Goal: Task Accomplishment & Management: Use online tool/utility

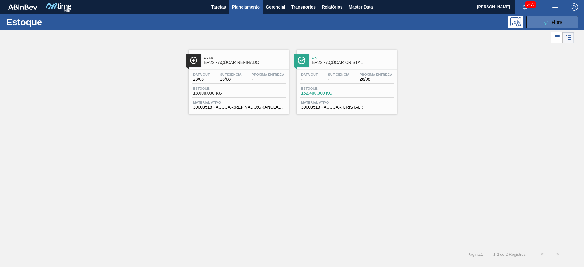
click at [539, 25] on button "089F7B8B-B2A5-4AFE-B5C0-19BA573D28AC Filtro" at bounding box center [552, 22] width 52 height 12
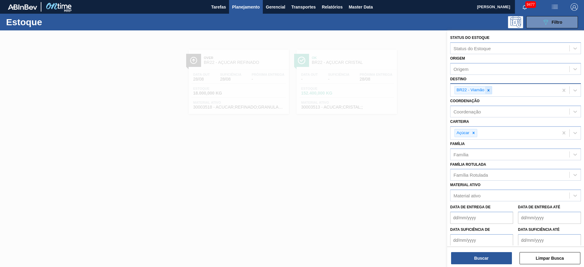
click at [490, 89] on icon at bounding box center [488, 90] width 4 height 4
type input "7"
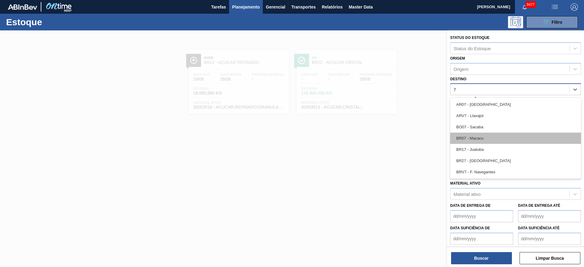
click at [486, 142] on div "BR07 - Macacu" at bounding box center [515, 138] width 131 height 11
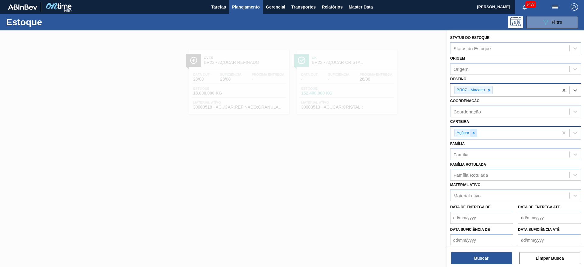
click at [474, 132] on icon at bounding box center [473, 133] width 4 height 4
click at [474, 132] on div "Carteira" at bounding box center [509, 132] width 119 height 9
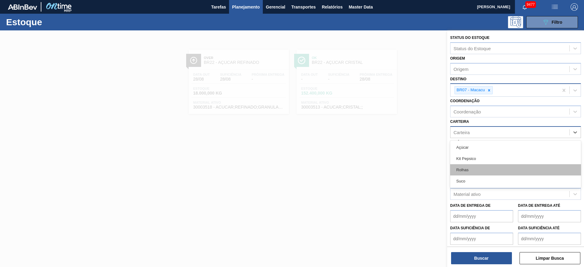
click at [468, 173] on div "Rolhas" at bounding box center [515, 169] width 131 height 11
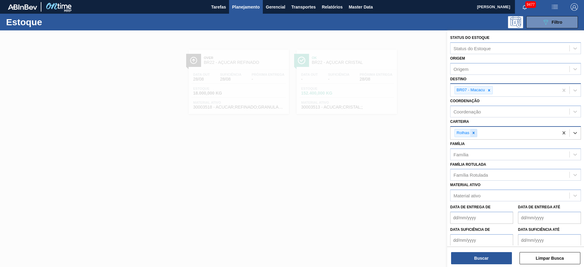
click at [474, 131] on icon at bounding box center [473, 133] width 4 height 4
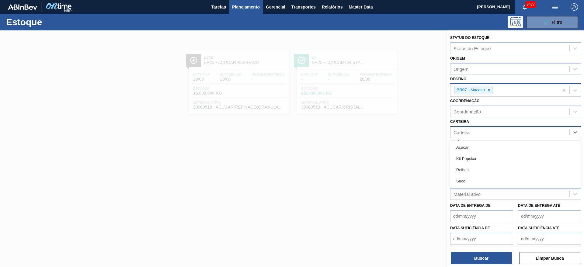
click at [479, 133] on div "Carteira" at bounding box center [509, 132] width 119 height 9
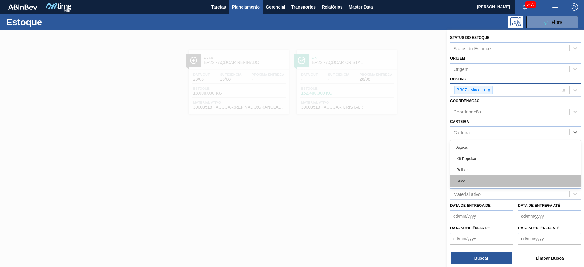
click at [481, 183] on div "Suco" at bounding box center [515, 180] width 131 height 11
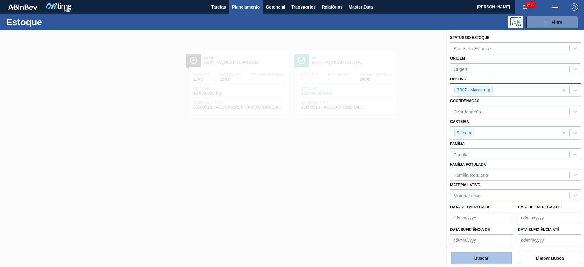
click at [472, 254] on button "Buscar" at bounding box center [481, 258] width 61 height 12
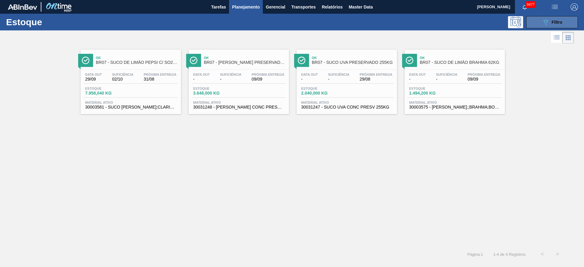
click at [537, 22] on button "089F7B8B-B2A5-4AFE-B5C0-19BA573D28AC Filtro" at bounding box center [552, 22] width 52 height 12
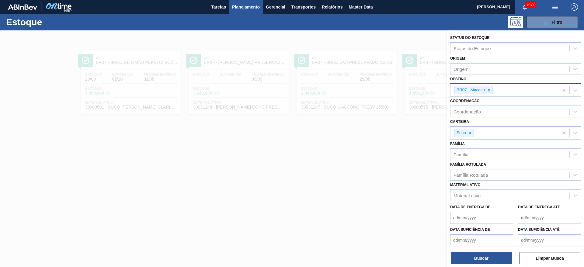
click at [376, 145] on div at bounding box center [292, 163] width 584 height 267
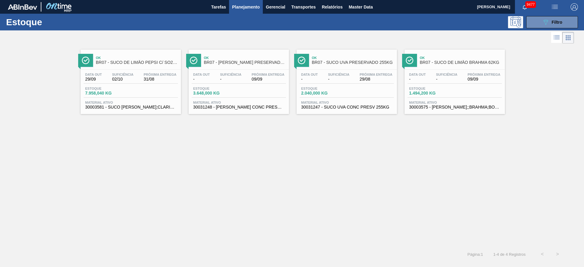
click at [515, 185] on div "Ok BR07 - SUCO DE LIMÃO PEPSI C/ SO2 46KG Data out 29/09 Suficiência 02/10 Próx…" at bounding box center [292, 145] width 584 height 201
click at [340, 10] on span "Relatórios" at bounding box center [332, 6] width 21 height 7
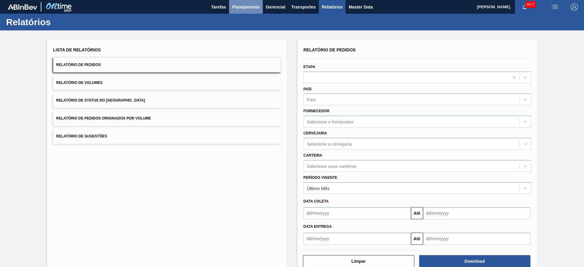
click at [243, 12] on button "Planejamento" at bounding box center [246, 7] width 34 height 14
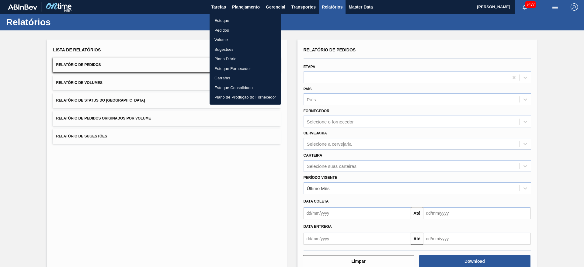
click at [240, 24] on li "Estoque" at bounding box center [244, 21] width 71 height 10
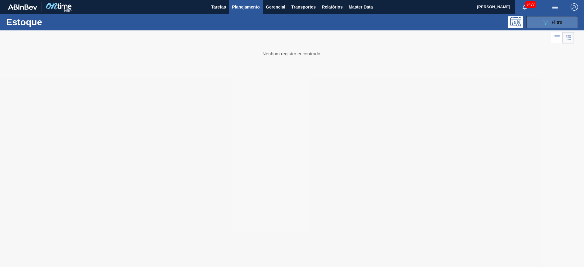
click at [539, 23] on button "089F7B8B-B2A5-4AFE-B5C0-19BA573D28AC Filtro" at bounding box center [552, 22] width 52 height 12
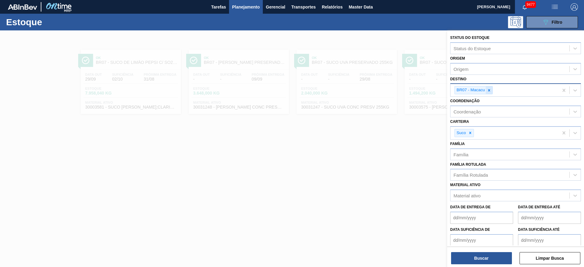
click at [489, 90] on icon at bounding box center [489, 90] width 4 height 4
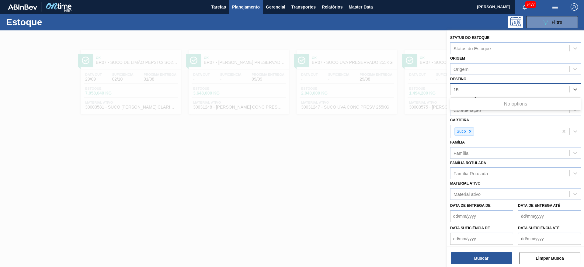
type input "1"
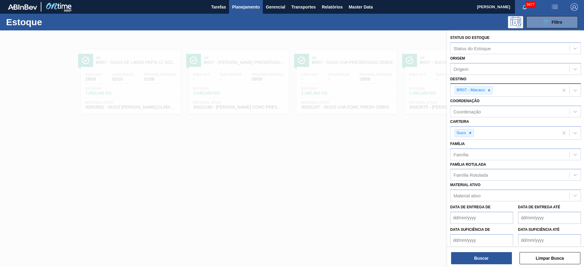
click at [504, 122] on div "Carteira Suco" at bounding box center [515, 128] width 131 height 22
click at [489, 89] on icon at bounding box center [489, 90] width 4 height 4
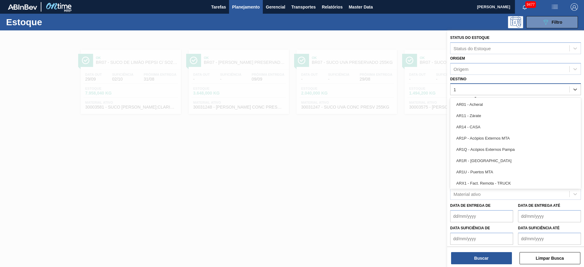
type input "15"
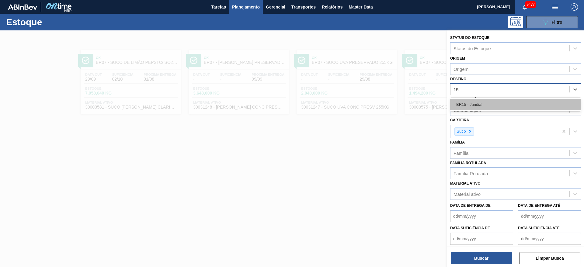
click at [476, 106] on div "BR15 - Jundiaí" at bounding box center [515, 104] width 131 height 11
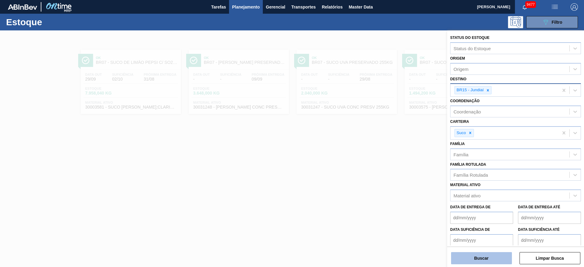
click at [482, 260] on button "Buscar" at bounding box center [481, 258] width 61 height 12
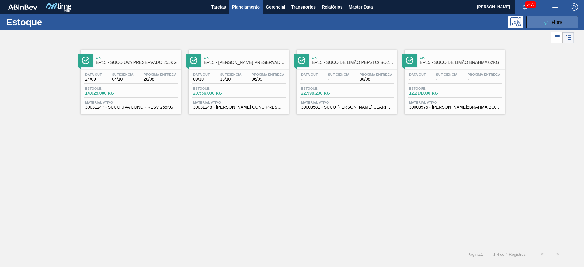
click at [549, 23] on div "089F7B8B-B2A5-4AFE-B5C0-19BA573D28AC Filtro" at bounding box center [552, 22] width 20 height 7
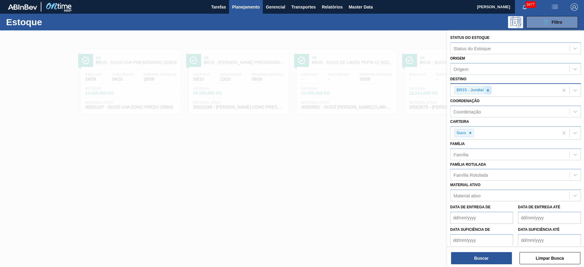
click at [488, 92] on icon at bounding box center [487, 90] width 4 height 4
type input "23"
click at [470, 131] on icon at bounding box center [470, 133] width 4 height 4
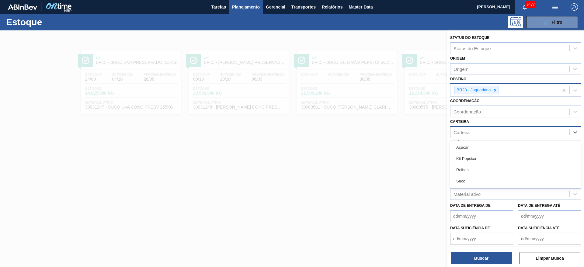
click at [470, 131] on div "Carteira" at bounding box center [509, 132] width 119 height 9
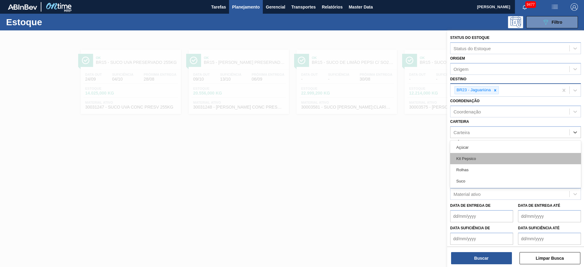
click at [470, 156] on div "Kit Pepsico" at bounding box center [515, 158] width 131 height 11
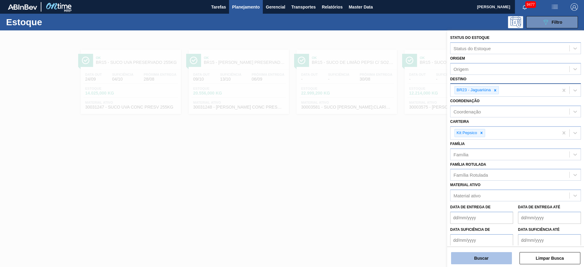
click at [474, 256] on button "Buscar" at bounding box center [481, 258] width 61 height 12
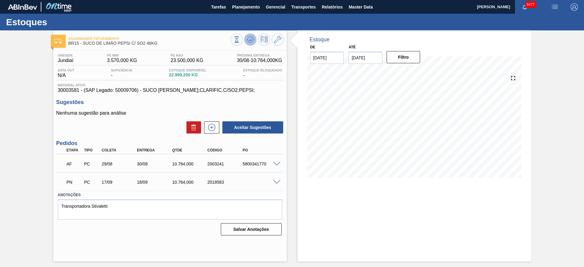
click at [251, 42] on icon at bounding box center [250, 41] width 6 height 3
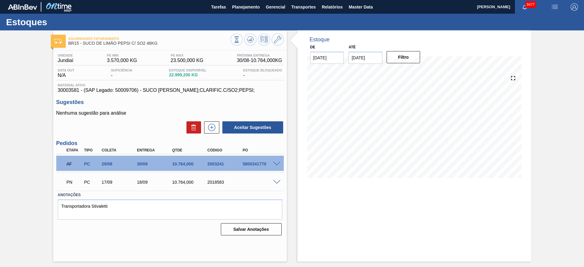
click at [277, 164] on span at bounding box center [276, 164] width 7 height 5
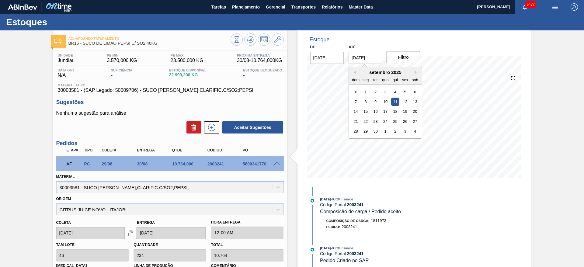
click at [366, 60] on input "11/09/2025" at bounding box center [365, 58] width 34 height 12
drag, startPoint x: 418, startPoint y: 135, endPoint x: 416, endPoint y: 129, distance: 6.4
click at [416, 129] on div "4" at bounding box center [415, 131] width 8 height 8
type input "[DATE]"
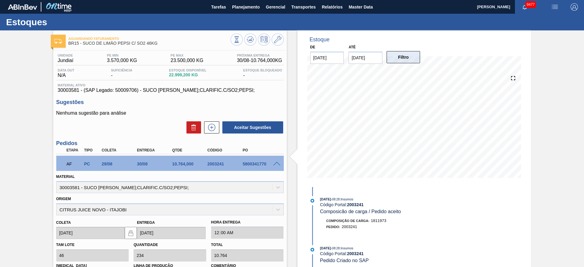
click at [409, 56] on button "Filtro" at bounding box center [403, 57] width 34 height 12
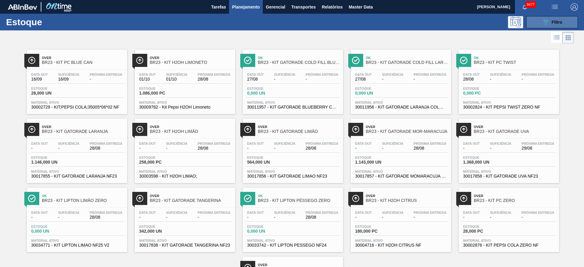
click at [563, 16] on button "089F7B8B-B2A5-4AFE-B5C0-19BA573D28AC Filtro" at bounding box center [552, 22] width 52 height 12
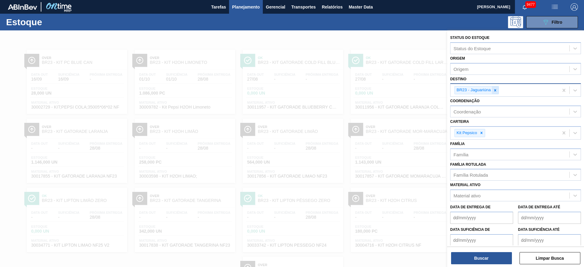
click at [497, 90] on div at bounding box center [494, 90] width 7 height 8
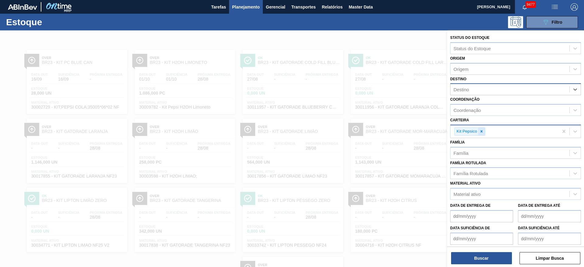
click at [480, 131] on icon at bounding box center [481, 131] width 4 height 4
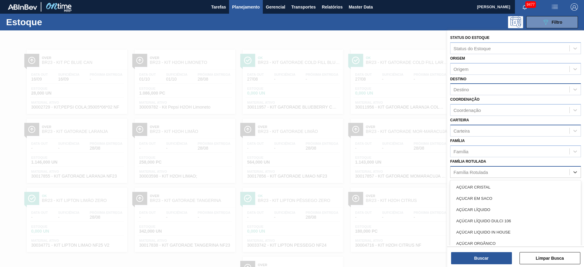
scroll to position [7, 0]
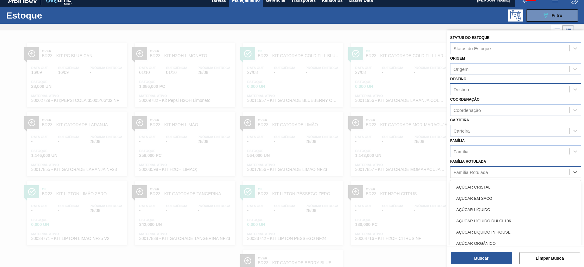
click at [473, 171] on div "Família Rotulada" at bounding box center [470, 171] width 34 height 5
type Rotulada "h2"
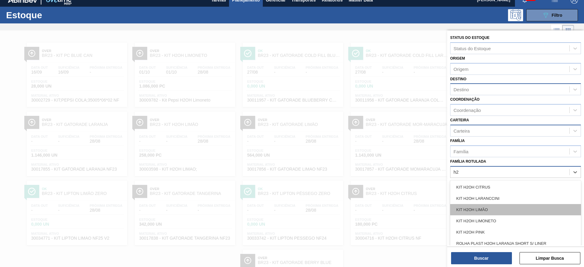
click at [488, 210] on div "KIT H2OH LIMÃO" at bounding box center [515, 209] width 131 height 11
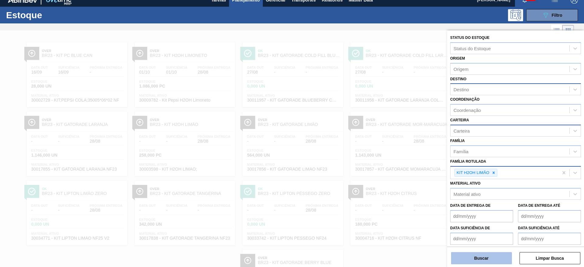
click at [478, 261] on button "Buscar" at bounding box center [481, 258] width 61 height 12
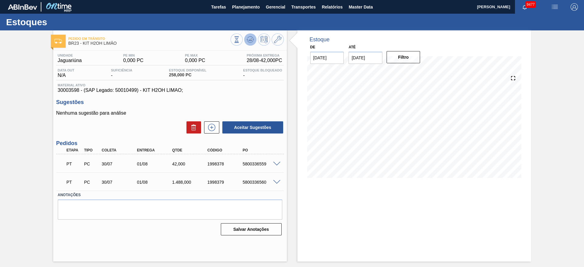
click at [247, 39] on icon at bounding box center [249, 39] width 7 height 7
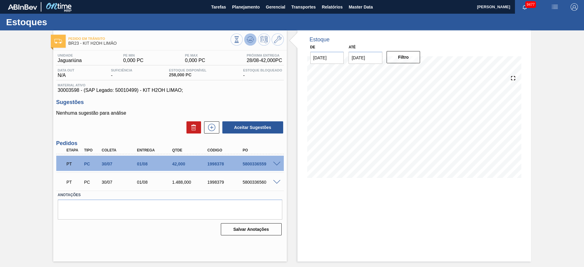
click at [247, 39] on icon at bounding box center [249, 39] width 7 height 7
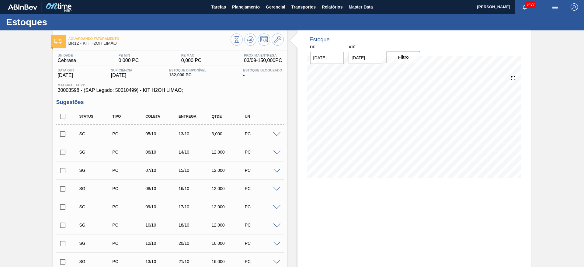
click at [296, 152] on div "Estoque De 28/08/2025 Até 04/10/2025 Filtro" at bounding box center [409, 239] width 244 height 418
click at [288, 89] on div "Estoque De 28/08/2025 Até 04/10/2025 Filtro" at bounding box center [409, 239] width 244 height 418
click at [295, 160] on div "Estoque De 28/08/2025 Até 04/10/2025 Filtro" at bounding box center [409, 239] width 244 height 418
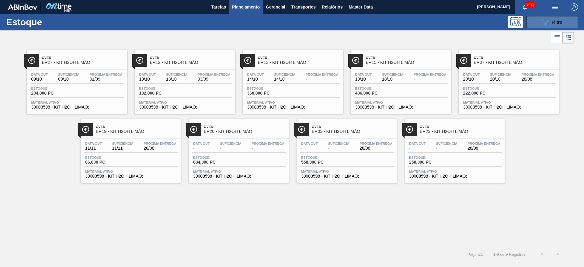
click at [389, 20] on button "089F7B8B-B2A5-4AFE-B5C0-19BA573D28AC Filtro" at bounding box center [552, 22] width 52 height 12
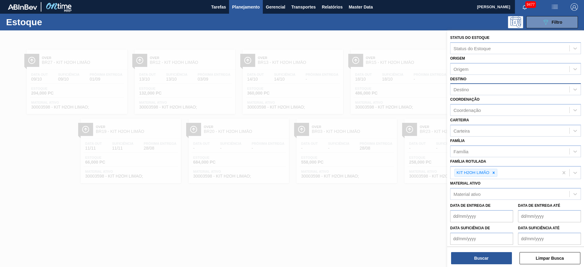
click at [389, 89] on div "Destino" at bounding box center [509, 89] width 119 height 9
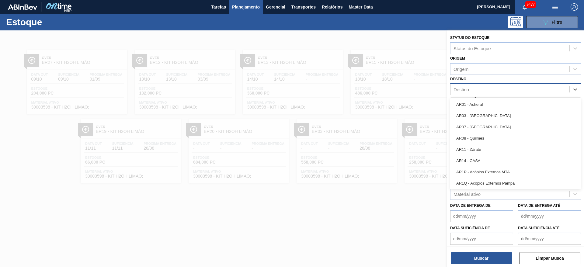
click at [389, 89] on div "Destino" at bounding box center [509, 89] width 119 height 9
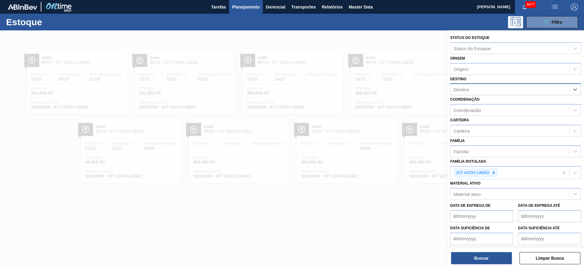
click at [389, 89] on div "Destino" at bounding box center [509, 89] width 119 height 9
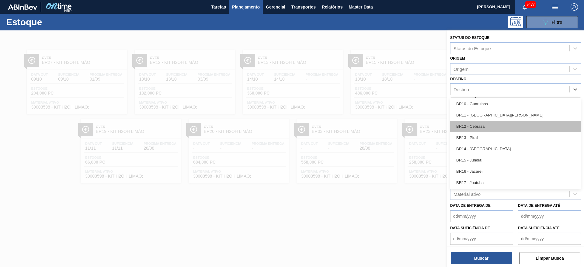
scroll to position [410, 0]
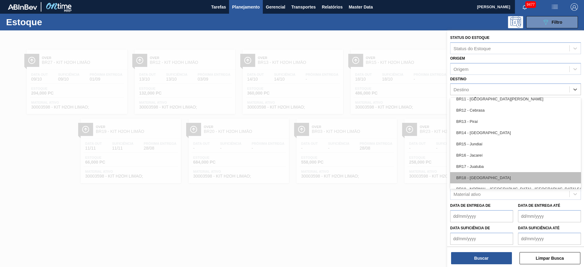
click at [389, 174] on div "BR18 - [GEOGRAPHIC_DATA]" at bounding box center [515, 177] width 131 height 11
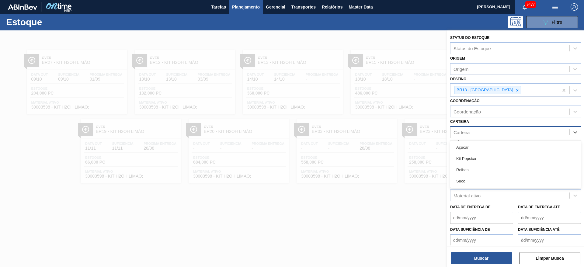
click at [389, 134] on div "Carteira" at bounding box center [509, 132] width 119 height 9
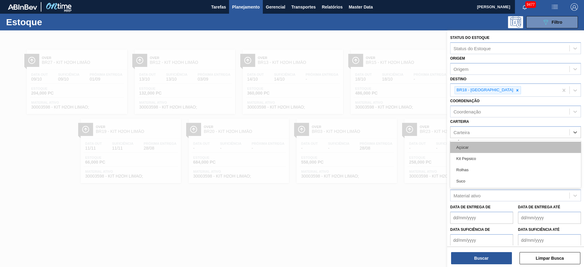
click at [389, 149] on div "Açúcar" at bounding box center [515, 147] width 131 height 11
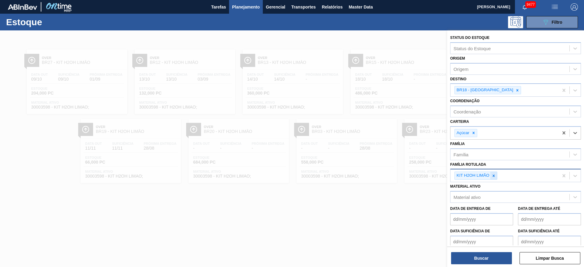
click at [389, 174] on icon at bounding box center [493, 176] width 4 height 4
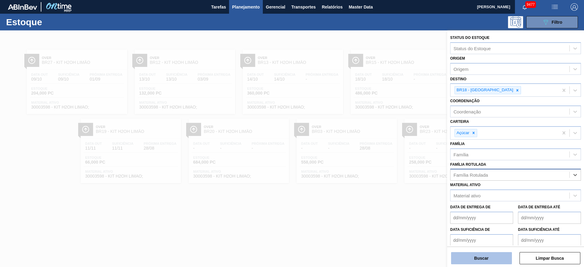
click at [389, 177] on button "Buscar" at bounding box center [481, 258] width 61 height 12
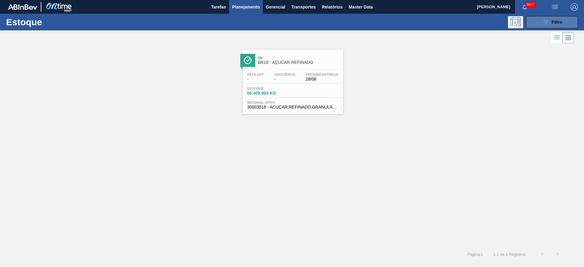
click at [389, 22] on button "089F7B8B-B2A5-4AFE-B5C0-19BA573D28AC Filtro" at bounding box center [552, 22] width 52 height 12
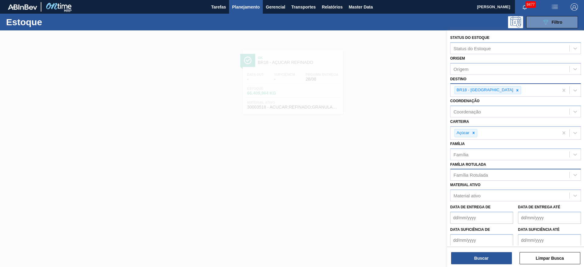
click at [389, 89] on icon at bounding box center [517, 90] width 4 height 4
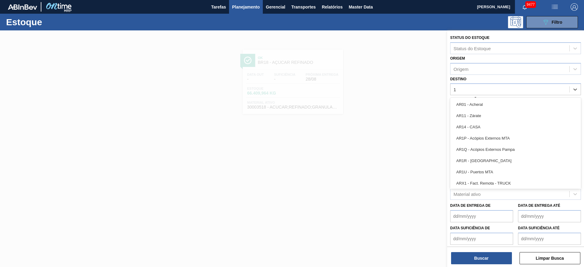
type input "12"
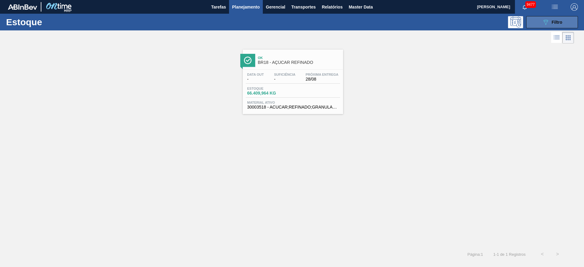
click at [389, 19] on button "089F7B8B-B2A5-4AFE-B5C0-19BA573D28AC Filtro" at bounding box center [552, 22] width 52 height 12
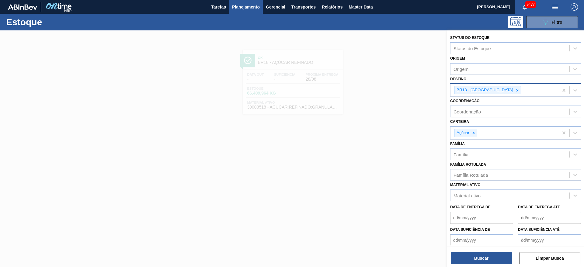
click at [389, 88] on div at bounding box center [517, 90] width 7 height 8
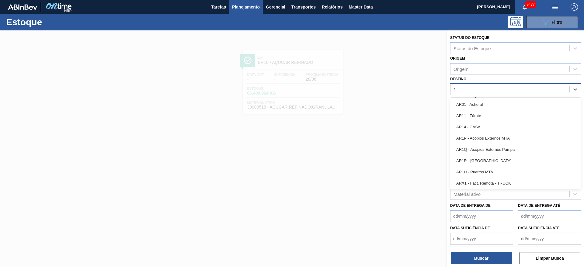
type input "12"
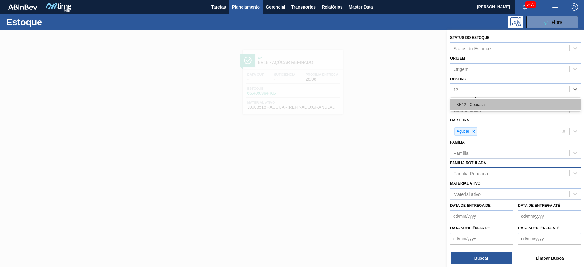
click at [389, 103] on div "BR12 - Cebrasa" at bounding box center [515, 104] width 131 height 11
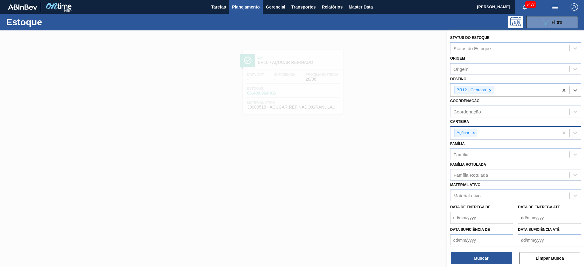
click at [389, 137] on div "Açúcar" at bounding box center [504, 133] width 108 height 12
click at [389, 134] on div at bounding box center [473, 133] width 7 height 8
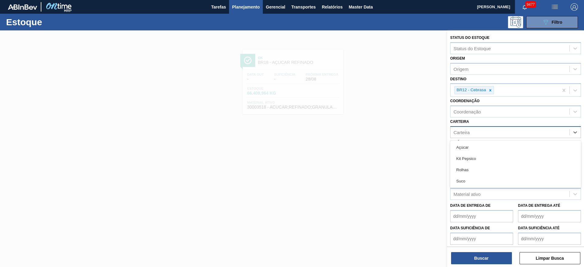
click at [389, 134] on div "Carteira" at bounding box center [509, 132] width 119 height 9
click at [389, 130] on div "Carteira" at bounding box center [509, 132] width 119 height 9
click at [389, 156] on div "Kit Pepsico" at bounding box center [515, 158] width 131 height 11
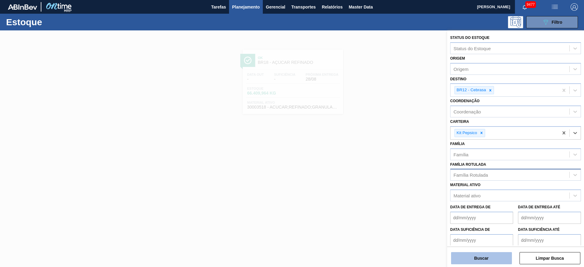
click at [389, 177] on button "Buscar" at bounding box center [481, 258] width 61 height 12
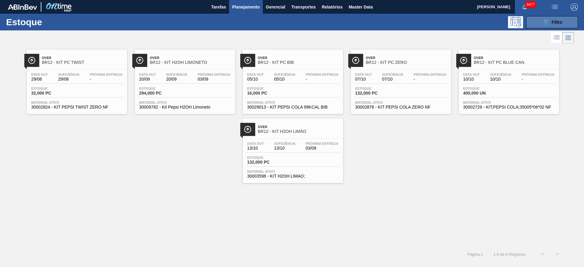
click at [389, 23] on button "089F7B8B-B2A5-4AFE-B5C0-19BA573D28AC Filtro" at bounding box center [552, 22] width 52 height 12
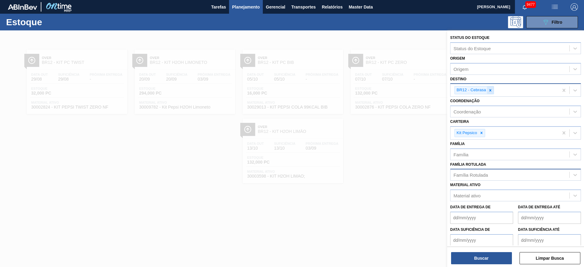
click at [389, 90] on icon at bounding box center [490, 90] width 4 height 4
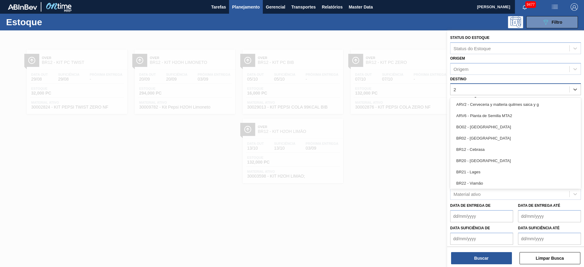
type input "23"
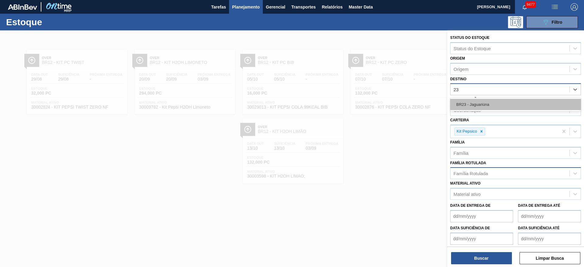
click at [389, 102] on div "BR23 - Jaguariúna" at bounding box center [515, 104] width 131 height 11
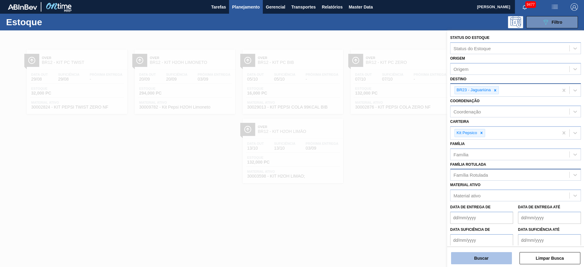
click at [389, 177] on button "Buscar" at bounding box center [481, 258] width 61 height 12
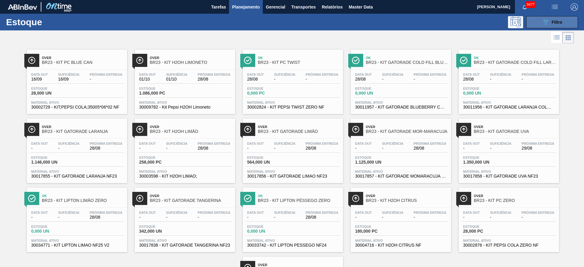
click at [389, 22] on button "089F7B8B-B2A5-4AFE-B5C0-19BA573D28AC Filtro" at bounding box center [552, 22] width 52 height 12
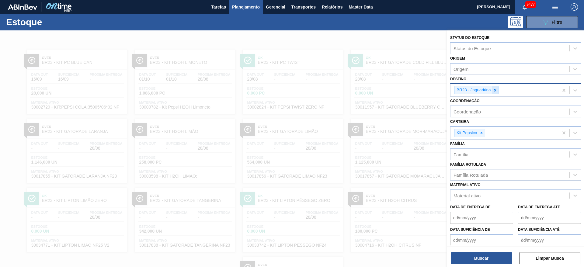
click at [389, 90] on icon at bounding box center [495, 90] width 2 height 2
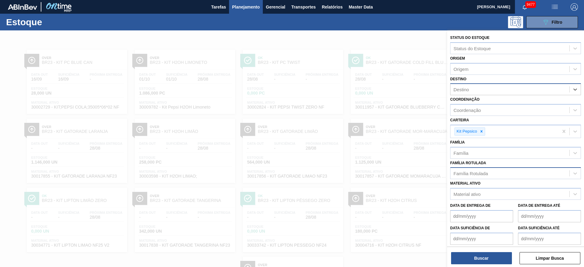
type input "27"
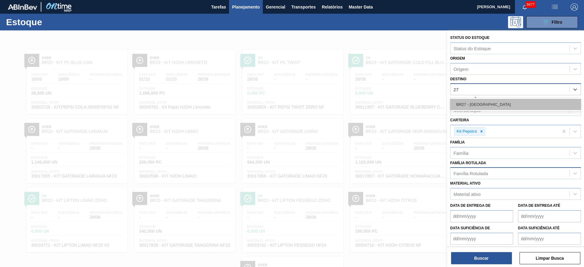
click at [389, 99] on div "BR27 - Nova Minas" at bounding box center [515, 104] width 131 height 11
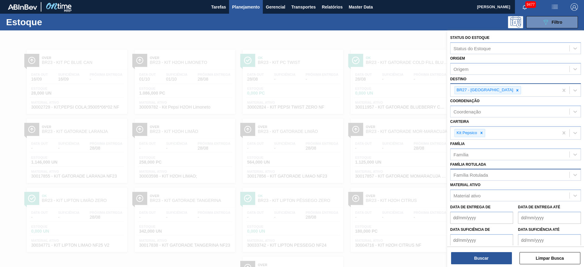
click at [389, 177] on div "Buscar Limpar Busca" at bounding box center [515, 254] width 137 height 17
click at [389, 177] on button "Buscar" at bounding box center [481, 258] width 61 height 12
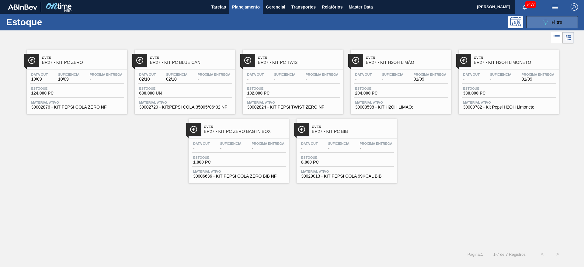
click at [389, 26] on button "089F7B8B-B2A5-4AFE-B5C0-19BA573D28AC Filtro" at bounding box center [552, 22] width 52 height 12
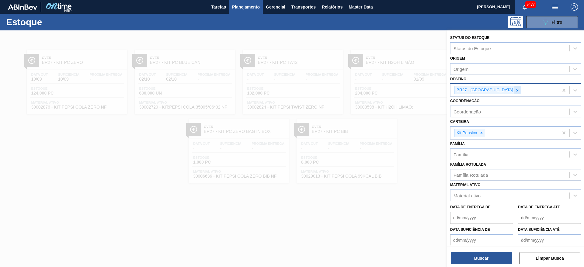
click at [389, 91] on div at bounding box center [517, 90] width 7 height 8
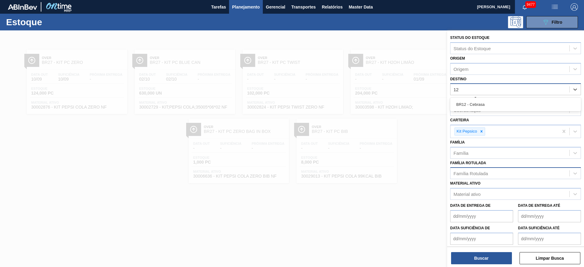
type input "12"
click at [389, 77] on div "Destino Destino" at bounding box center [515, 85] width 131 height 21
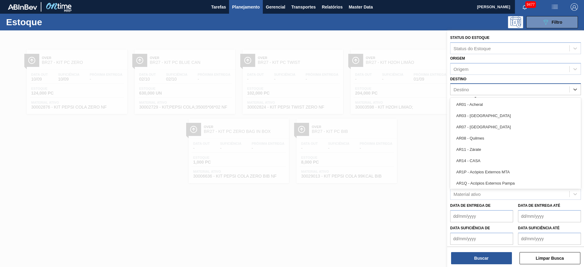
click at [389, 91] on div "Destino" at bounding box center [509, 89] width 119 height 9
type input "2"
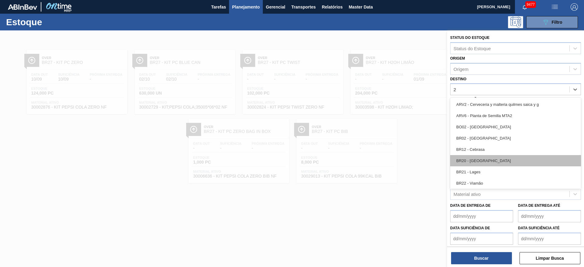
click at [389, 159] on div "BR20 - Sapucaia" at bounding box center [515, 160] width 131 height 11
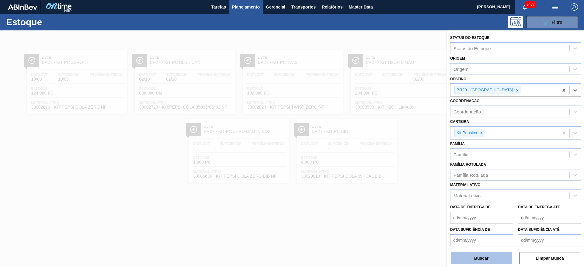
click at [389, 177] on button "Buscar" at bounding box center [481, 258] width 61 height 12
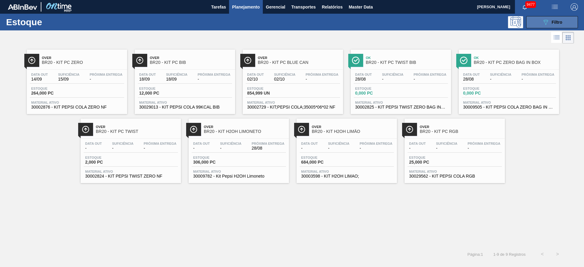
click at [389, 20] on button "089F7B8B-B2A5-4AFE-B5C0-19BA573D28AC Filtro" at bounding box center [552, 22] width 52 height 12
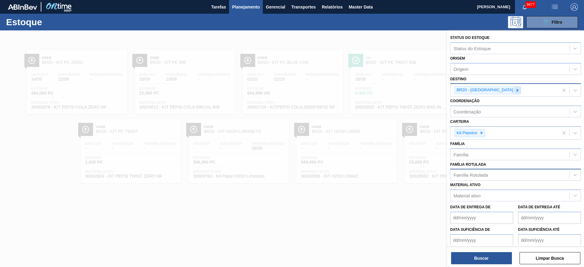
click at [389, 90] on icon at bounding box center [517, 90] width 2 height 2
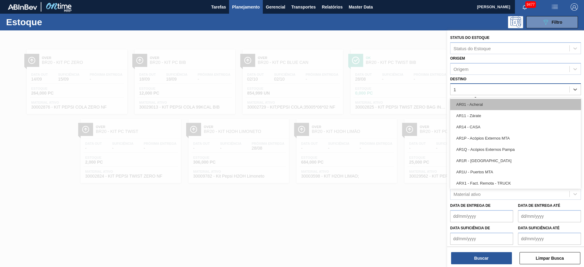
type input "18"
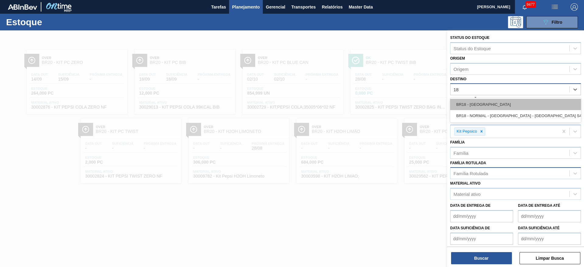
click at [389, 107] on div "BR18 - Pernambuco" at bounding box center [515, 104] width 131 height 11
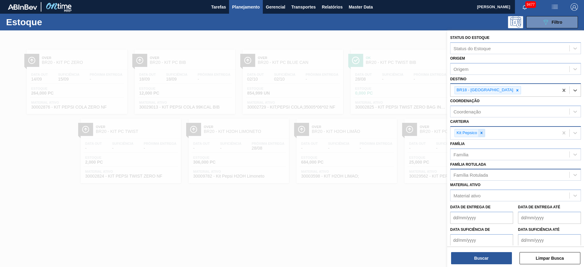
click at [389, 131] on icon at bounding box center [481, 133] width 4 height 4
click at [389, 131] on div "Carteira" at bounding box center [509, 132] width 119 height 9
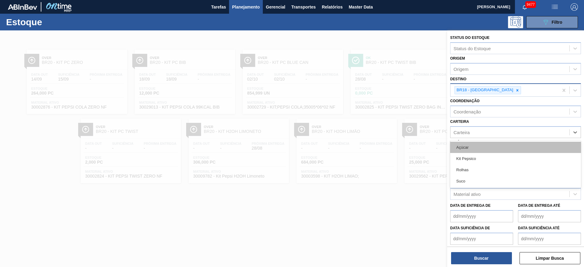
click at [389, 148] on div "Açúcar" at bounding box center [515, 147] width 131 height 11
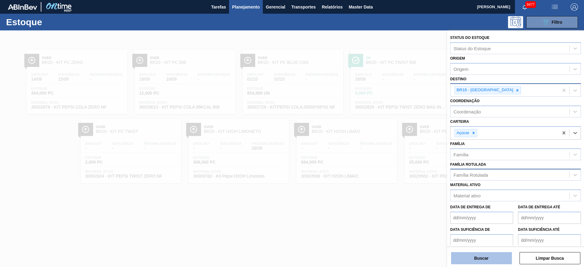
click at [389, 177] on button "Buscar" at bounding box center [481, 258] width 61 height 12
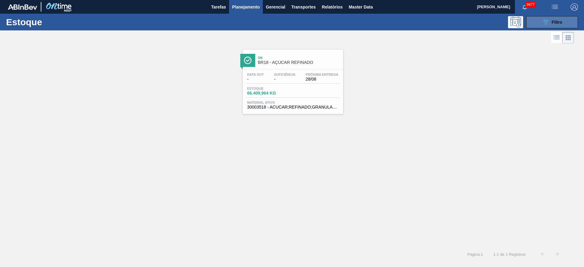
click at [389, 24] on icon "089F7B8B-B2A5-4AFE-B5C0-19BA573D28AC" at bounding box center [545, 22] width 7 height 7
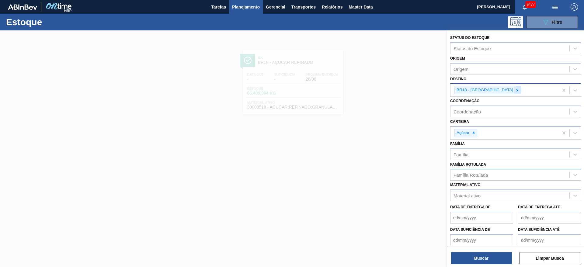
click at [389, 93] on div at bounding box center [517, 90] width 7 height 8
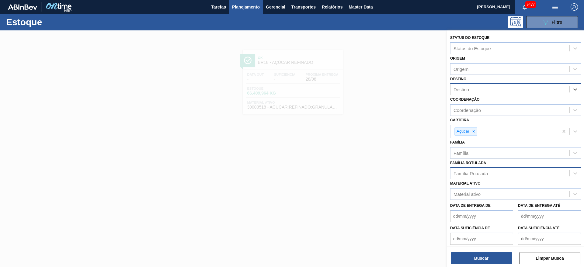
type input "15"
click at [389, 105] on div "BR15 - Jundiaí" at bounding box center [515, 104] width 131 height 11
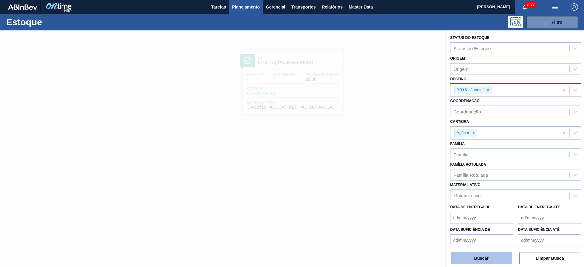
click at [389, 177] on button "Buscar" at bounding box center [481, 258] width 61 height 12
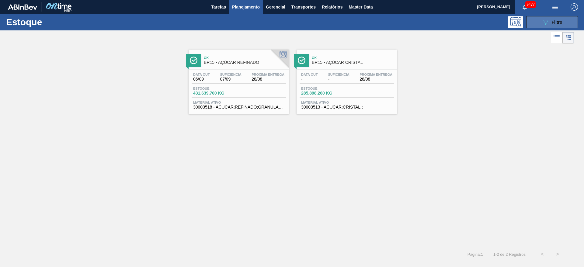
click at [389, 19] on icon "089F7B8B-B2A5-4AFE-B5C0-19BA573D28AC" at bounding box center [545, 22] width 7 height 7
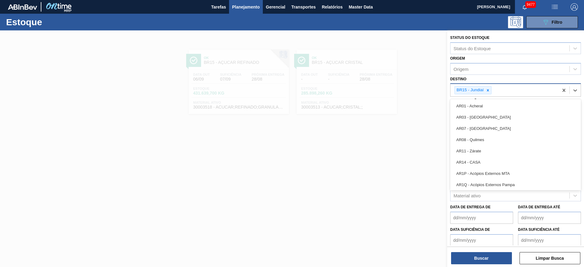
click at [389, 92] on div "BR15 - Jundiaí" at bounding box center [469, 90] width 30 height 8
click at [389, 93] on div at bounding box center [487, 90] width 7 height 8
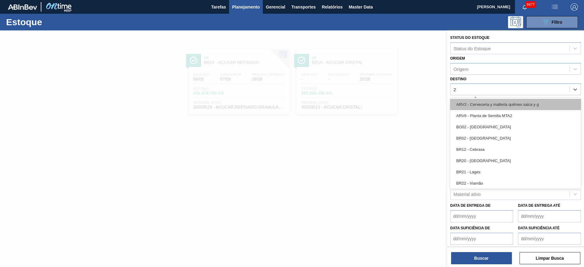
type input "23"
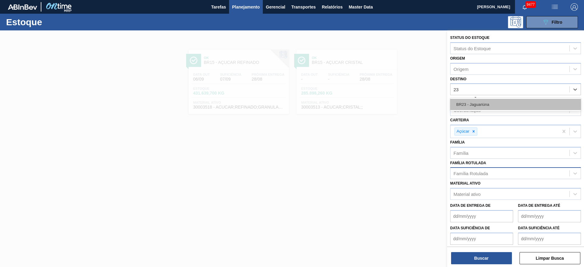
click at [389, 103] on div "BR23 - Jaguariúna" at bounding box center [515, 104] width 131 height 11
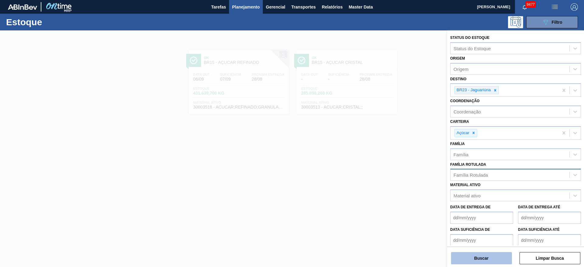
click at [389, 177] on button "Buscar" at bounding box center [481, 258] width 61 height 12
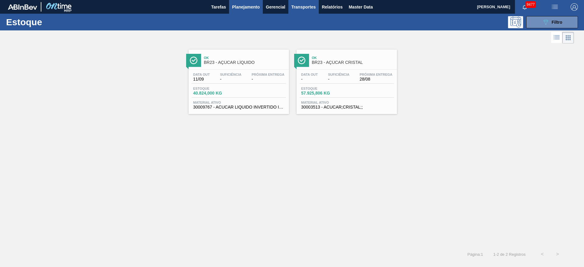
click at [307, 5] on span "Transportes" at bounding box center [303, 6] width 24 height 7
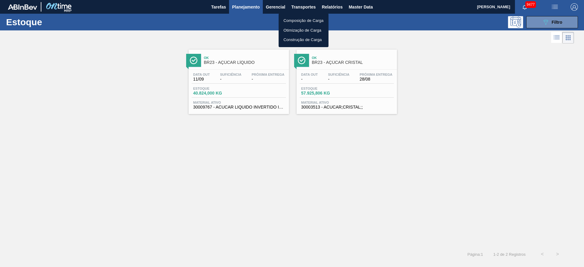
click at [302, 31] on li "Otimização de Carga" at bounding box center [303, 31] width 50 height 10
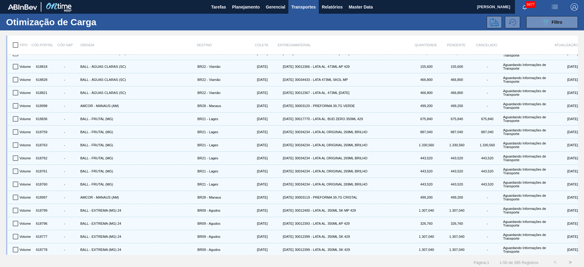
scroll to position [180, 0]
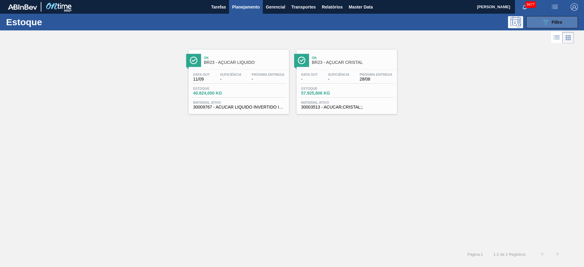
click at [389, 20] on icon "089F7B8B-B2A5-4AFE-B5C0-19BA573D28AC" at bounding box center [545, 22] width 7 height 7
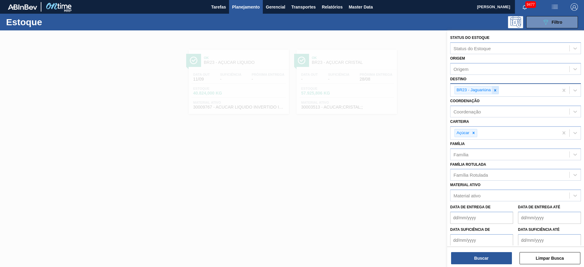
click at [389, 91] on icon at bounding box center [495, 90] width 4 height 4
click at [389, 91] on div "BR23 - Jaguariúna" at bounding box center [504, 90] width 108 height 12
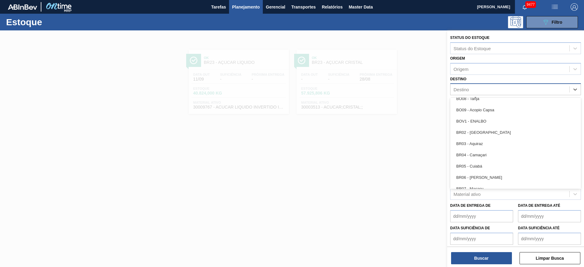
scroll to position [274, 0]
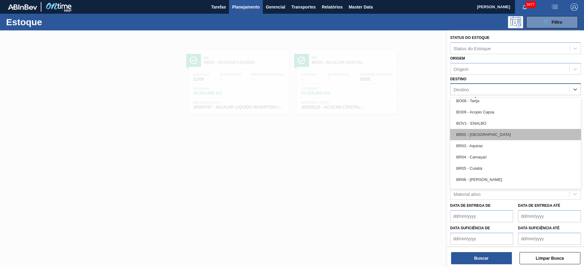
click at [389, 138] on div "BR02 - Sergipe" at bounding box center [515, 134] width 131 height 11
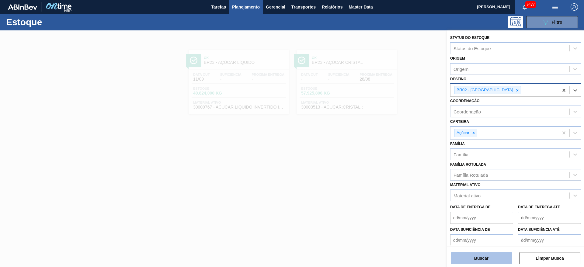
click at [389, 177] on button "Buscar" at bounding box center [481, 258] width 61 height 12
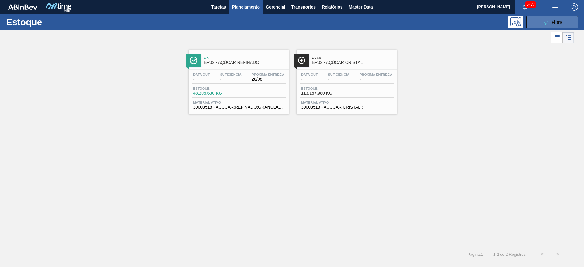
click at [389, 22] on button "089F7B8B-B2A5-4AFE-B5C0-19BA573D28AC Filtro" at bounding box center [552, 22] width 52 height 12
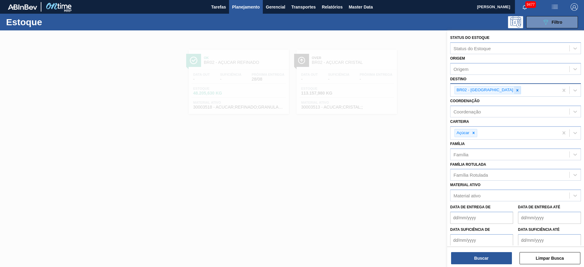
click at [389, 89] on icon at bounding box center [517, 90] width 4 height 4
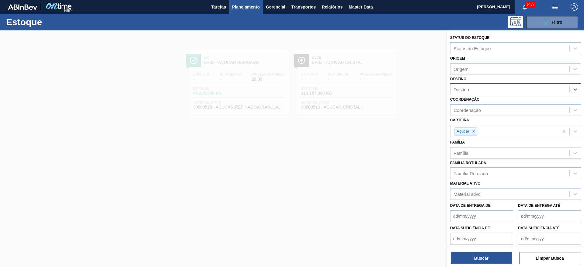
type input "13"
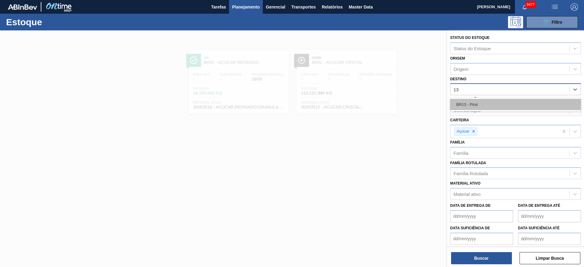
click at [389, 107] on div "BR13 - Piraí" at bounding box center [515, 104] width 131 height 11
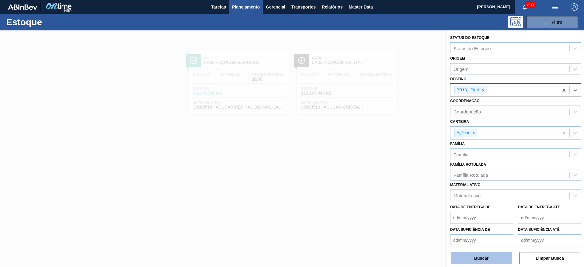
click at [389, 177] on button "Buscar" at bounding box center [481, 258] width 61 height 12
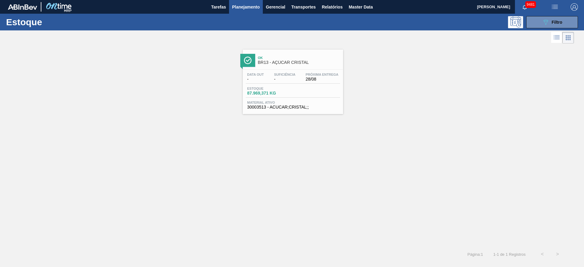
click at [247, 4] on span "Planejamento" at bounding box center [246, 6] width 28 height 7
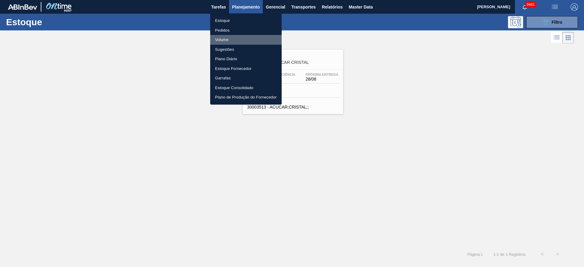
click at [232, 37] on li "Volume" at bounding box center [245, 40] width 71 height 10
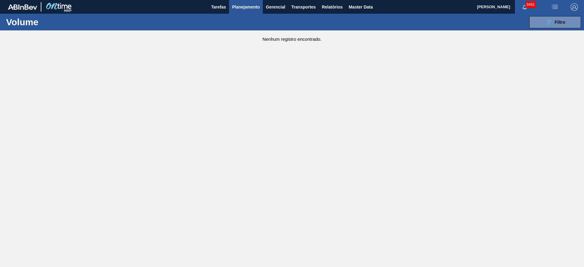
click at [250, 8] on span "Planejamento" at bounding box center [246, 6] width 28 height 7
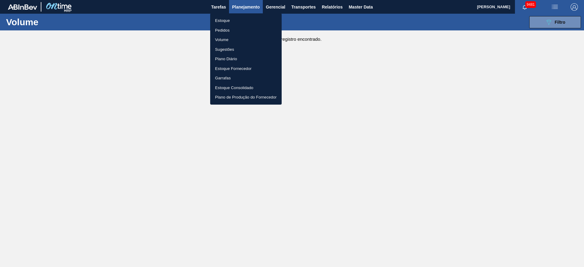
click at [389, 17] on div at bounding box center [292, 133] width 584 height 267
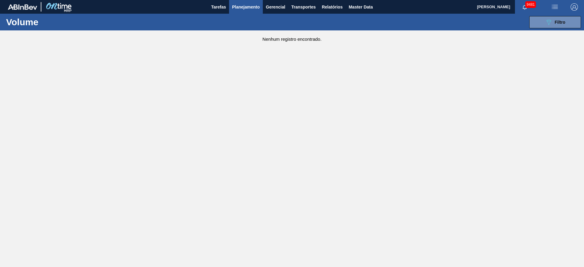
click at [389, 16] on div "Estoque Pedidos Volume Sugestões Plano Diário Estoque Fornecedor Garrafas Estoq…" at bounding box center [292, 133] width 584 height 267
click at [248, 11] on button "Planejamento" at bounding box center [246, 7] width 34 height 14
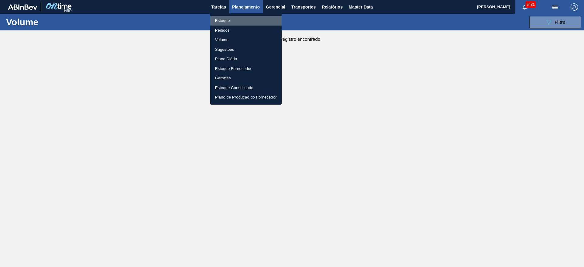
click at [246, 20] on li "Estoque" at bounding box center [245, 21] width 71 height 10
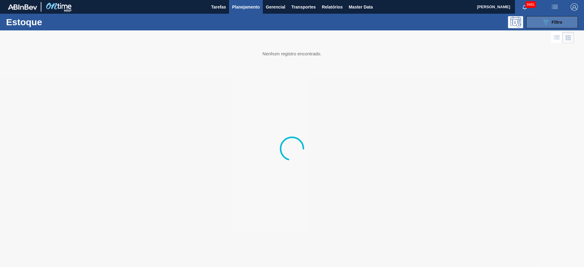
click at [389, 22] on icon "089F7B8B-B2A5-4AFE-B5C0-19BA573D28AC" at bounding box center [545, 22] width 7 height 7
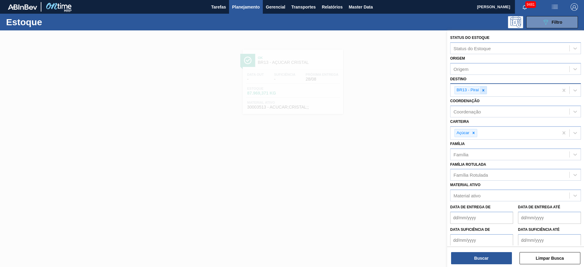
click at [389, 88] on icon at bounding box center [483, 90] width 4 height 4
click at [389, 88] on div "Destino" at bounding box center [509, 89] width 119 height 9
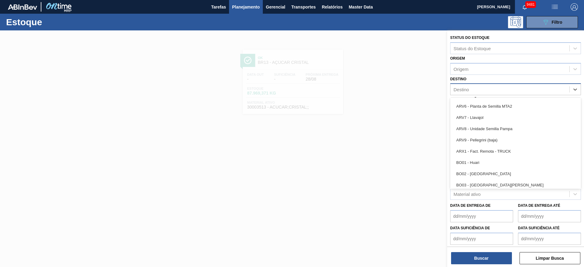
scroll to position [410, 0]
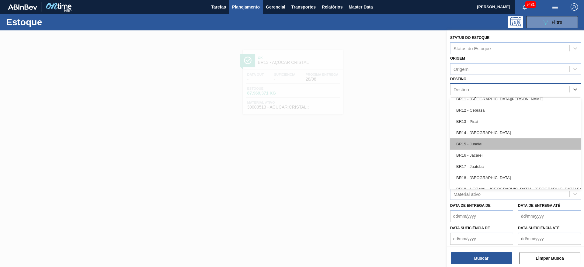
click at [389, 145] on div "BR15 - Jundiaí" at bounding box center [515, 143] width 131 height 11
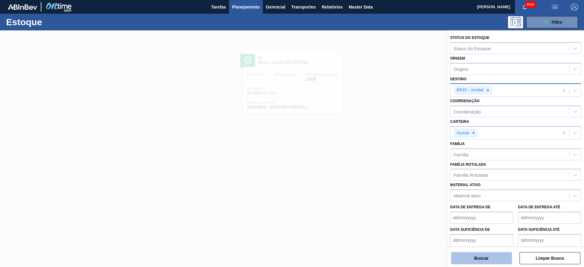
click at [389, 177] on button "Buscar" at bounding box center [481, 258] width 61 height 12
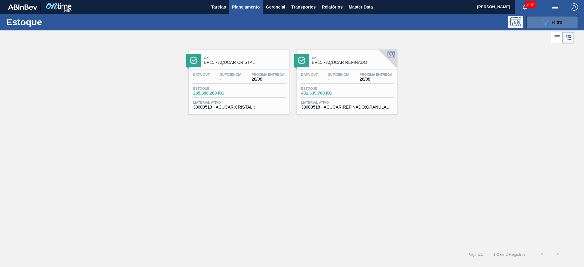
click at [389, 25] on button "089F7B8B-B2A5-4AFE-B5C0-19BA573D28AC Filtro" at bounding box center [552, 22] width 52 height 12
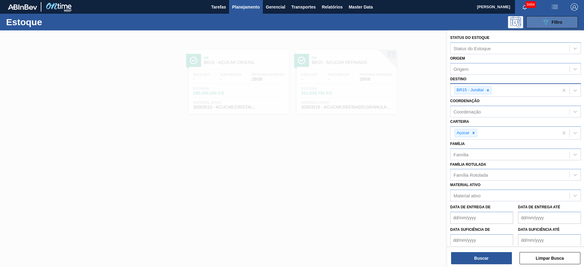
click at [389, 21] on button "089F7B8B-B2A5-4AFE-B5C0-19BA573D28AC Filtro" at bounding box center [552, 22] width 52 height 12
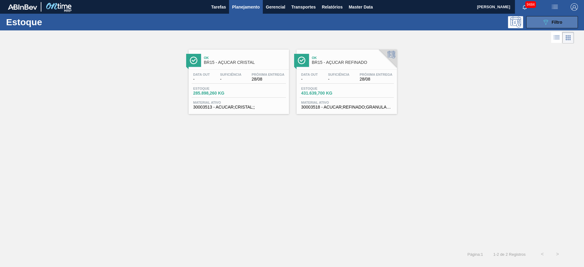
click at [389, 21] on button "089F7B8B-B2A5-4AFE-B5C0-19BA573D28AC Filtro" at bounding box center [552, 22] width 52 height 12
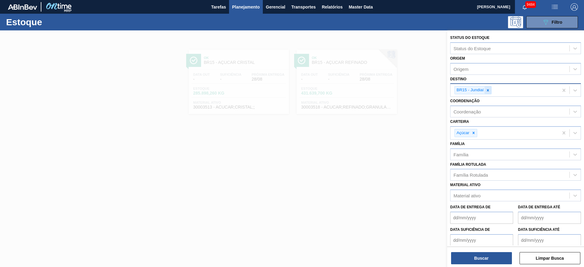
click at [389, 93] on div at bounding box center [487, 90] width 7 height 8
type input "2"
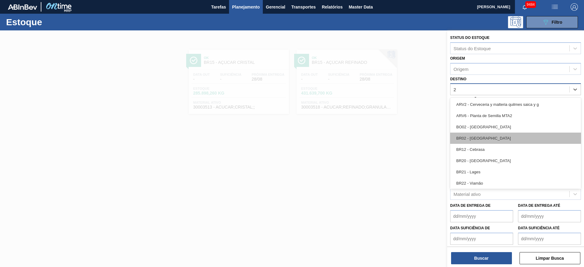
click at [389, 137] on div "BR02 - Sergipe" at bounding box center [515, 138] width 131 height 11
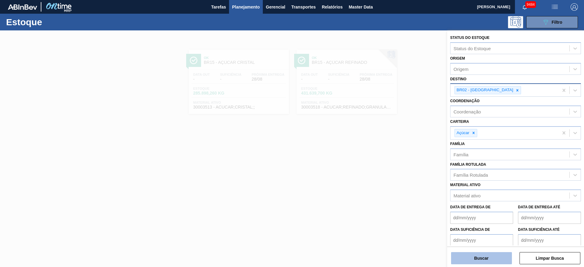
click at [389, 177] on button "Buscar" at bounding box center [481, 258] width 61 height 12
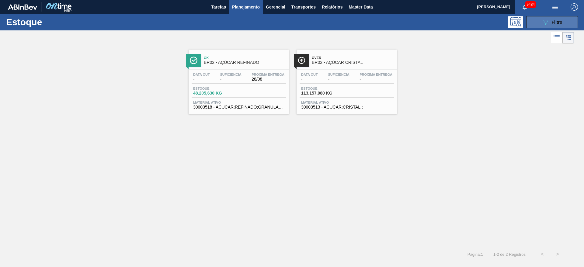
drag, startPoint x: 541, startPoint y: 23, endPoint x: 530, endPoint y: 23, distance: 11.2
click at [389, 22] on button "089F7B8B-B2A5-4AFE-B5C0-19BA573D28AC Filtro" at bounding box center [552, 22] width 52 height 12
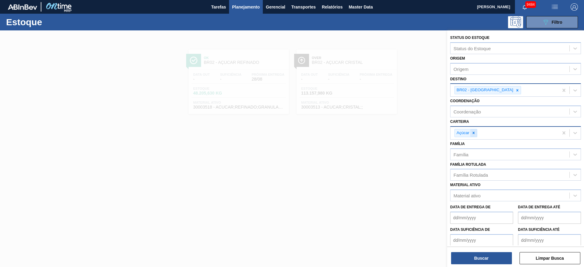
click at [389, 135] on div at bounding box center [473, 133] width 7 height 8
click at [389, 135] on div "Carteira" at bounding box center [509, 132] width 119 height 9
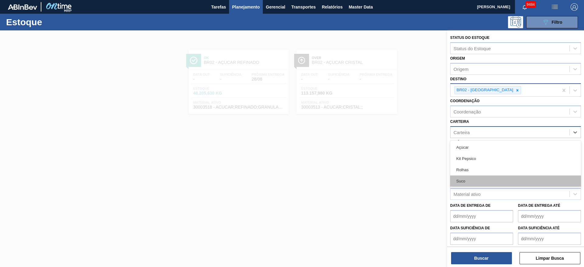
click at [389, 177] on div "Suco" at bounding box center [515, 180] width 131 height 11
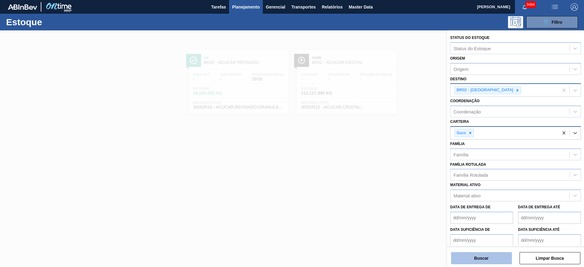
click at [389, 177] on button "Buscar" at bounding box center [481, 258] width 61 height 12
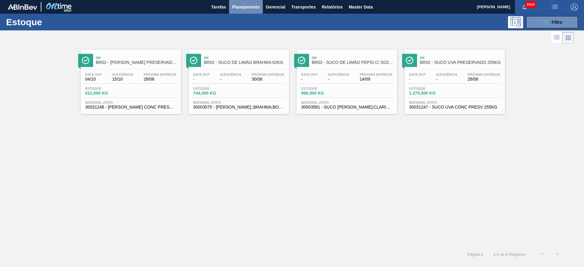
click at [244, 11] on button "Planejamento" at bounding box center [246, 7] width 34 height 14
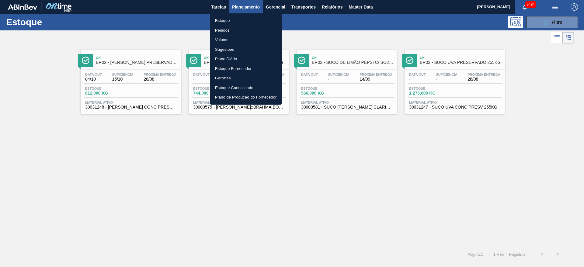
click at [389, 23] on div at bounding box center [292, 133] width 584 height 267
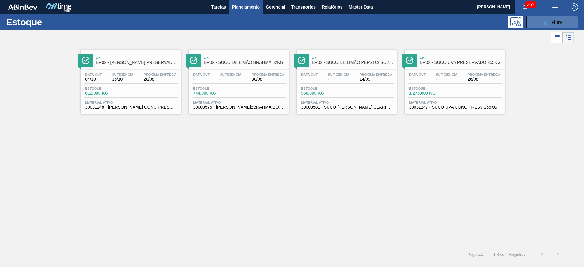
click at [389, 25] on button "089F7B8B-B2A5-4AFE-B5C0-19BA573D28AC Filtro" at bounding box center [552, 22] width 52 height 12
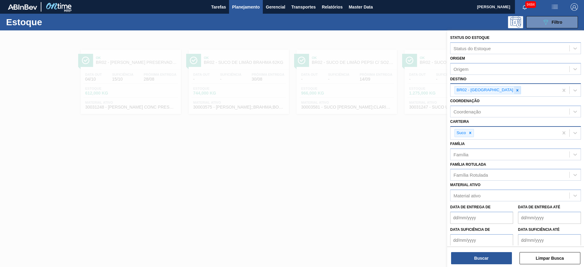
click at [389, 90] on icon at bounding box center [517, 90] width 2 height 2
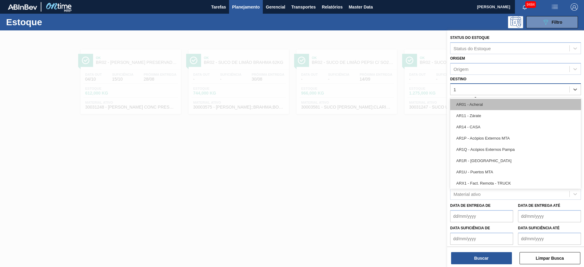
type input "15"
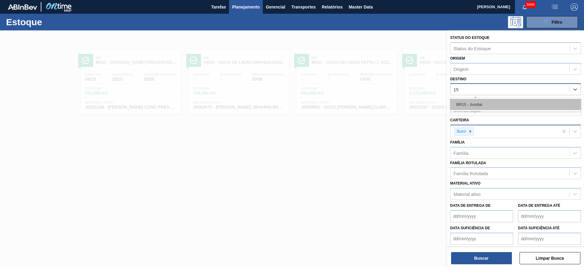
click at [389, 106] on div "BR15 - Jundiaí" at bounding box center [515, 104] width 131 height 11
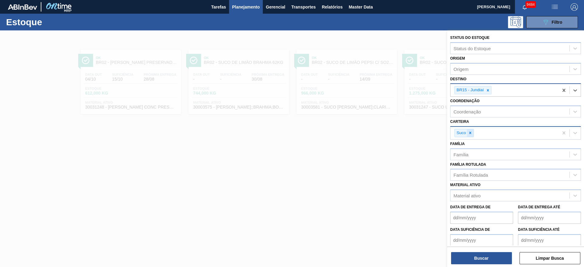
click at [389, 133] on icon at bounding box center [470, 133] width 2 height 2
click at [389, 133] on div "Carteira" at bounding box center [509, 132] width 119 height 9
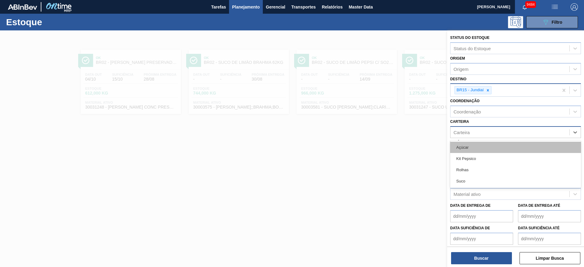
click at [389, 151] on div "Açúcar" at bounding box center [515, 147] width 131 height 11
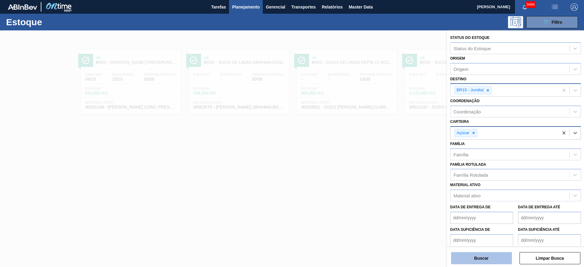
click at [389, 177] on button "Buscar" at bounding box center [481, 258] width 61 height 12
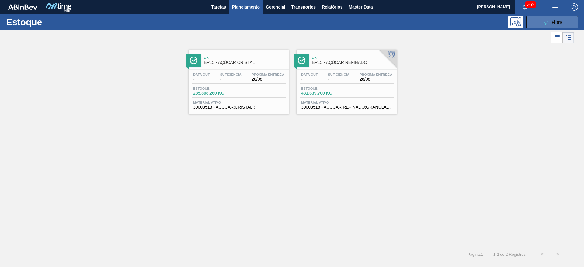
click at [389, 27] on button "089F7B8B-B2A5-4AFE-B5C0-19BA573D28AC Filtro" at bounding box center [552, 22] width 52 height 12
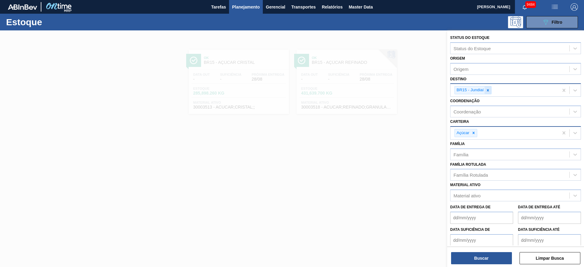
click at [389, 90] on icon at bounding box center [487, 90] width 4 height 4
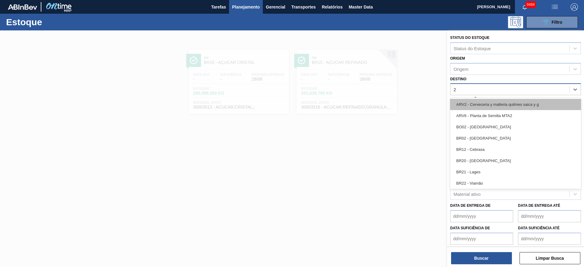
type input "23"
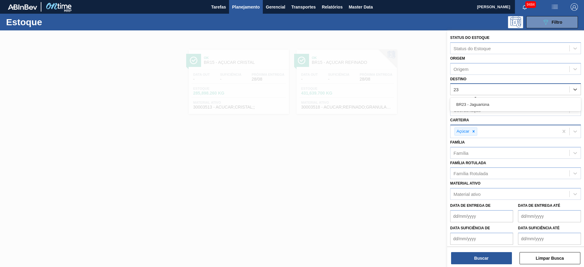
drag, startPoint x: 485, startPoint y: 103, endPoint x: 473, endPoint y: 143, distance: 41.2
click at [389, 104] on div "BR23 - Jaguariúna" at bounding box center [515, 104] width 131 height 11
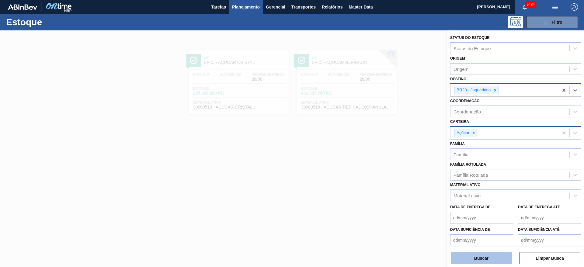
click at [389, 177] on button "Buscar" at bounding box center [481, 258] width 61 height 12
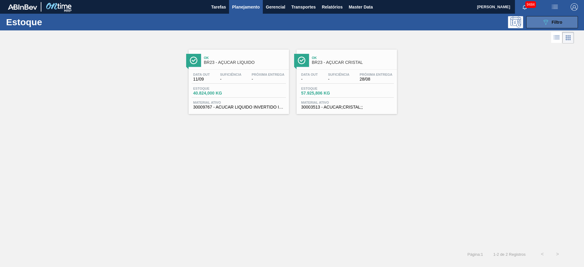
click at [389, 17] on button "089F7B8B-B2A5-4AFE-B5C0-19BA573D28AC Filtro" at bounding box center [552, 22] width 52 height 12
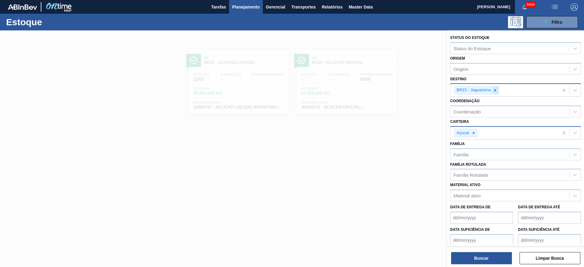
click at [389, 90] on icon at bounding box center [495, 90] width 4 height 4
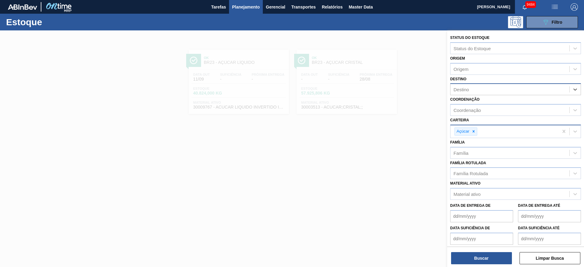
click at [389, 90] on div "Destino" at bounding box center [509, 89] width 119 height 9
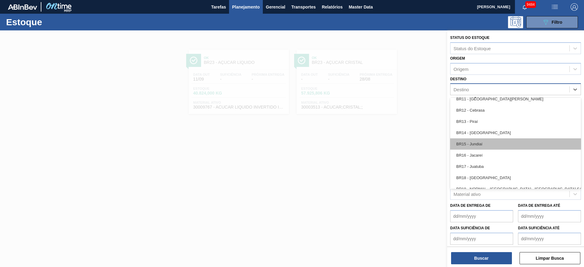
click at [389, 141] on div "BR15 - Jundiaí" at bounding box center [515, 143] width 131 height 11
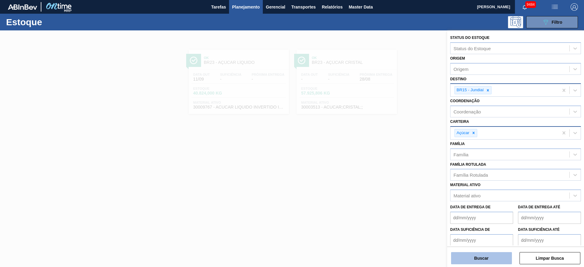
click at [389, 177] on button "Buscar" at bounding box center [481, 258] width 61 height 12
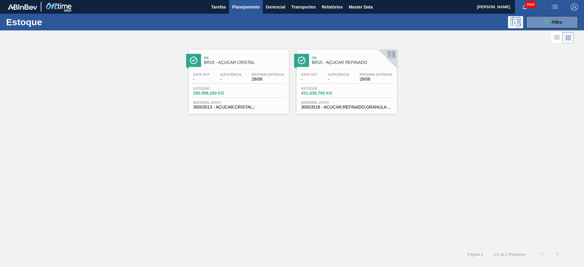
click at [389, 10] on span "button" at bounding box center [554, 6] width 15 height 7
click at [389, 21] on li "Pedido Contingência" at bounding box center [551, 21] width 56 height 11
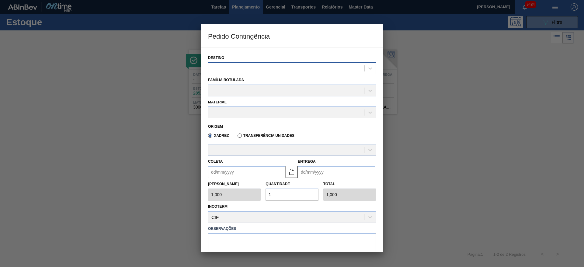
click at [276, 68] on div at bounding box center [286, 68] width 156 height 9
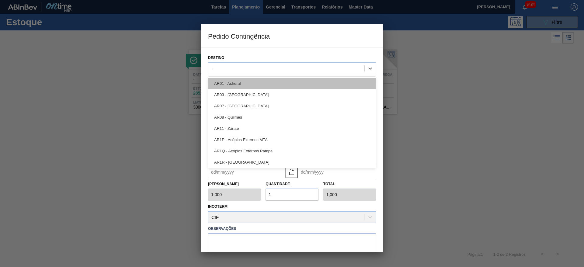
type input "15"
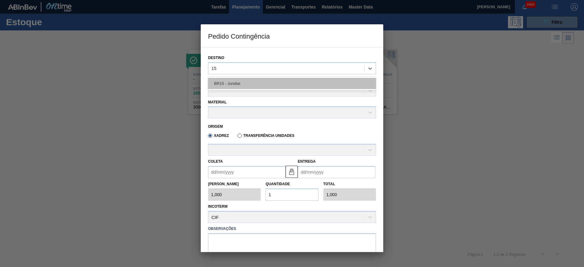
click at [255, 84] on div "BR15 - Jundiaí" at bounding box center [292, 83] width 168 height 11
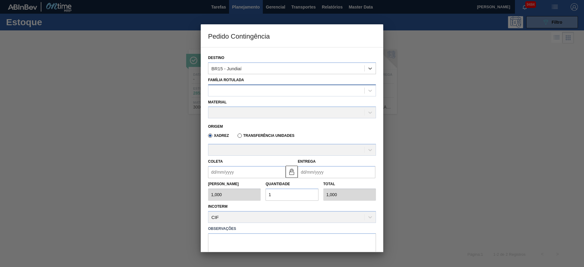
click at [254, 94] on div at bounding box center [286, 90] width 156 height 9
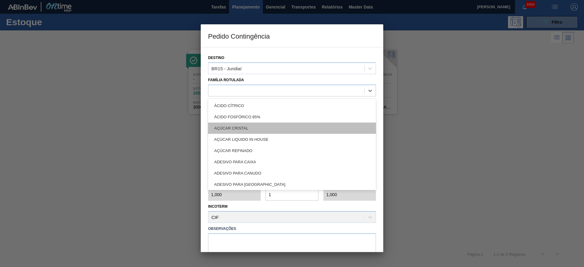
click at [259, 124] on div "AÇÚCAR CRISTAL" at bounding box center [292, 127] width 168 height 11
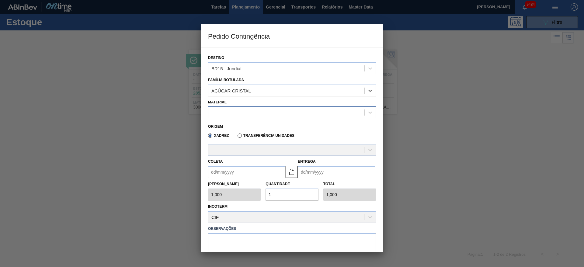
click at [254, 112] on div at bounding box center [286, 112] width 156 height 9
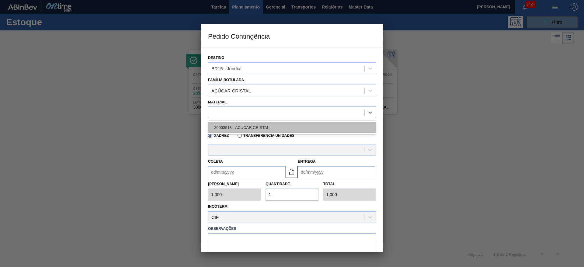
click at [261, 122] on div "30003513 - ACUCAR;CRISTAL;;" at bounding box center [292, 127] width 168 height 11
type input "31.000,000"
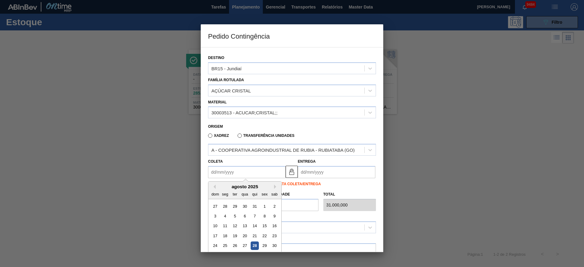
click at [233, 174] on input "Coleta" at bounding box center [246, 172] width 77 height 12
click at [276, 177] on button "Next Month" at bounding box center [276, 186] width 4 height 4
click at [218, 177] on div "31" at bounding box center [215, 206] width 8 height 8
type input "[DATE]"
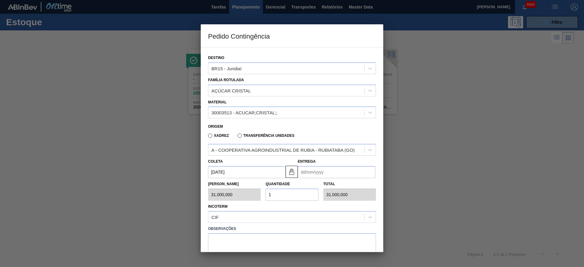
click at [312, 173] on input "Entrega" at bounding box center [336, 172] width 77 height 12
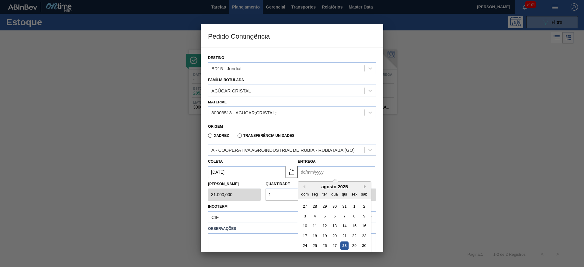
click at [364, 177] on button "Next Month" at bounding box center [365, 186] width 4 height 4
click at [323, 177] on div "2" at bounding box center [324, 206] width 8 height 8
type input "[DATE]"
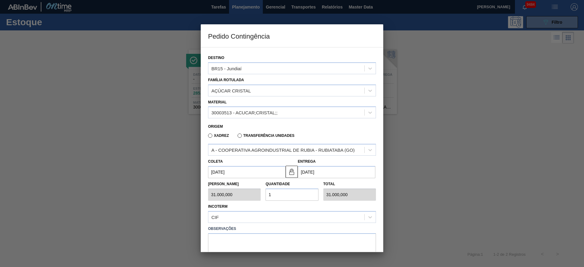
scroll to position [31, 0]
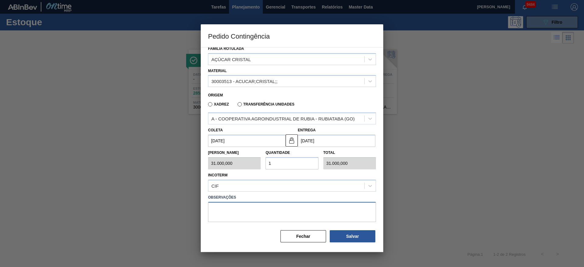
click at [289, 177] on textarea at bounding box center [292, 212] width 168 height 20
type textarea "."
click at [358, 177] on button "Salvar" at bounding box center [352, 236] width 46 height 12
type input "1,000"
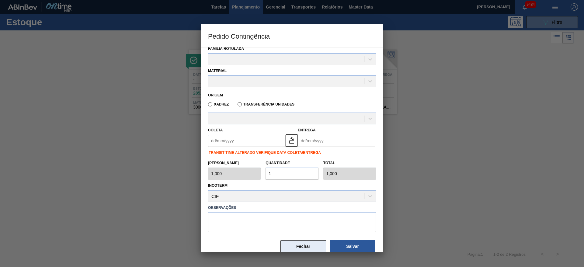
click at [294, 177] on button "Fechar" at bounding box center [303, 246] width 46 height 12
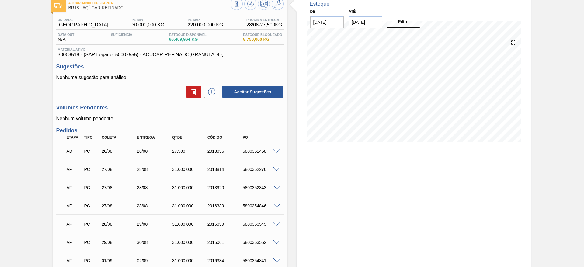
scroll to position [91, 0]
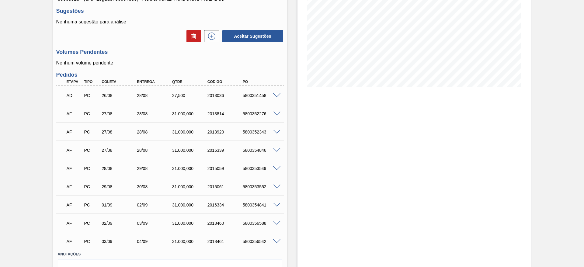
click at [278, 150] on span at bounding box center [276, 150] width 7 height 5
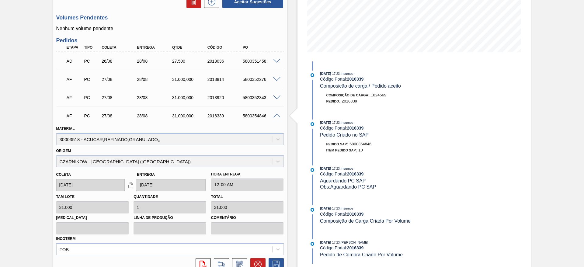
scroll to position [182, 0]
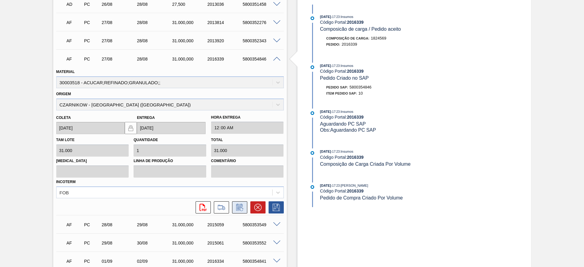
click at [241, 205] on icon at bounding box center [240, 207] width 10 height 7
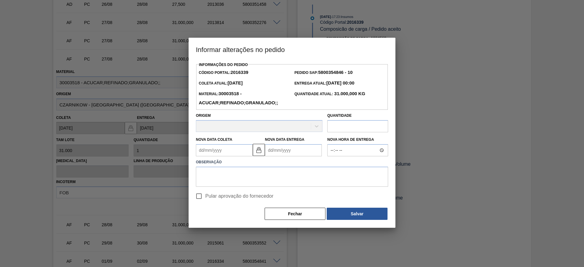
click at [224, 154] on Coleta2016339 "Nova Data Coleta" at bounding box center [224, 150] width 57 height 12
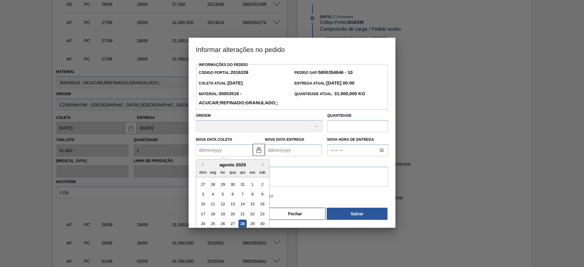
click at [241, 221] on div "28" at bounding box center [242, 224] width 8 height 8
type Coleta2016339 "[DATE]"
type Entrega2016339 "[DATE]"
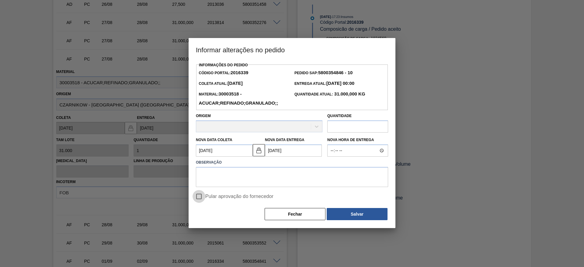
click at [199, 193] on input "Pular aprovação do fornecedor" at bounding box center [198, 196] width 13 height 13
checkbox input "true"
drag, startPoint x: 217, startPoint y: 181, endPoint x: 227, endPoint y: 186, distance: 10.9
click at [217, 182] on textarea at bounding box center [292, 177] width 192 height 20
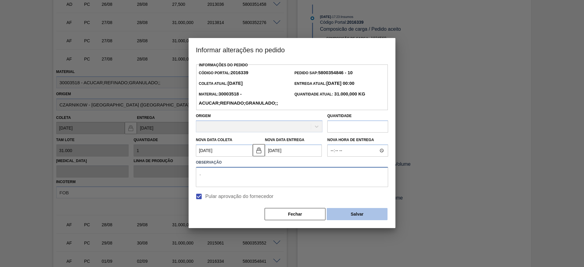
type textarea "."
click at [344, 215] on button "Salvar" at bounding box center [356, 214] width 61 height 12
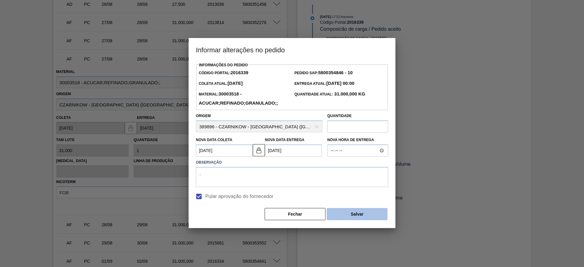
click at [362, 217] on button "Salvar" at bounding box center [356, 214] width 61 height 12
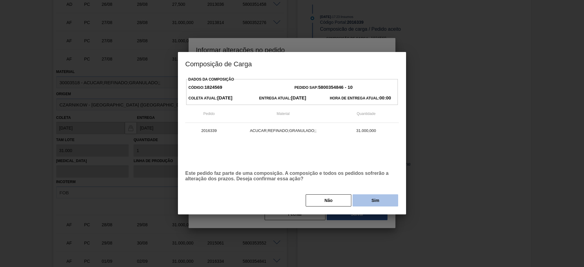
click at [360, 204] on button "Sim" at bounding box center [375, 200] width 46 height 12
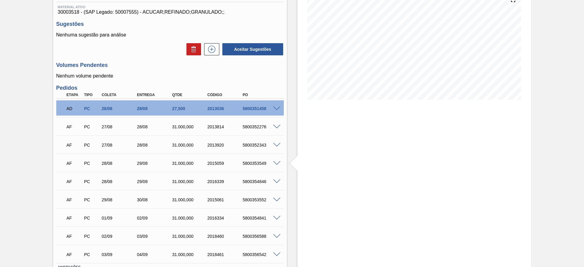
scroll to position [0, 0]
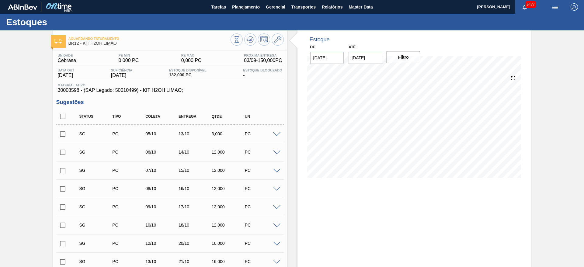
scroll to position [181, 0]
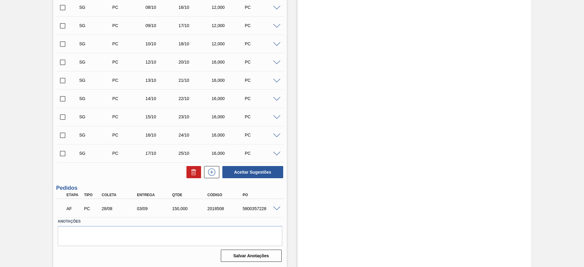
click at [276, 205] on div "AF PC 28/08 03/09 150,000 2018508 5800357228" at bounding box center [169, 207] width 227 height 15
drag, startPoint x: 276, startPoint y: 205, endPoint x: 278, endPoint y: 208, distance: 3.7
click at [278, 208] on div "AF PC 28/08 03/09 150,000 2018508 5800357228" at bounding box center [169, 207] width 227 height 15
click at [278, 208] on span at bounding box center [276, 208] width 7 height 5
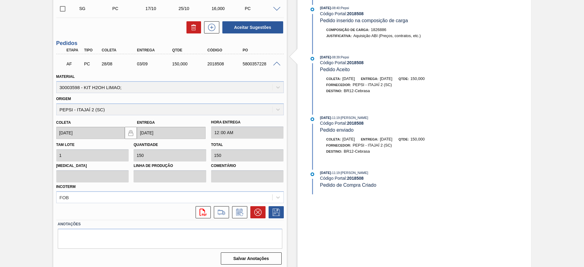
scroll to position [329, 0]
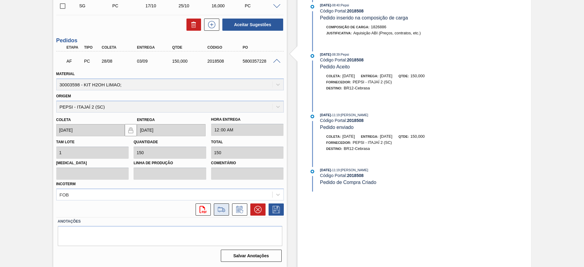
click at [216, 209] on icon at bounding box center [221, 209] width 10 height 7
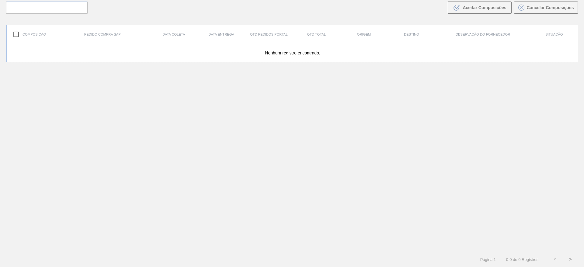
scroll to position [44, 0]
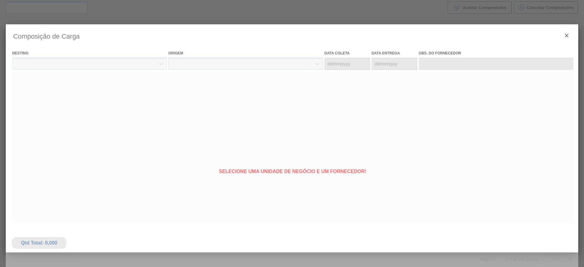
type coleta "[DATE]"
type entrega "[DATE]"
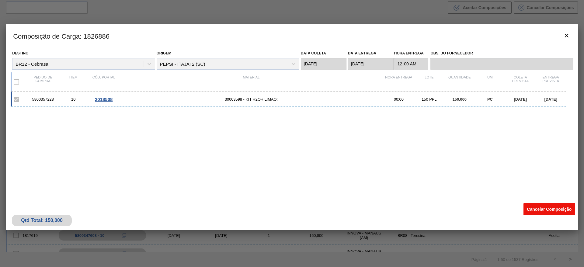
click at [542, 214] on button "Cancelar Composição" at bounding box center [549, 209] width 52 height 12
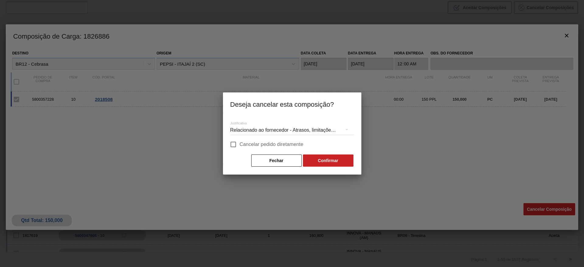
click at [261, 146] on span "Cancelar pedido diretamente" at bounding box center [271, 144] width 64 height 7
click at [239, 146] on input "Cancelar pedido diretamente" at bounding box center [233, 144] width 13 height 13
checkbox input "true"
click at [322, 163] on button "Confirmar" at bounding box center [328, 160] width 50 height 12
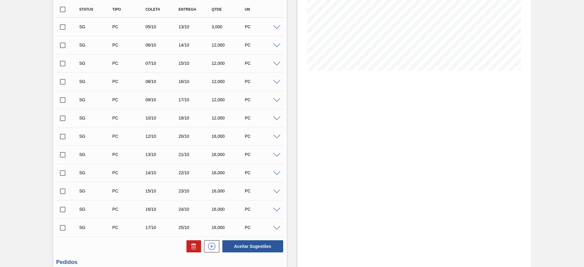
scroll to position [181, 0]
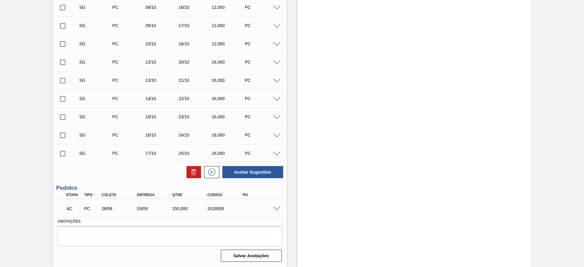
click at [275, 207] on span at bounding box center [276, 208] width 7 height 5
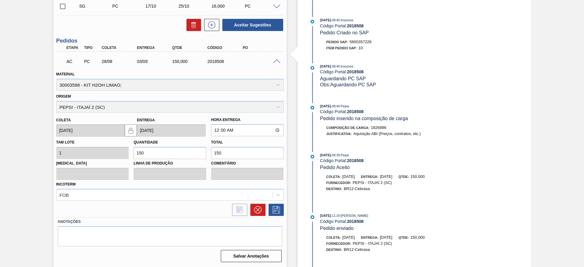
scroll to position [329, 0]
click at [261, 209] on button at bounding box center [257, 209] width 15 height 12
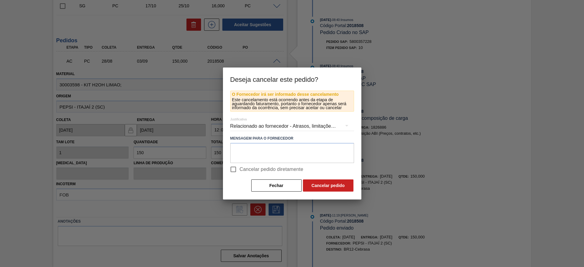
click at [291, 174] on label "Cancelar pedido diretamente" at bounding box center [265, 169] width 77 height 13
click at [239, 174] on input "Cancelar pedido diretamente" at bounding box center [233, 169] width 13 height 13
click at [291, 171] on span "Cancelar pedido diretamente" at bounding box center [271, 169] width 64 height 7
click at [239, 171] on input "Cancelar pedido diretamente" at bounding box center [233, 169] width 13 height 13
click at [292, 172] on span "Cancelar pedido diretamente" at bounding box center [271, 169] width 64 height 7
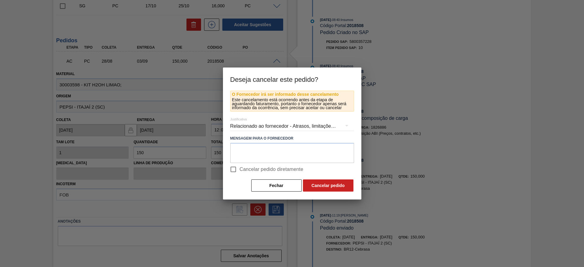
click at [239, 172] on input "Cancelar pedido diretamente" at bounding box center [233, 169] width 13 height 13
checkbox input "true"
click at [318, 190] on button "Cancelar pedido" at bounding box center [328, 185] width 50 height 12
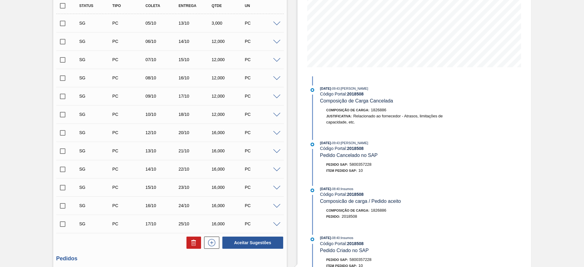
scroll to position [34, 0]
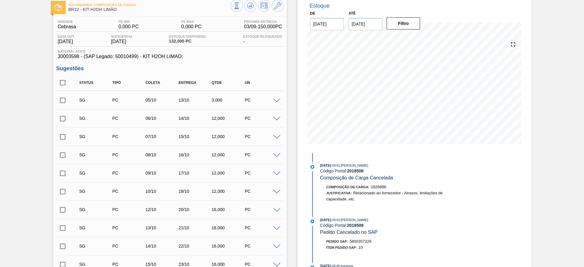
click at [277, 99] on span at bounding box center [276, 100] width 7 height 5
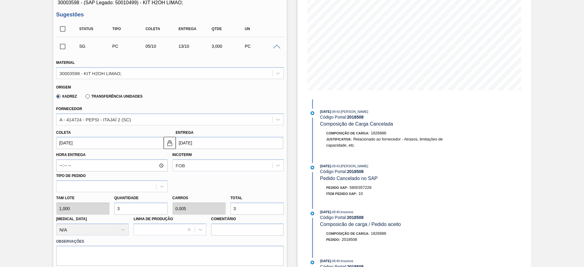
scroll to position [125, 0]
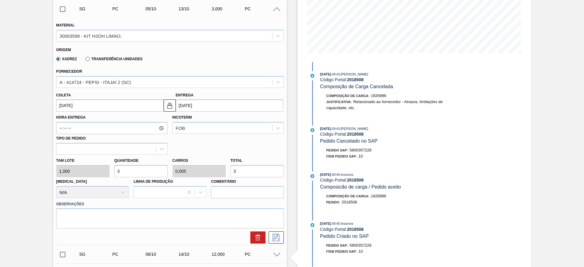
click at [104, 167] on div "Tam lote 1,000 Quantidade 3 Carros 0,005 Total 3 Doca N/A Linha de Produção Com…" at bounding box center [170, 176] width 232 height 43
type input "4"
type input "0,007"
type input "4"
type input "45"
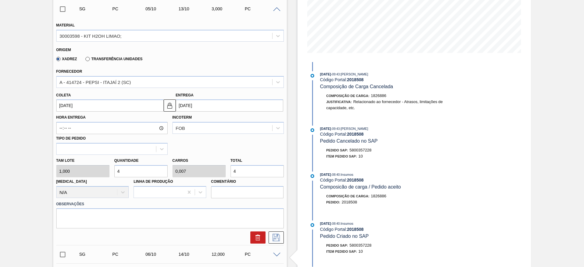
type input "0,075"
type input "45"
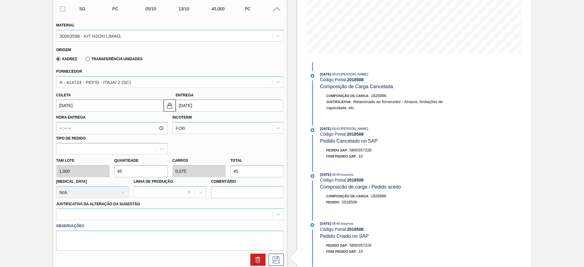
type input "450"
type input "0,75"
type input "450"
click at [69, 105] on input "05/10/2025" at bounding box center [109, 105] width 107 height 12
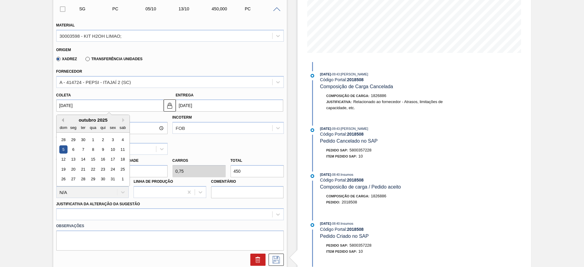
click at [60, 119] on button "Previous Month" at bounding box center [62, 120] width 4 height 4
click at [101, 178] on div "28" at bounding box center [102, 179] width 8 height 8
type input "[DATE]"
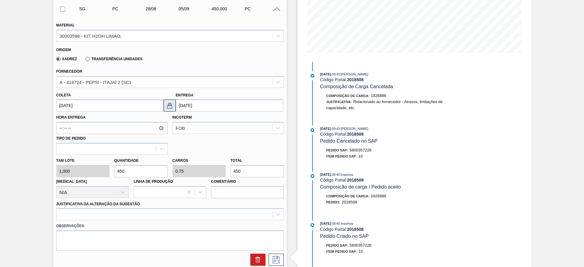
click at [171, 108] on img at bounding box center [169, 105] width 7 height 7
click at [180, 104] on input "05/09/2025" at bounding box center [229, 105] width 107 height 12
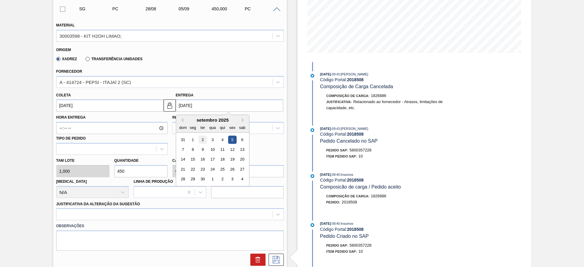
click at [201, 142] on div "2" at bounding box center [202, 140] width 8 height 8
type input "02/09/2025"
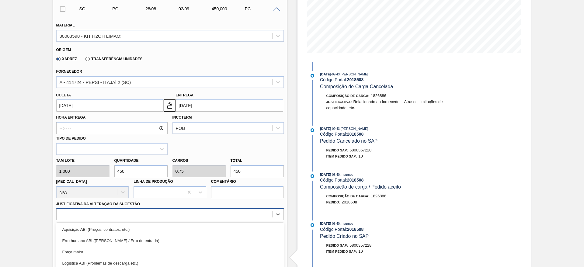
click at [226, 216] on div "option Logística ABI (Problemas de descarga etc.) focused, 4 of 18. 18 results …" at bounding box center [169, 214] width 227 height 12
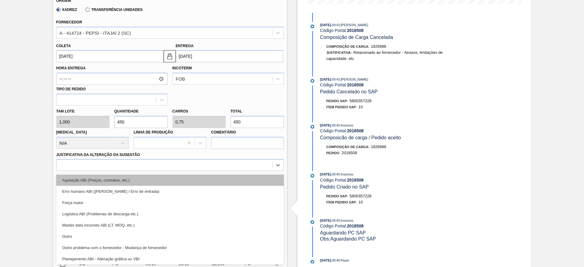
click at [226, 182] on div "Aquisição ABI (Preços, contratos, etc.)" at bounding box center [169, 179] width 227 height 11
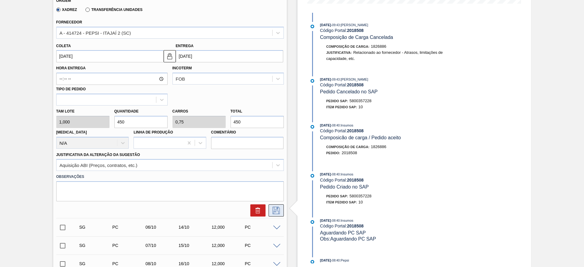
click at [279, 209] on icon at bounding box center [275, 210] width 7 height 7
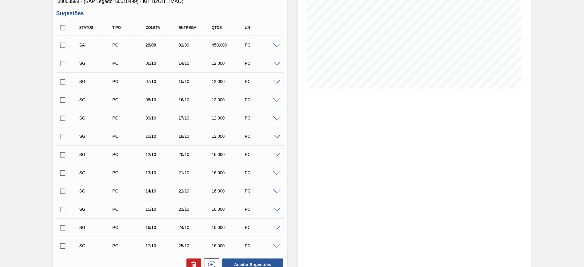
scroll to position [0, 0]
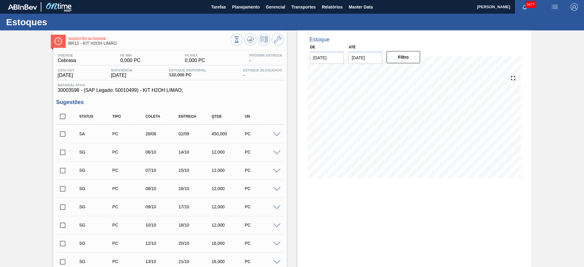
click at [64, 134] on input "checkbox" at bounding box center [62, 134] width 13 height 13
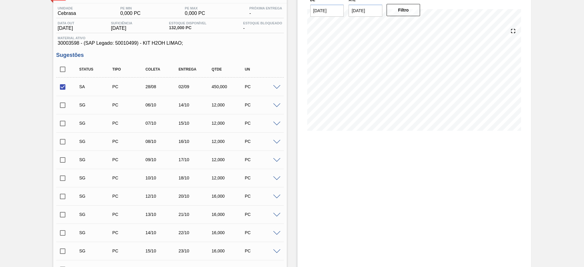
scroll to position [170, 0]
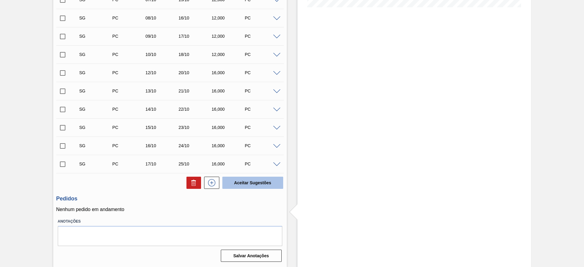
click at [239, 179] on button "Aceitar Sugestões" at bounding box center [252, 183] width 61 height 12
checkbox input "false"
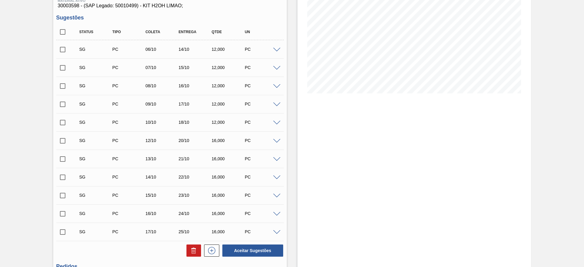
scroll to position [0, 0]
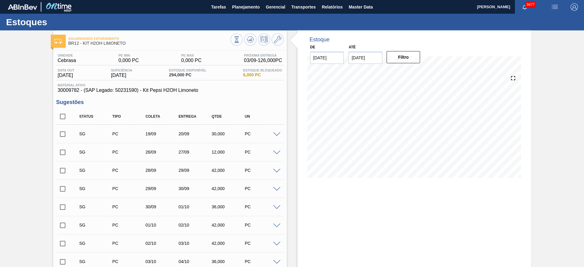
click at [279, 136] on span at bounding box center [276, 134] width 7 height 5
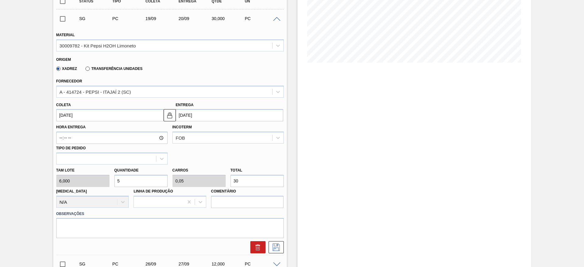
scroll to position [137, 0]
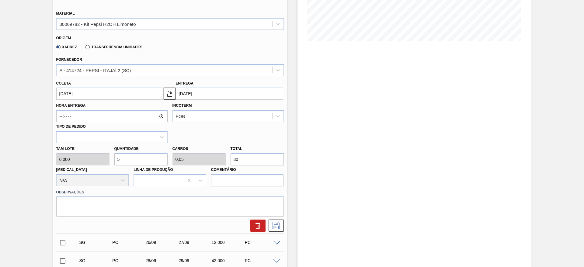
drag, startPoint x: 132, startPoint y: 160, endPoint x: 113, endPoint y: 160, distance: 18.8
click at [113, 160] on div "Quantidade 5" at bounding box center [141, 154] width 58 height 21
type input "8"
type input "0,08"
type input "48"
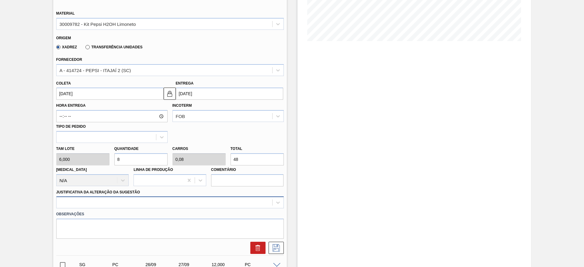
type input "8"
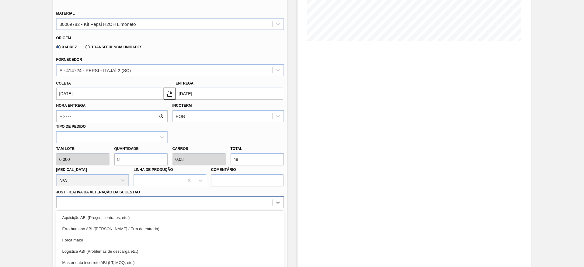
click at [171, 200] on div "option Força maior focused, 3 of 18. 18 results available. Use Up and Down to c…" at bounding box center [169, 202] width 227 height 12
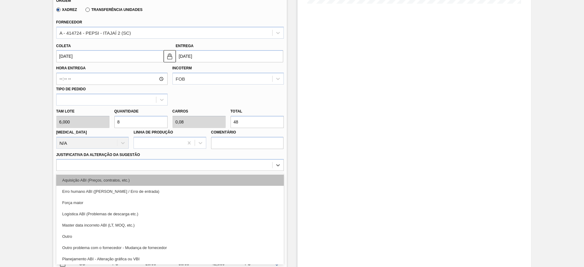
click at [168, 174] on div "Aquisição ABI (Preços, contratos, etc.)" at bounding box center [169, 179] width 227 height 11
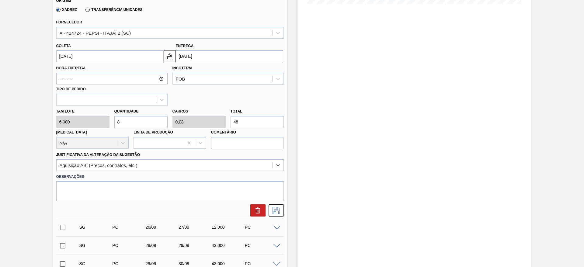
click at [79, 59] on input "[DATE]" at bounding box center [109, 56] width 107 height 12
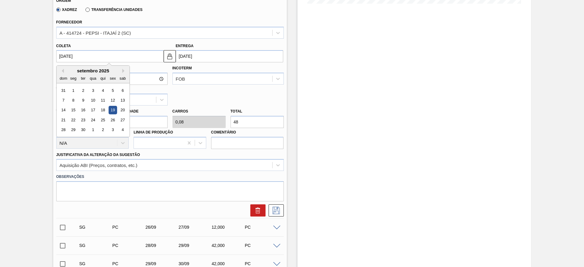
click at [64, 72] on div "setembro 2025" at bounding box center [93, 70] width 73 height 5
click at [61, 71] on button "Previous Month" at bounding box center [62, 71] width 4 height 4
click at [102, 130] on div "28" at bounding box center [102, 130] width 8 height 8
type input "[DATE]"
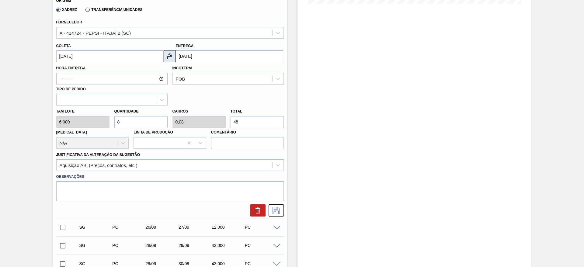
click at [169, 61] on button at bounding box center [170, 56] width 12 height 12
click at [192, 58] on input "[DATE]" at bounding box center [229, 56] width 107 height 12
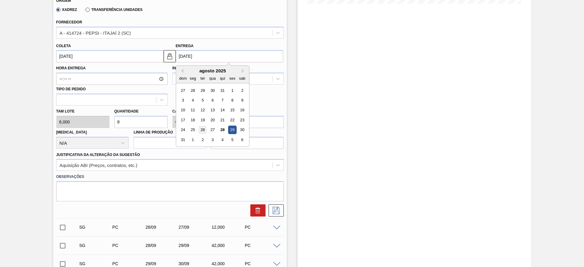
click at [200, 129] on div "26" at bounding box center [202, 130] width 8 height 8
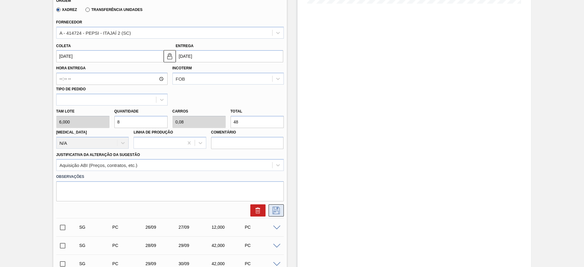
click at [275, 207] on icon at bounding box center [275, 210] width 7 height 7
click at [276, 210] on icon at bounding box center [276, 210] width 10 height 7
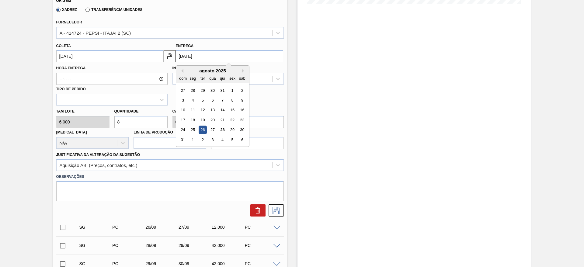
click at [191, 58] on input "26/08/2025" at bounding box center [229, 56] width 107 height 12
click at [200, 140] on div "2" at bounding box center [202, 140] width 8 height 8
type input "02/09/2025"
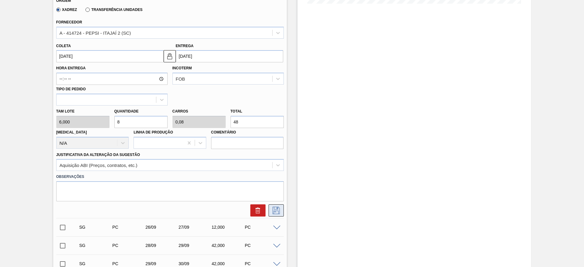
click at [278, 208] on icon at bounding box center [276, 210] width 10 height 7
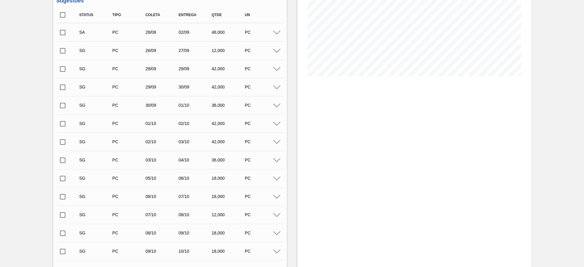
scroll to position [0, 0]
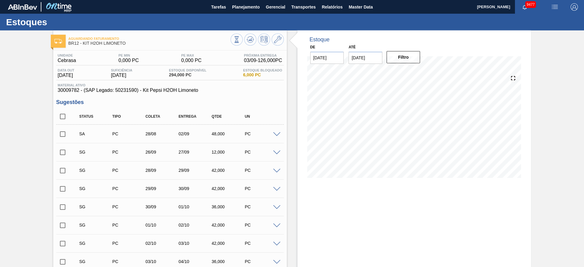
click at [62, 134] on input "checkbox" at bounding box center [62, 134] width 13 height 13
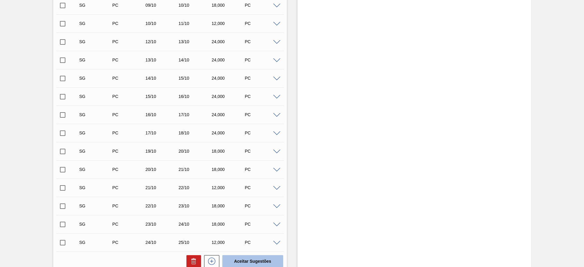
scroll to position [436, 0]
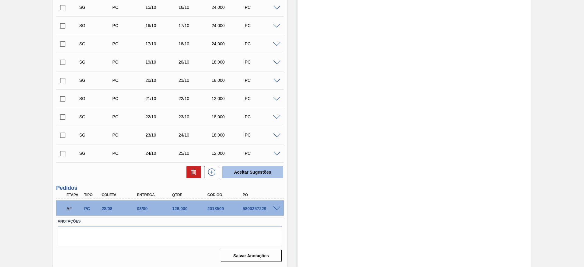
click at [238, 170] on button "Aceitar Sugestões" at bounding box center [252, 172] width 61 height 12
checkbox input "false"
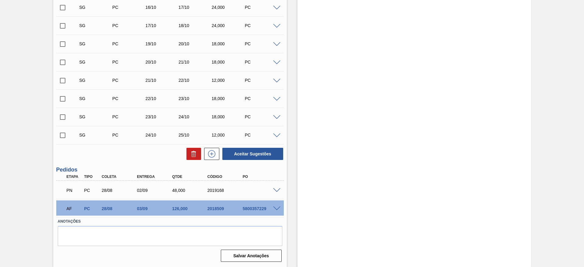
scroll to position [418, 0]
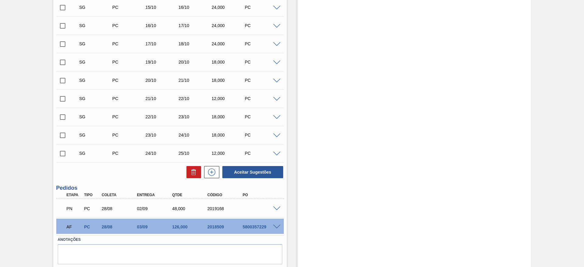
click at [275, 226] on span at bounding box center [276, 227] width 7 height 5
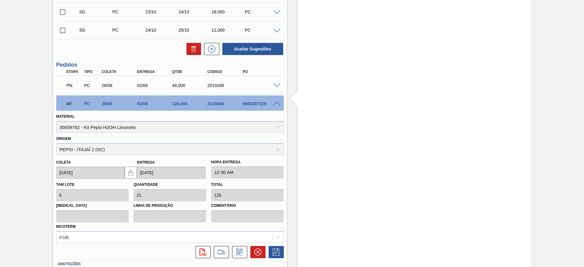
scroll to position [584, 0]
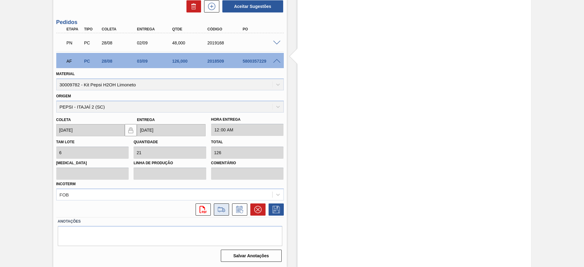
click at [225, 212] on icon at bounding box center [221, 209] width 10 height 7
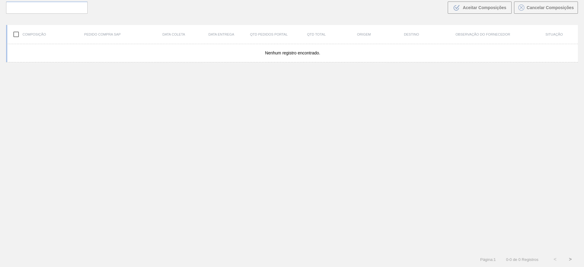
scroll to position [44, 0]
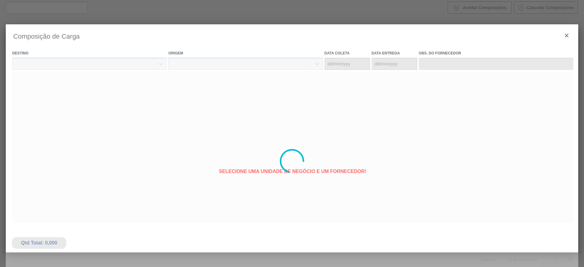
type coleta "[DATE]"
type entrega "03/09/2025"
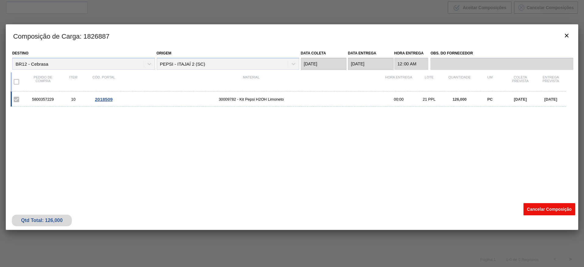
click at [536, 207] on button "Cancelar Composição" at bounding box center [549, 209] width 52 height 12
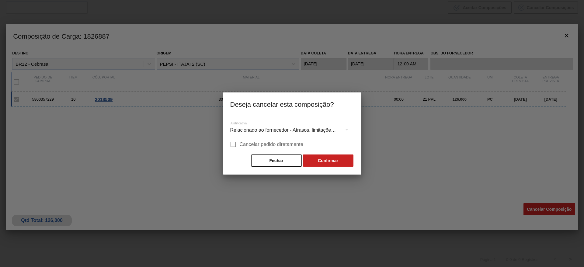
click at [255, 141] on span "Cancelar pedido diretamente" at bounding box center [271, 144] width 64 height 7
click at [239, 141] on input "Cancelar pedido diretamente" at bounding box center [233, 144] width 13 height 13
checkbox input "true"
click at [330, 161] on button "Confirmar" at bounding box center [328, 160] width 50 height 12
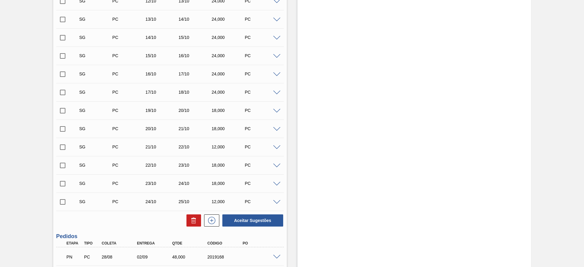
scroll to position [436, 0]
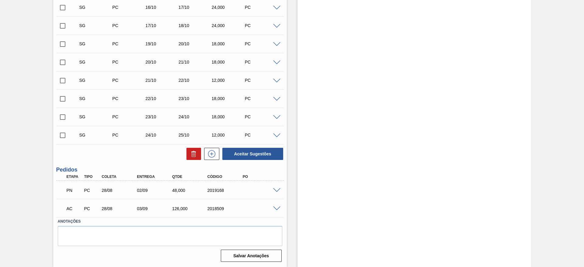
click at [277, 208] on span at bounding box center [276, 208] width 7 height 5
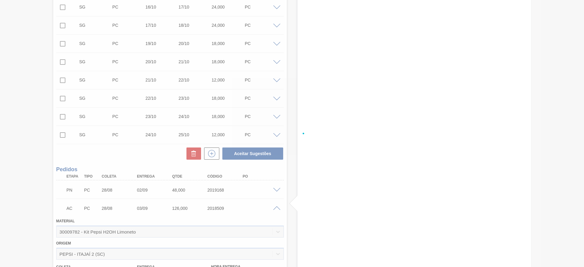
scroll to position [584, 0]
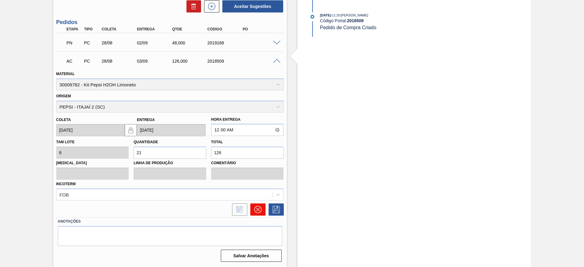
click at [255, 210] on icon at bounding box center [257, 209] width 7 height 7
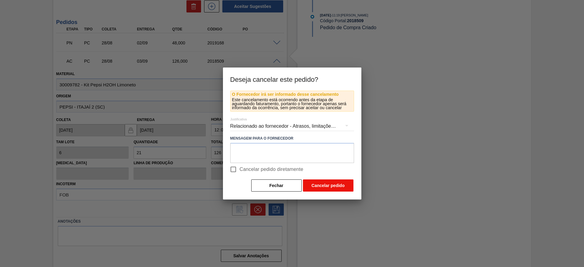
drag, startPoint x: 292, startPoint y: 168, endPoint x: 318, endPoint y: 181, distance: 28.7
click at [292, 168] on span "Cancelar pedido diretamente" at bounding box center [271, 169] width 64 height 7
click at [239, 168] on input "Cancelar pedido diretamente" at bounding box center [233, 169] width 13 height 13
checkbox input "true"
click at [325, 187] on button "Cancelar pedido" at bounding box center [328, 185] width 50 height 12
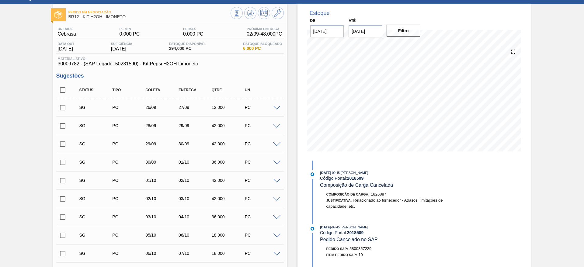
scroll to position [0, 0]
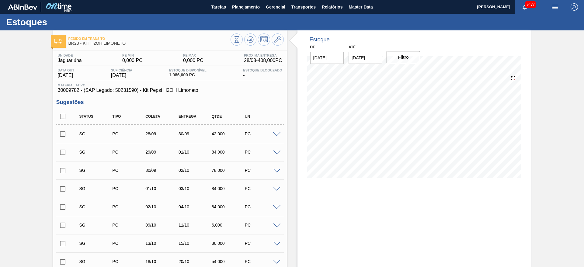
click at [275, 134] on span at bounding box center [276, 134] width 7 height 5
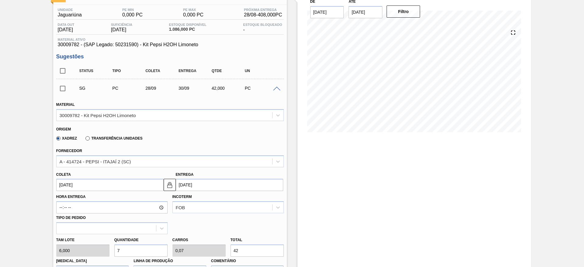
scroll to position [91, 0]
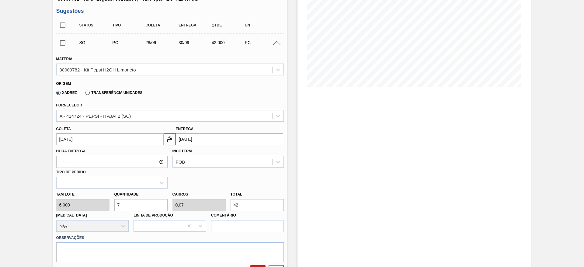
click at [129, 206] on input "7" at bounding box center [140, 205] width 53 height 12
type input "3"
type input "0,03"
type input "18"
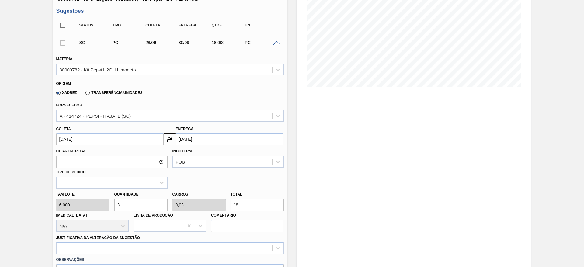
type input "31"
type input "0,31"
type input "186"
type input "31"
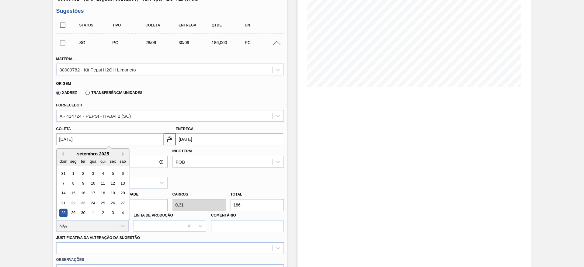
click at [73, 137] on input "[DATE]" at bounding box center [109, 139] width 107 height 12
click at [63, 151] on div "setembro 2025" at bounding box center [93, 153] width 73 height 5
click at [64, 153] on div "setembro 2025" at bounding box center [93, 153] width 73 height 5
click at [63, 154] on button "Previous Month" at bounding box center [62, 154] width 4 height 4
click at [110, 211] on div "29" at bounding box center [112, 213] width 8 height 8
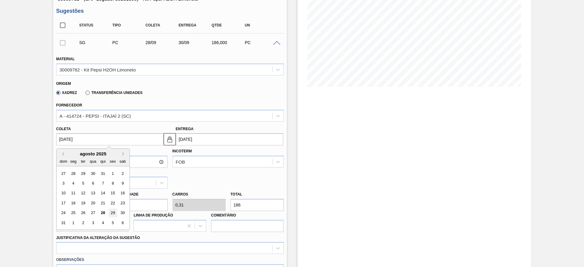
type input "[DATE]"
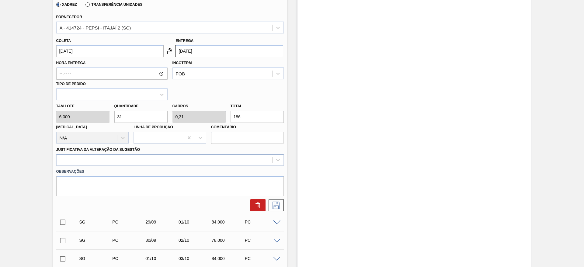
scroll to position [182, 0]
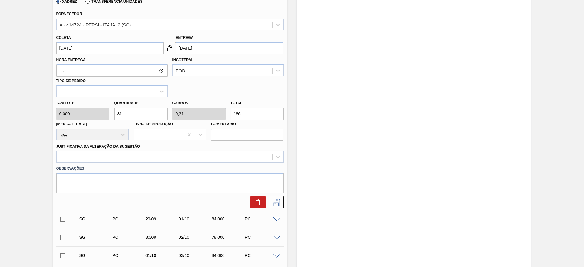
drag, startPoint x: 219, startPoint y: 158, endPoint x: 218, endPoint y: 163, distance: 4.5
click at [219, 158] on div at bounding box center [164, 157] width 215 height 9
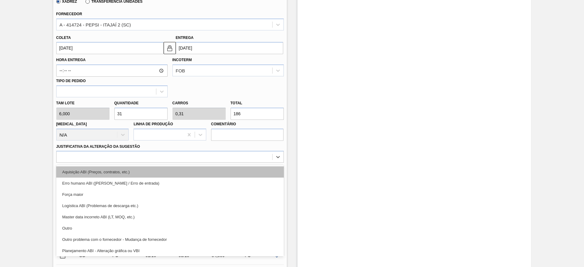
click at [217, 173] on div "Aquisição ABI (Preços, contratos, etc.)" at bounding box center [169, 171] width 227 height 11
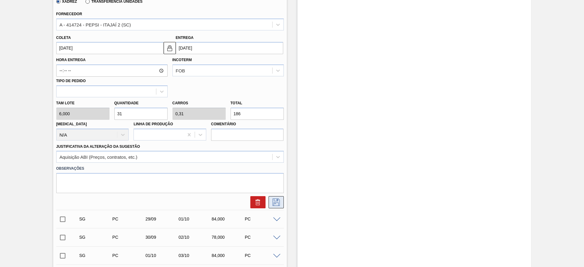
click at [275, 205] on icon at bounding box center [275, 201] width 7 height 7
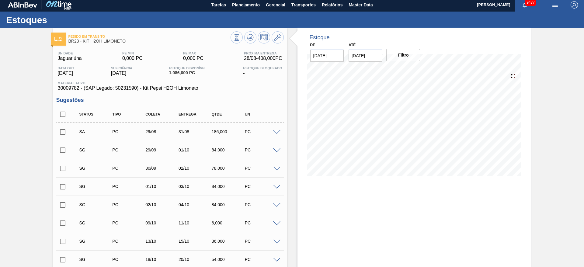
scroll to position [0, 0]
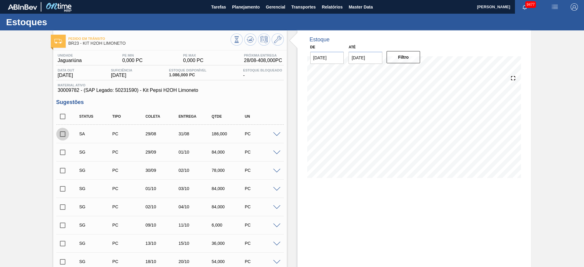
click at [61, 136] on input "checkbox" at bounding box center [62, 134] width 13 height 13
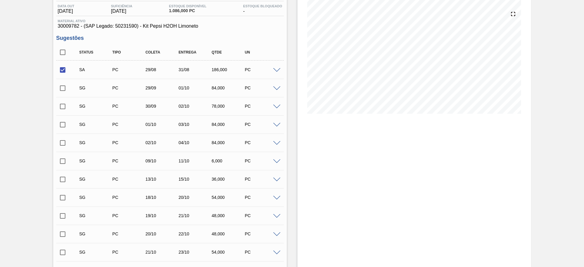
scroll to position [199, 0]
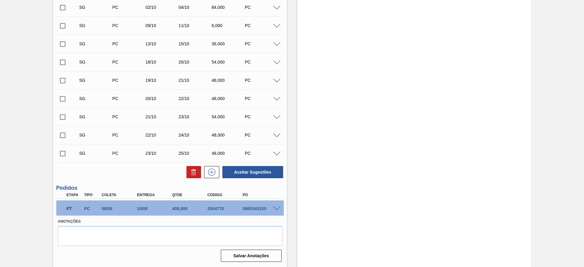
click at [250, 178] on div "Aceitar Sugestões" at bounding box center [251, 171] width 64 height 13
click at [250, 175] on button "Aceitar Sugestões" at bounding box center [252, 172] width 61 height 12
checkbox input "false"
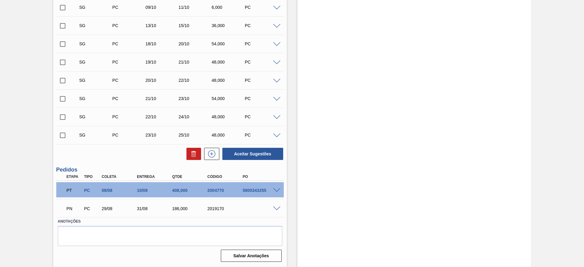
scroll to position [181, 0]
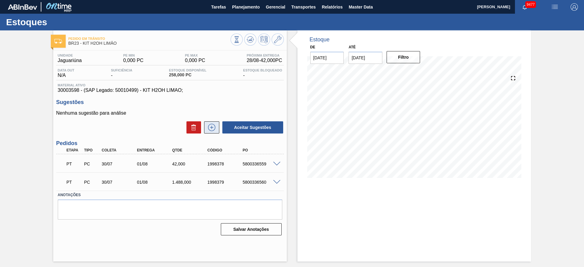
click at [217, 130] on button at bounding box center [211, 127] width 15 height 12
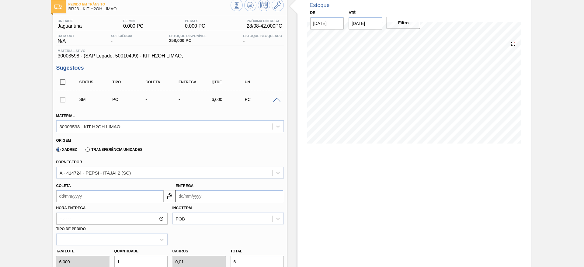
scroll to position [91, 0]
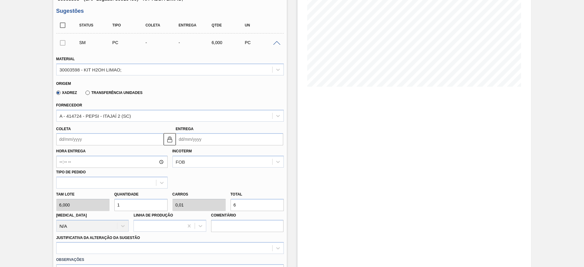
click at [126, 206] on input "1" at bounding box center [140, 205] width 53 height 12
type input "3"
type input "0,03"
type input "18"
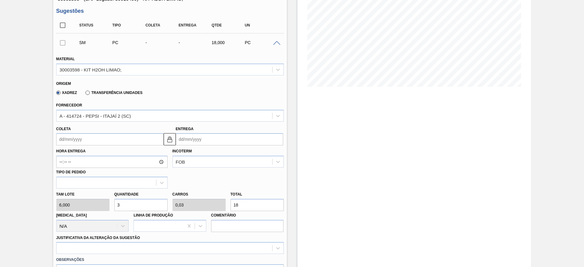
type input "39"
type input "0,39"
type input "234"
type input "39"
click at [66, 132] on div "Coleta" at bounding box center [109, 135] width 107 height 21
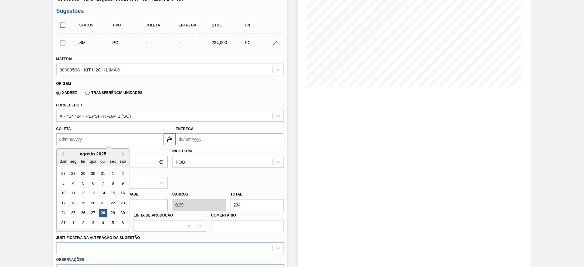
click at [70, 140] on input "Coleta" at bounding box center [109, 139] width 107 height 12
click at [108, 211] on div "29" at bounding box center [112, 213] width 8 height 8
type input "[DATE]"
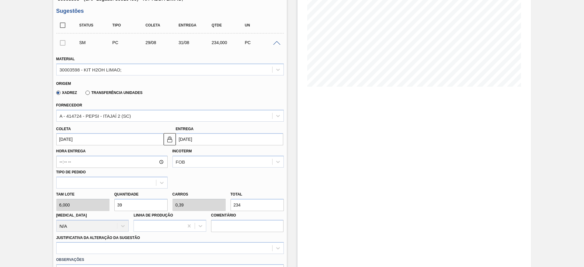
scroll to position [182, 0]
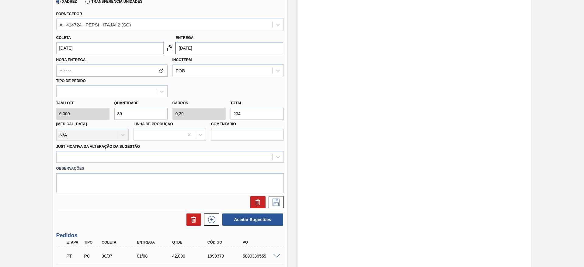
click at [187, 150] on div "Justificativa da Alteração da Sugestão" at bounding box center [169, 152] width 227 height 21
click at [189, 167] on label "Observações" at bounding box center [169, 168] width 227 height 9
click at [189, 157] on div at bounding box center [164, 157] width 215 height 9
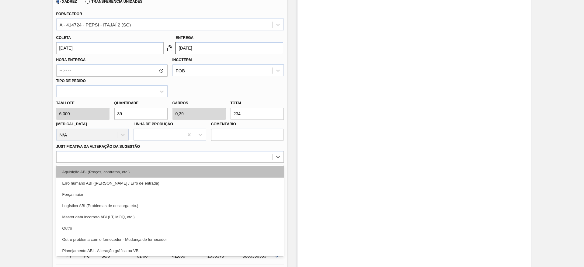
click at [191, 170] on div "Aquisição ABI (Preços, contratos, etc.)" at bounding box center [169, 171] width 227 height 11
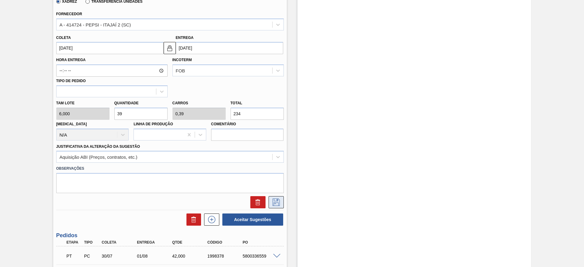
click at [273, 201] on icon at bounding box center [275, 201] width 7 height 7
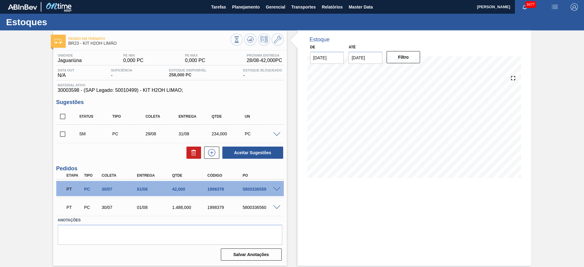
scroll to position [0, 0]
click at [64, 134] on input "checkbox" at bounding box center [62, 134] width 13 height 13
click at [242, 157] on button "Aceitar Sugestões" at bounding box center [252, 152] width 61 height 12
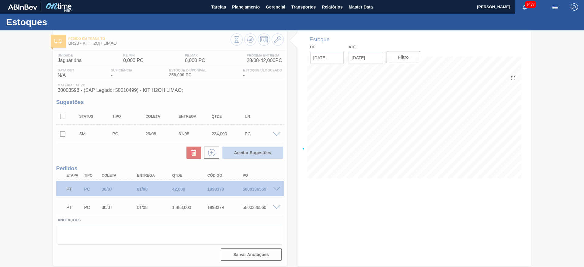
checkbox input "false"
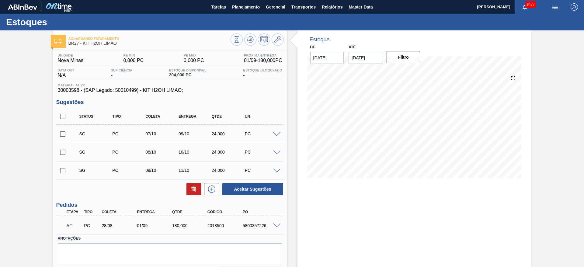
click at [274, 133] on span at bounding box center [276, 134] width 7 height 5
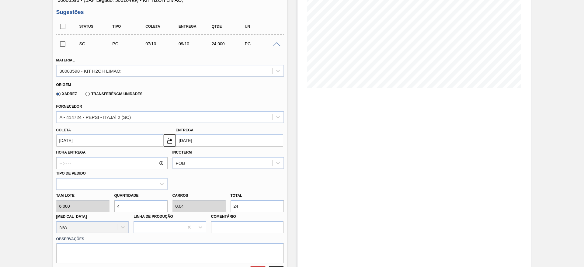
scroll to position [91, 0]
click at [133, 205] on input "4" at bounding box center [140, 205] width 53 height 12
type input "3"
type input "0,03"
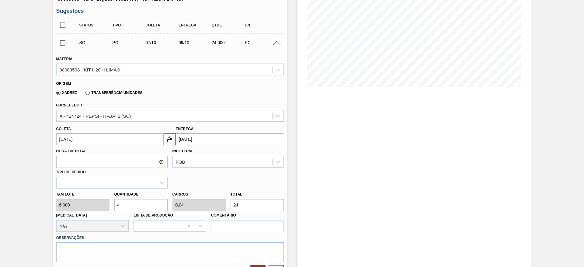
type input "18"
type input "30"
type input "0,3"
type input "180"
type input "30"
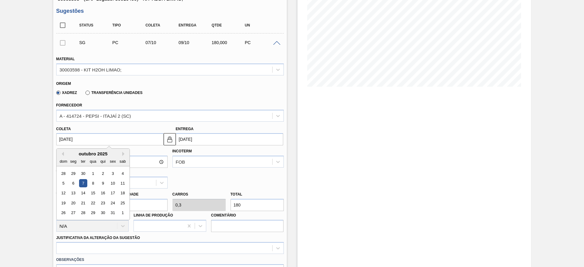
click at [72, 143] on input "[DATE]" at bounding box center [109, 139] width 107 height 12
click at [63, 150] on div "outubro 2025 dom seg ter qua qui sex sab" at bounding box center [93, 158] width 73 height 18
click at [61, 153] on button "Previous Month" at bounding box center [62, 154] width 4 height 4
click at [64, 155] on div "setembro 2025" at bounding box center [93, 153] width 73 height 5
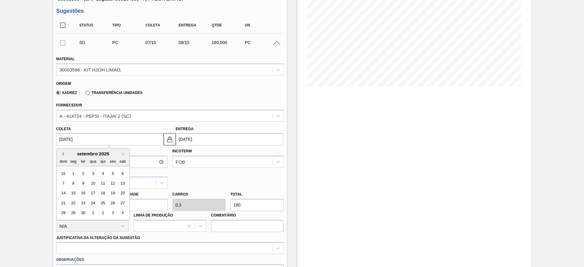
click at [62, 155] on button "Previous Month" at bounding box center [62, 154] width 4 height 4
click at [114, 214] on div "29" at bounding box center [112, 213] width 8 height 8
type input "[DATE]"
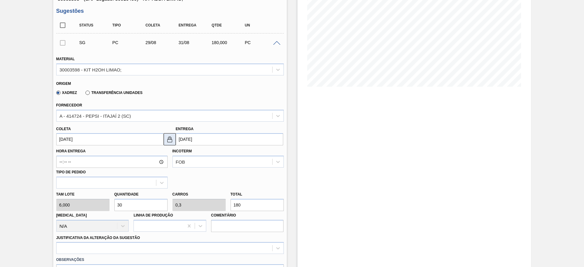
click at [168, 141] on img at bounding box center [169, 139] width 7 height 7
click at [184, 142] on input "31/08/2025" at bounding box center [229, 139] width 107 height 12
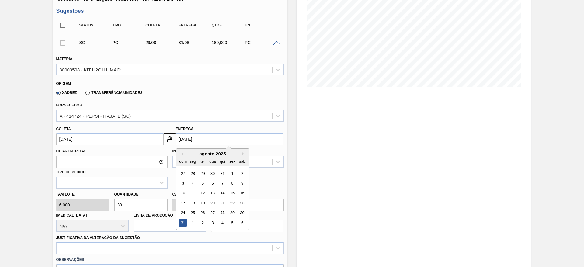
click at [202, 222] on div "2" at bounding box center [202, 223] width 8 height 8
type input "02/09/2025"
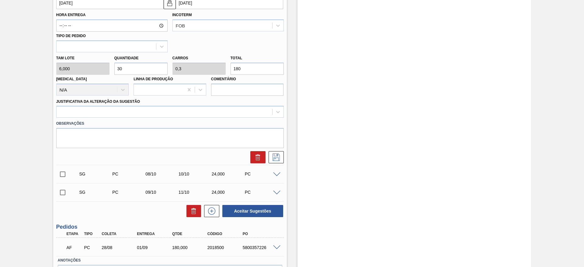
scroll to position [228, 0]
click at [219, 119] on label "Observações" at bounding box center [169, 123] width 227 height 9
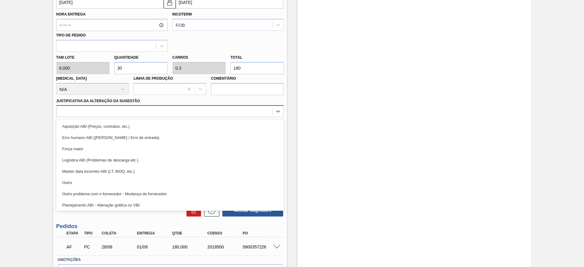
click at [216, 115] on div at bounding box center [164, 111] width 215 height 9
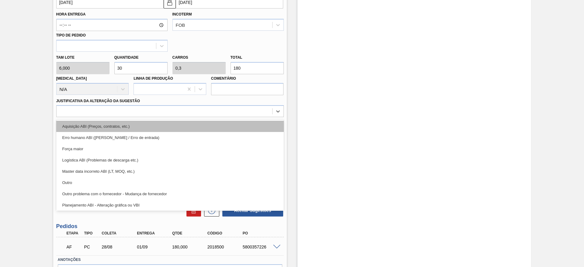
click at [215, 129] on div "Aquisição ABI (Preços, contratos, etc.)" at bounding box center [169, 126] width 227 height 11
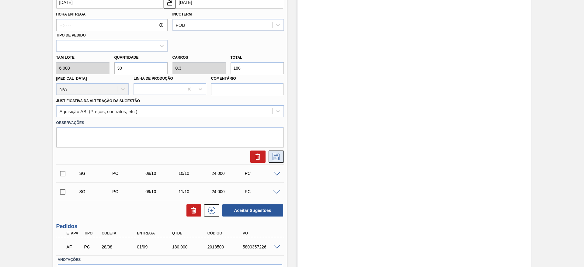
click at [283, 161] on button at bounding box center [275, 156] width 15 height 12
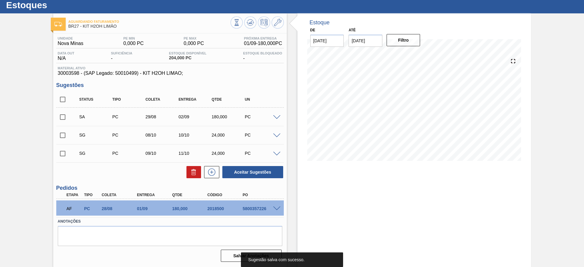
scroll to position [17, 0]
click at [58, 117] on input "checkbox" at bounding box center [62, 117] width 13 height 13
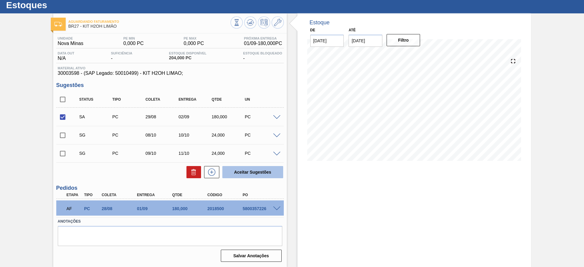
click at [255, 174] on button "Aceitar Sugestões" at bounding box center [252, 172] width 61 height 12
checkbox input "false"
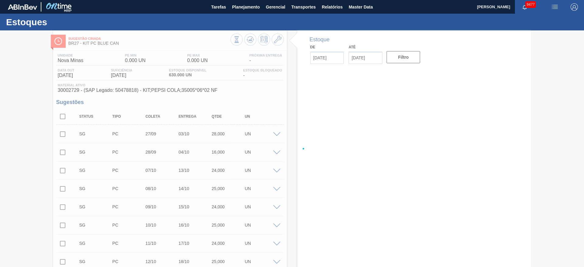
type input "[DATE]"
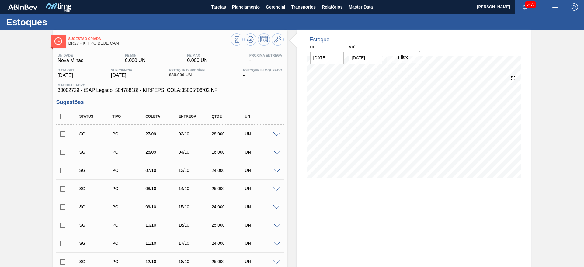
click at [276, 132] on span at bounding box center [276, 134] width 7 height 5
type input "1,000"
type input "0,056"
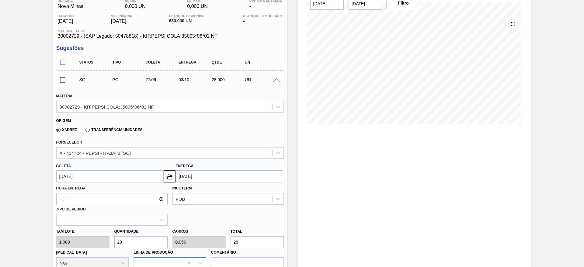
scroll to position [137, 0]
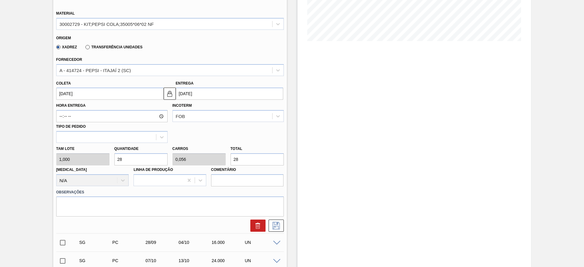
click at [100, 161] on div "Tam lote 1,000 Quantidade 28 Carros 0,056 Total 28 Doca N/A Linha de Produção C…" at bounding box center [170, 164] width 232 height 43
type input "3"
type input "0,006"
type input "3"
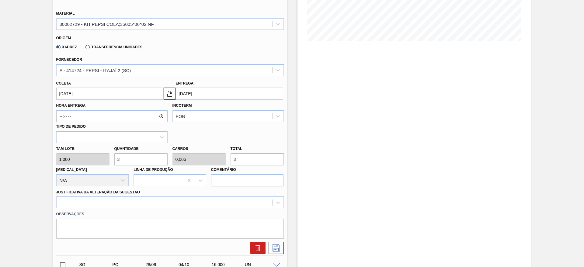
type input "30"
type input "0,06"
type input "30"
type input "300"
type input "0,6"
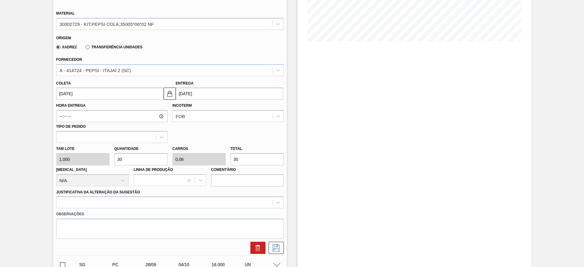
type input "300"
click at [78, 97] on input "27/09/2025" at bounding box center [109, 94] width 107 height 12
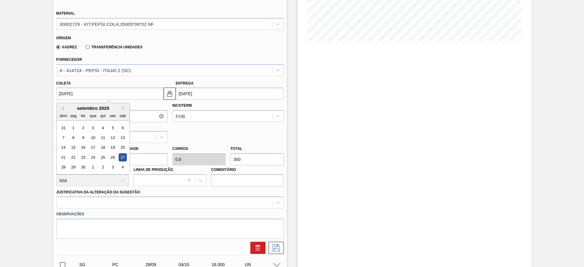
click at [60, 111] on div "dom seg ter qua qui sex sab" at bounding box center [93, 116] width 73 height 10
click at [60, 109] on button "Previous Month" at bounding box center [62, 108] width 4 height 4
click at [113, 169] on div "29" at bounding box center [112, 167] width 8 height 8
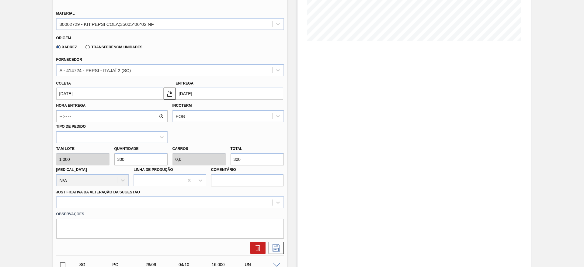
type input "[DATE]"
click at [171, 96] on img at bounding box center [169, 93] width 7 height 7
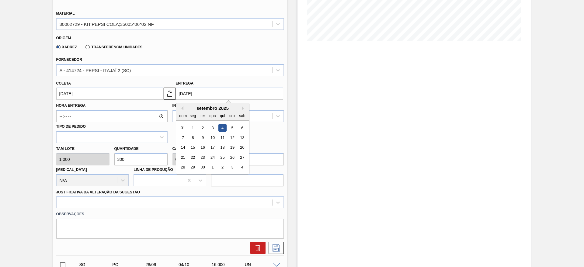
click at [181, 95] on input "[DATE]" at bounding box center [229, 94] width 107 height 12
click at [202, 131] on div "2" at bounding box center [202, 128] width 8 height 8
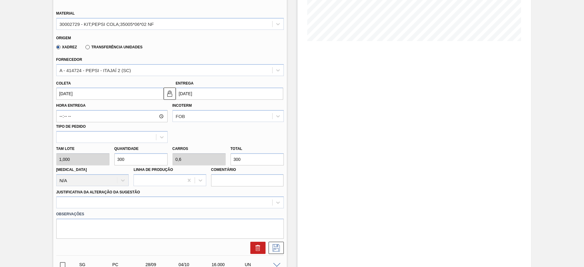
type input "[DATE]"
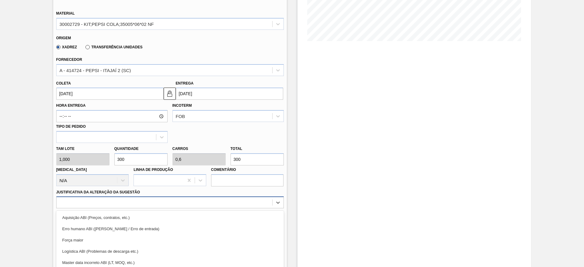
scroll to position [174, 0]
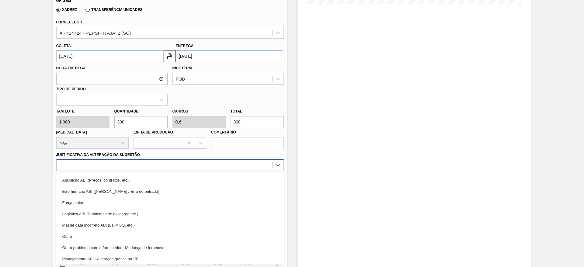
click at [233, 171] on div "option Força maior focused, 3 of 18. 18 results available. Use Up and Down to c…" at bounding box center [169, 165] width 227 height 12
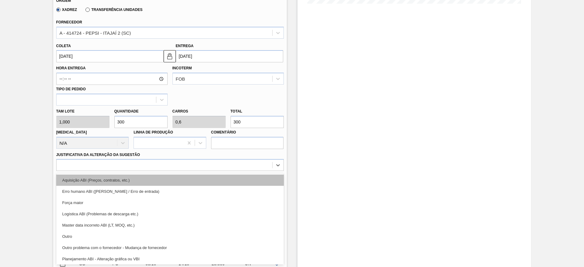
click at [232, 179] on div "Aquisição ABI (Preços, contratos, etc.)" at bounding box center [169, 179] width 227 height 11
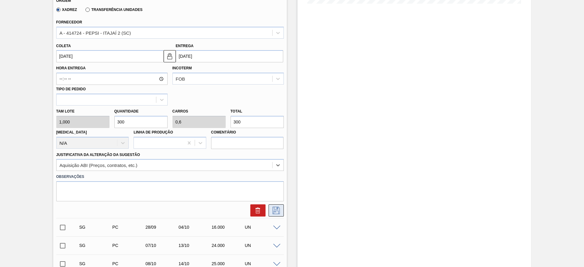
click at [271, 206] on button at bounding box center [275, 210] width 15 height 12
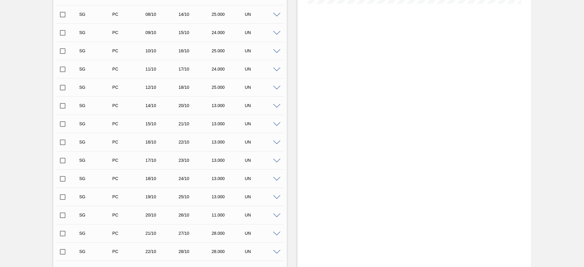
scroll to position [83, 0]
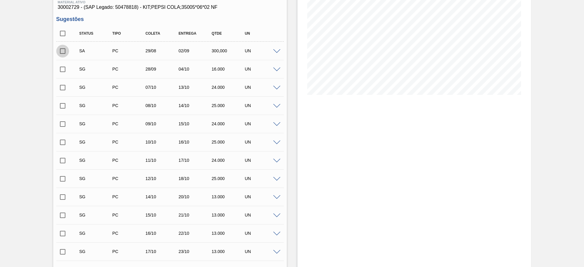
click at [64, 51] on input "checkbox" at bounding box center [62, 51] width 13 height 13
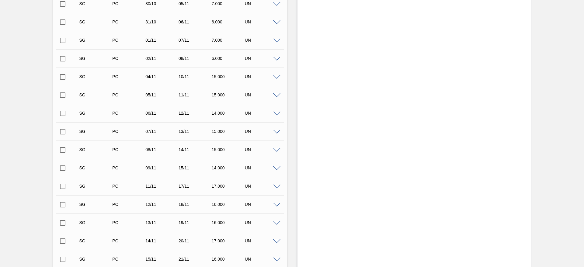
scroll to position [663, 0]
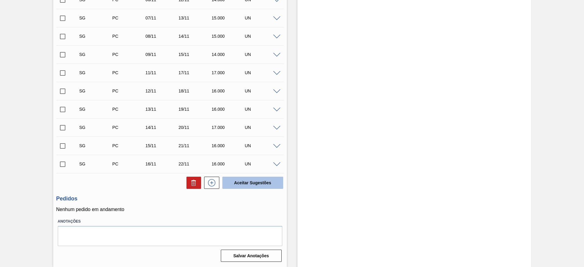
click at [252, 186] on button "Aceitar Sugestões" at bounding box center [252, 183] width 61 height 12
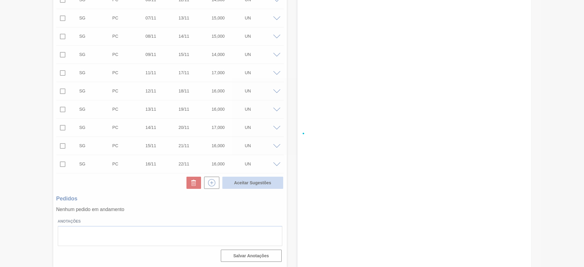
checkbox input "false"
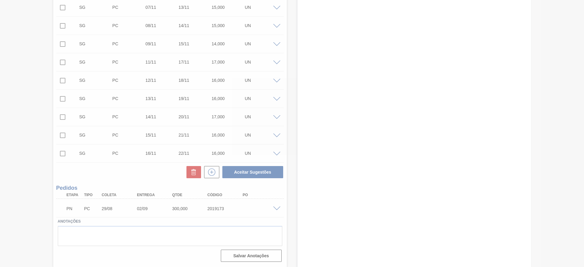
scroll to position [645, 0]
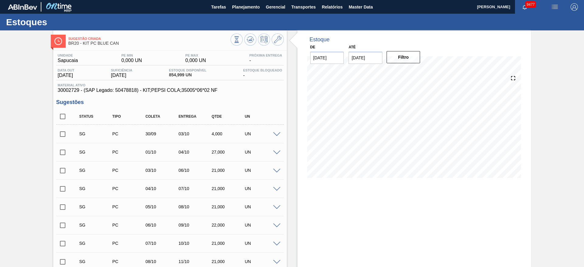
click at [274, 136] on div "SG PC 30/09 03/10 4,000 UN" at bounding box center [169, 133] width 227 height 15
click at [274, 135] on span at bounding box center [276, 134] width 7 height 5
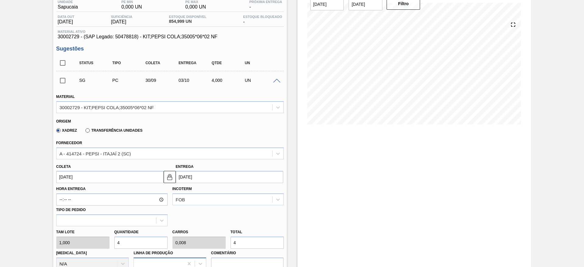
scroll to position [137, 0]
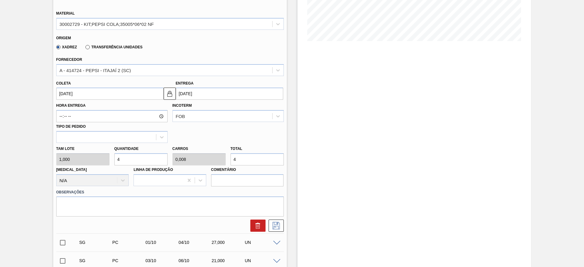
click at [87, 159] on div "[PERSON_NAME] 1,000 Quantidade 4 Carros 0,008 Total 4 [MEDICAL_DATA] N/A Linha …" at bounding box center [170, 164] width 232 height 43
type input "3"
type input "0,006"
type input "3"
type input "36"
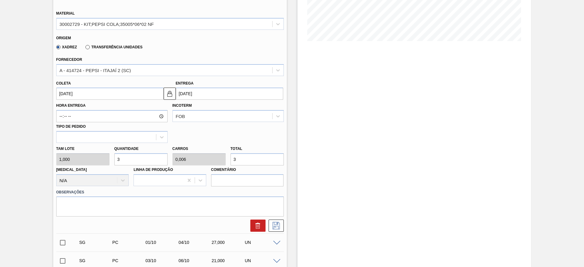
type input "0,072"
type input "36"
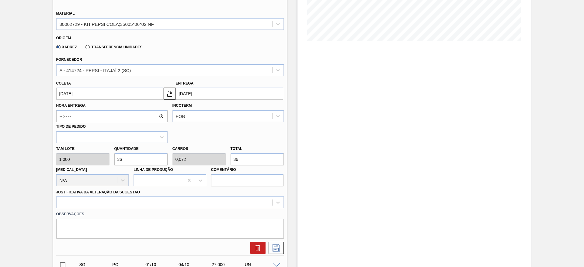
type input "360"
type input "0,72"
type input "360"
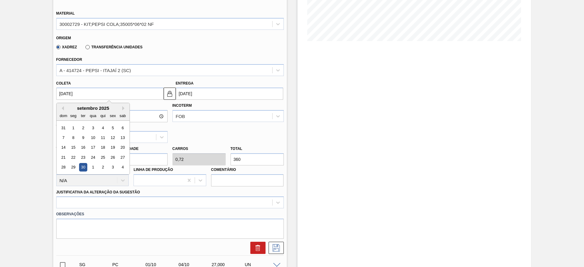
click at [78, 96] on input "[DATE]" at bounding box center [109, 94] width 107 height 12
click at [58, 104] on div "setembro 2025 dom seg ter qua qui sex sab" at bounding box center [93, 112] width 73 height 18
click at [64, 112] on div "dom" at bounding box center [63, 116] width 8 height 8
click at [60, 112] on div "dom" at bounding box center [63, 116] width 8 height 8
click at [61, 107] on button "Previous Month" at bounding box center [62, 108] width 4 height 4
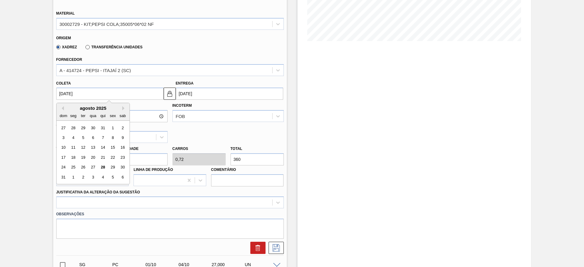
click at [112, 169] on div "29" at bounding box center [112, 167] width 8 height 8
type input "[DATE]"
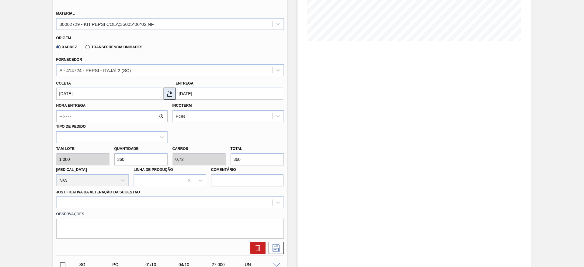
drag, startPoint x: 163, startPoint y: 100, endPoint x: 173, endPoint y: 98, distance: 9.9
click at [163, 101] on div "Hora Entrega Incoterm FOB Tipo de pedido" at bounding box center [170, 121] width 232 height 43
click at [165, 94] on button at bounding box center [170, 94] width 12 height 12
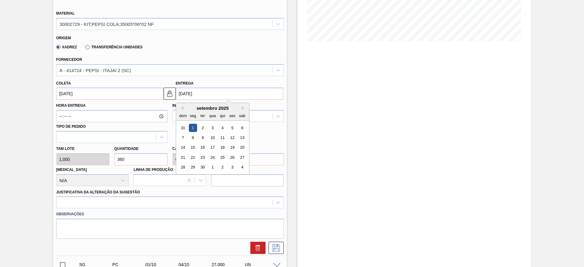
click at [188, 93] on input "[DATE]" at bounding box center [229, 94] width 107 height 12
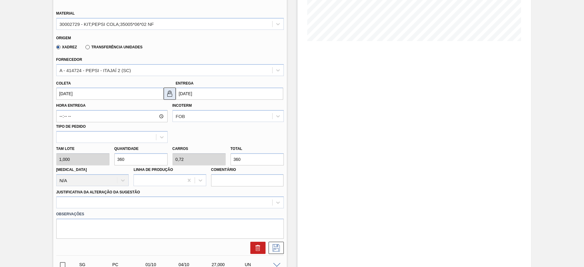
click at [169, 91] on img at bounding box center [169, 93] width 7 height 7
click at [243, 202] on div at bounding box center [169, 202] width 227 height 12
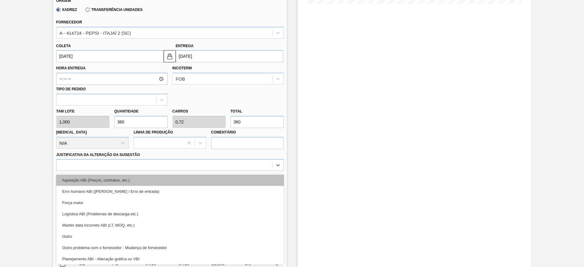
click at [241, 184] on div "Aquisição ABI (Preços, contratos, etc.)" at bounding box center [169, 179] width 227 height 11
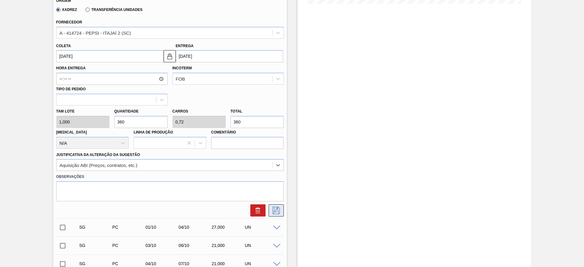
click at [273, 209] on icon at bounding box center [276, 210] width 10 height 7
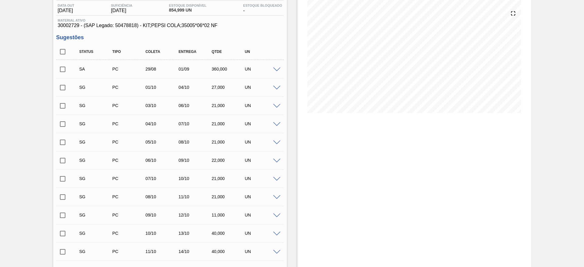
scroll to position [0, 0]
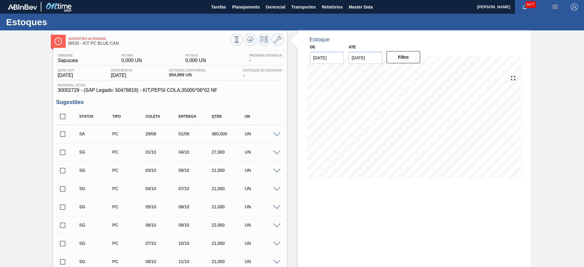
drag, startPoint x: 63, startPoint y: 130, endPoint x: 64, endPoint y: 133, distance: 3.1
click at [63, 131] on input "checkbox" at bounding box center [62, 134] width 13 height 13
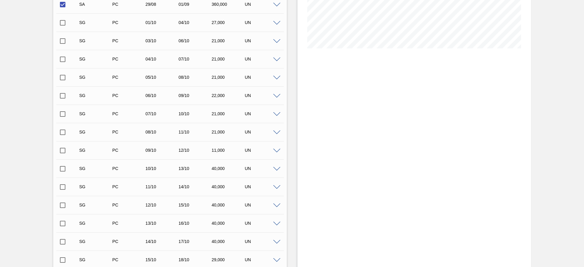
scroll to position [365, 0]
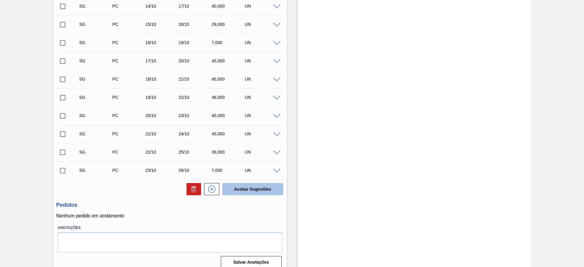
click at [261, 194] on button "Aceitar Sugestões" at bounding box center [252, 189] width 61 height 12
checkbox input "false"
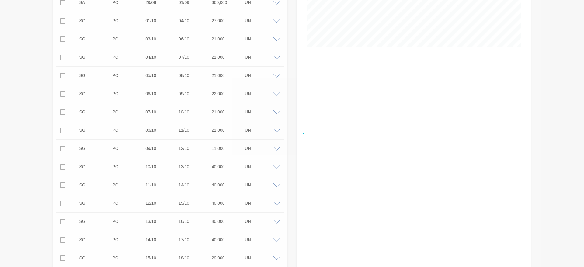
scroll to position [0, 0]
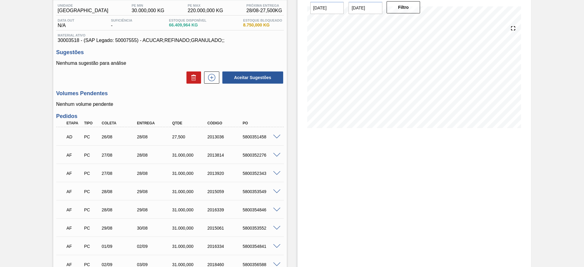
scroll to position [33, 0]
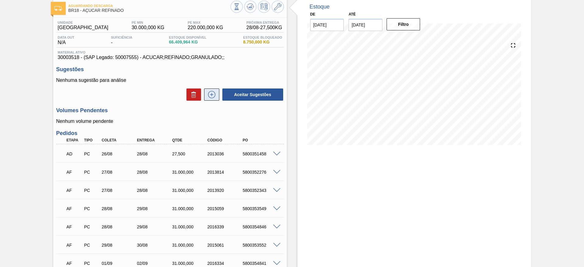
click at [214, 91] on icon at bounding box center [212, 94] width 10 height 7
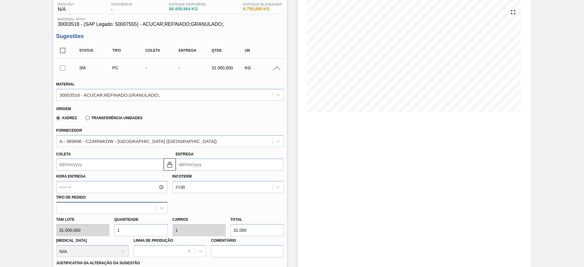
scroll to position [124, 0]
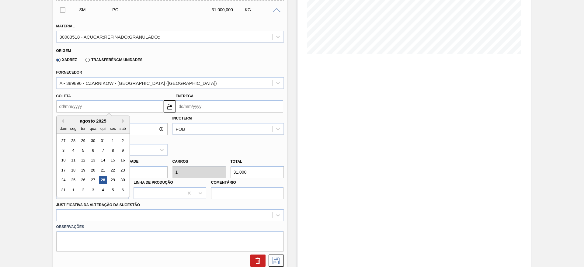
click at [75, 108] on input "Coleta" at bounding box center [109, 106] width 107 height 12
click at [74, 190] on div "1" at bounding box center [73, 190] width 8 height 8
type input "[DATE]"
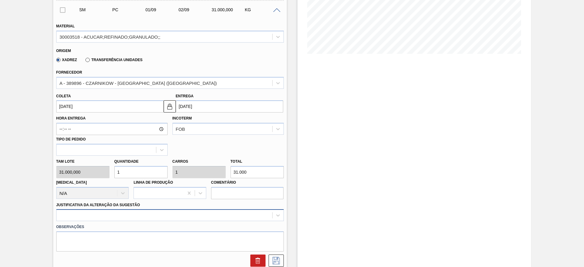
click at [188, 214] on div at bounding box center [169, 215] width 227 height 12
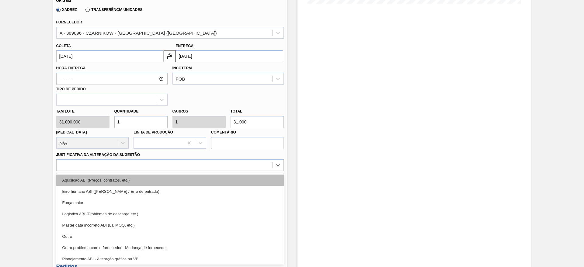
click at [198, 182] on div "Aquisição ABI (Preços, contratos, etc.)" at bounding box center [169, 179] width 227 height 11
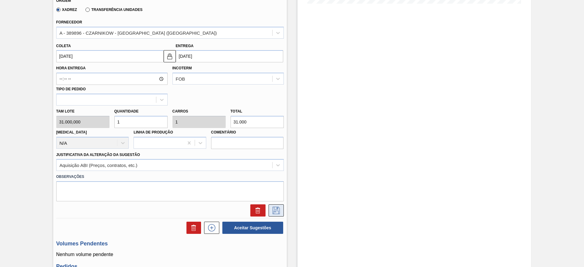
click at [275, 208] on icon at bounding box center [276, 210] width 10 height 7
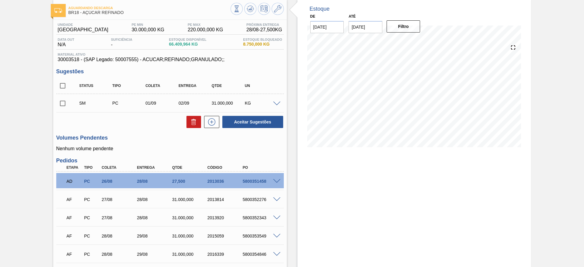
scroll to position [46, 0]
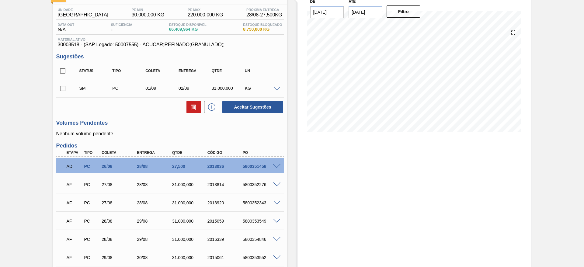
click at [274, 90] on span at bounding box center [276, 89] width 7 height 5
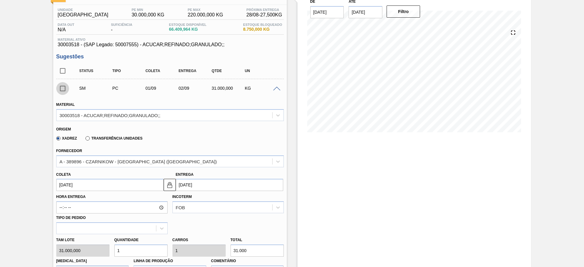
click at [60, 92] on input "checkbox" at bounding box center [62, 88] width 13 height 13
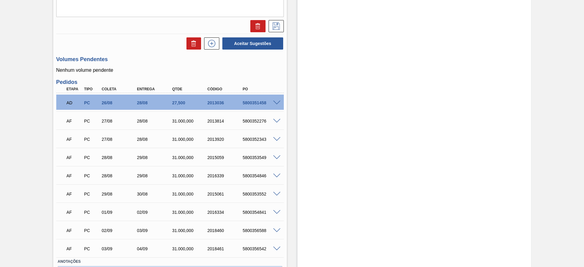
scroll to position [365, 0]
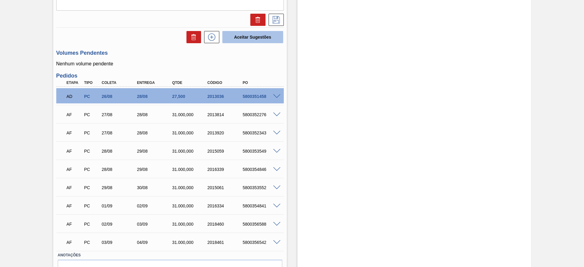
click at [253, 37] on button "Aceitar Sugestões" at bounding box center [252, 37] width 61 height 12
checkbox input "false"
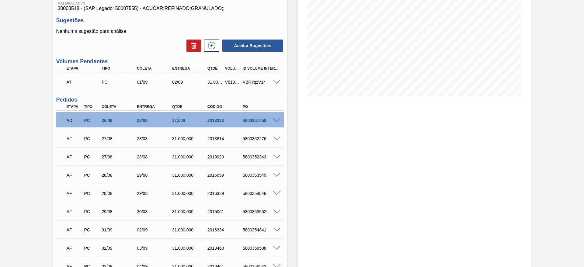
scroll to position [48, 0]
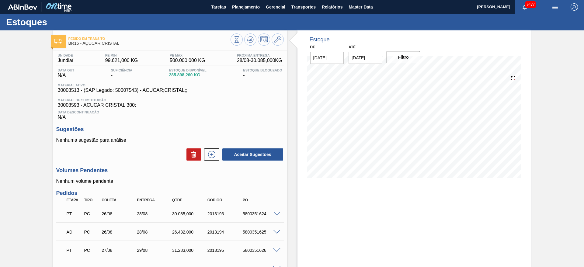
scroll to position [46, 0]
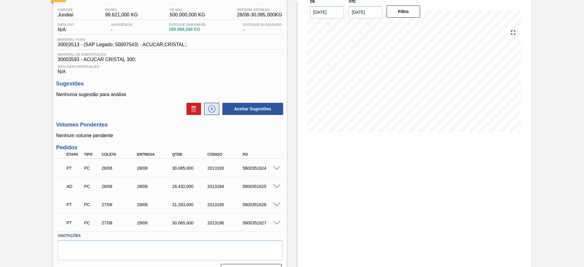
click at [214, 109] on icon at bounding box center [212, 108] width 10 height 7
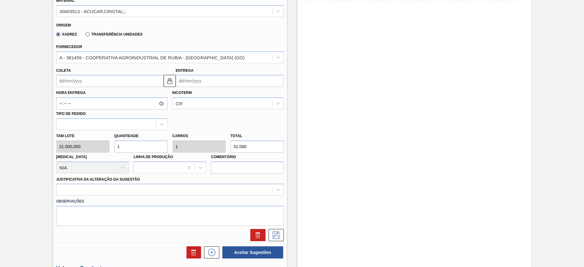
scroll to position [182, 0]
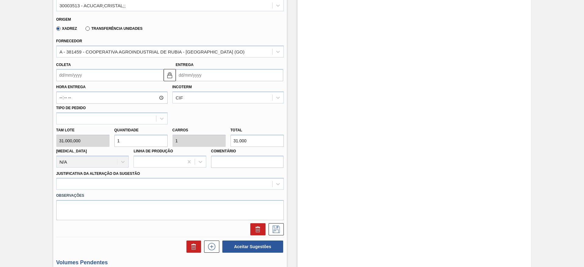
click at [101, 142] on div "Tam lote 31.000,000 Quantidade 1 Carros 1 Total 31.000 [MEDICAL_DATA] N/A Linha…" at bounding box center [170, 145] width 232 height 43
type input "2"
type input "62.000"
type input "2"
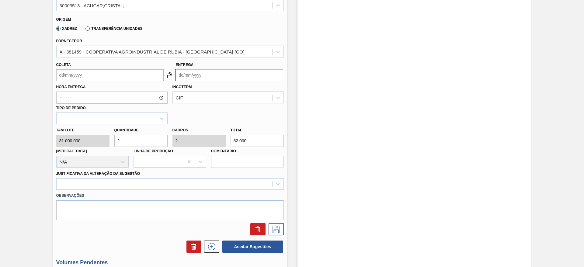
click at [65, 79] on input "Coleta" at bounding box center [109, 75] width 107 height 12
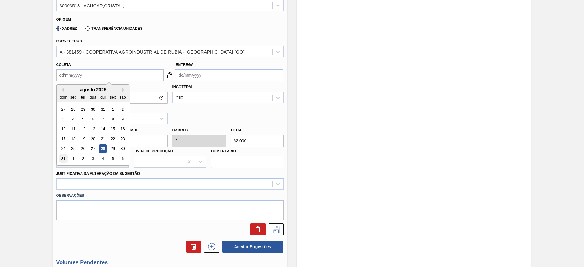
click at [65, 158] on div "31" at bounding box center [63, 158] width 8 height 8
type input "[DATE]"
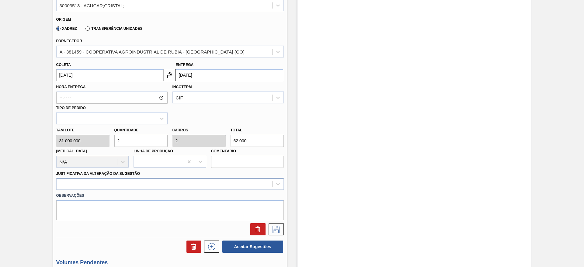
click at [222, 183] on div at bounding box center [169, 184] width 227 height 12
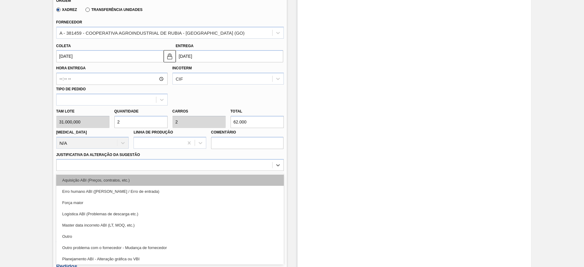
click at [222, 179] on div "Aquisição ABI (Preços, contratos, etc.)" at bounding box center [169, 179] width 227 height 11
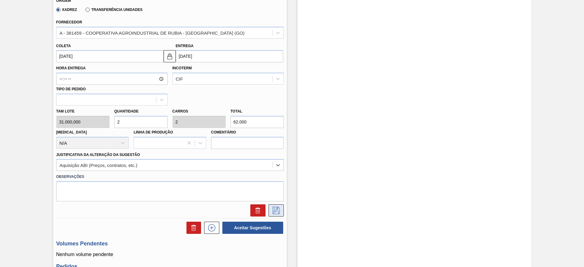
click at [280, 208] on button at bounding box center [275, 210] width 15 height 12
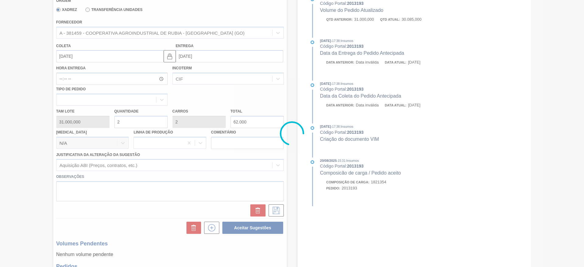
scroll to position [85, 0]
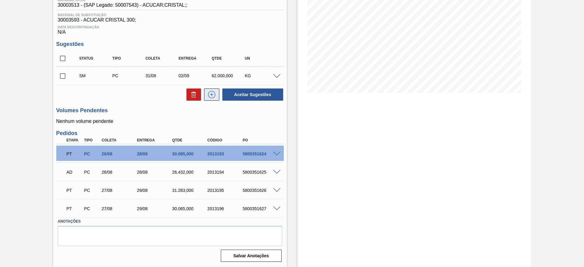
click at [214, 95] on icon at bounding box center [211, 94] width 7 height 7
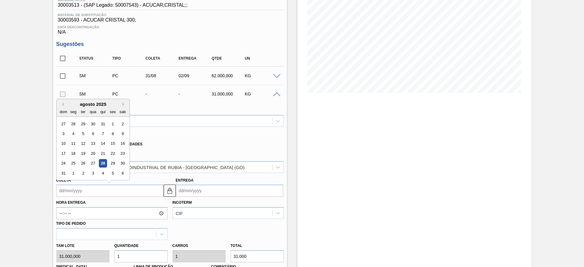
click at [69, 184] on input "Coleta" at bounding box center [109, 190] width 107 height 12
click at [75, 173] on div "1" at bounding box center [73, 173] width 8 height 8
type input "[DATE]"
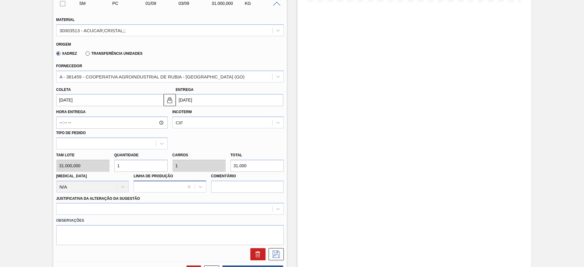
scroll to position [176, 0]
drag, startPoint x: 123, startPoint y: 167, endPoint x: 116, endPoint y: 167, distance: 7.0
click at [116, 167] on input "1" at bounding box center [140, 165] width 53 height 12
type input "2"
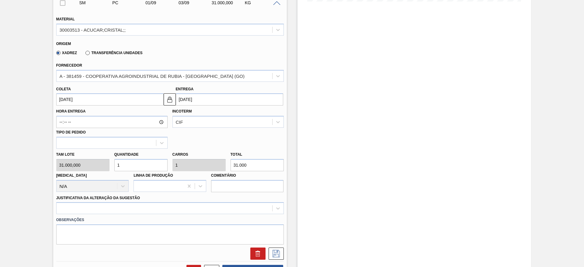
type input "62.000"
type input "2"
click at [190, 209] on div at bounding box center [169, 208] width 227 height 12
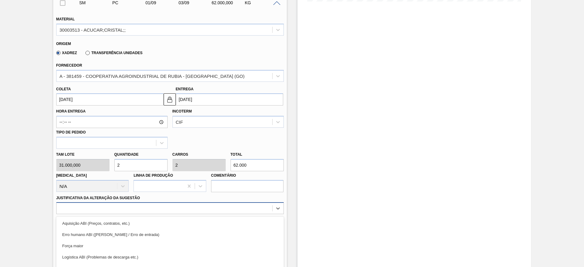
scroll to position [219, 0]
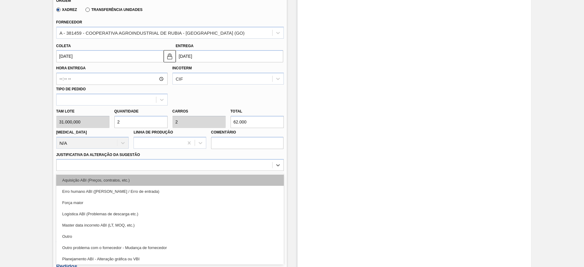
click at [198, 174] on div "Aquisição ABI (Preços, contratos, etc.)" at bounding box center [169, 179] width 227 height 11
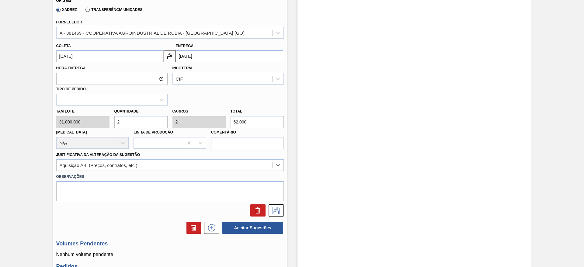
click at [284, 206] on div at bounding box center [170, 210] width 232 height 12
click at [279, 208] on icon at bounding box center [276, 210] width 10 height 7
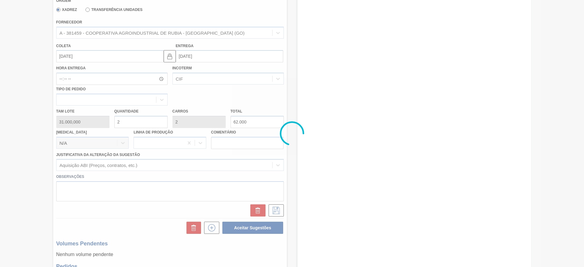
scroll to position [0, 0]
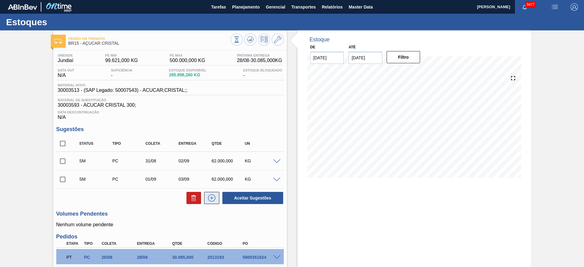
click at [214, 198] on icon at bounding box center [211, 197] width 7 height 7
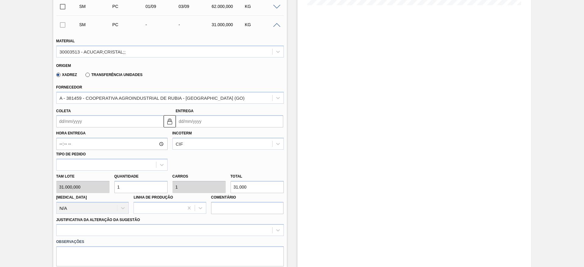
scroll to position [182, 0]
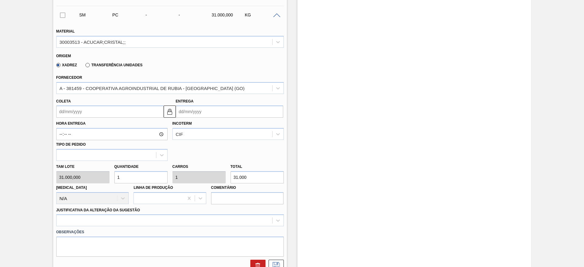
drag, startPoint x: 116, startPoint y: 181, endPoint x: 113, endPoint y: 181, distance: 3.3
click at [114, 181] on input "1" at bounding box center [140, 177] width 53 height 12
type input "2"
type input "62.000"
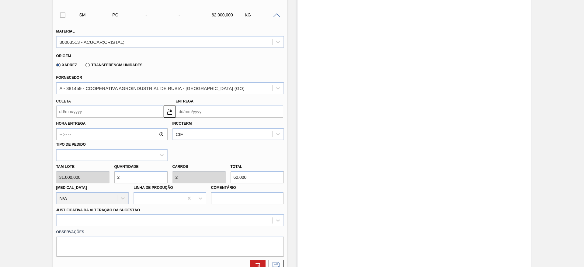
type input "2"
click at [70, 113] on input "Coleta" at bounding box center [109, 111] width 107 height 12
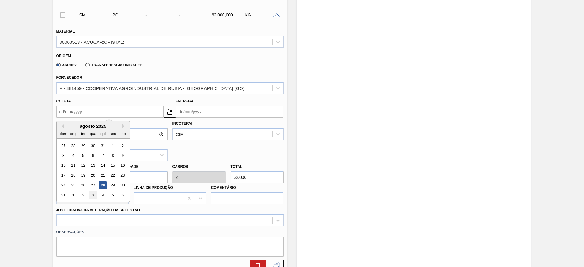
click at [94, 196] on div "3" at bounding box center [93, 195] width 8 height 8
type input "[DATE]"
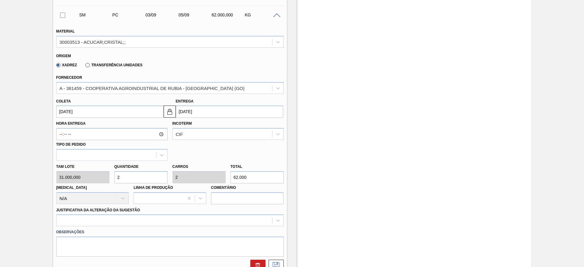
drag, startPoint x: 61, startPoint y: 112, endPoint x: 62, endPoint y: 115, distance: 3.7
click at [61, 112] on input "[DATE]" at bounding box center [109, 111] width 107 height 12
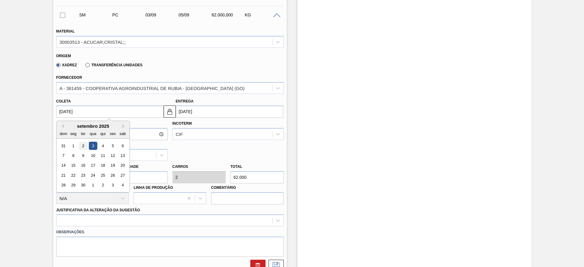
click at [79, 146] on div "2" at bounding box center [83, 146] width 8 height 8
type input "[DATE]"
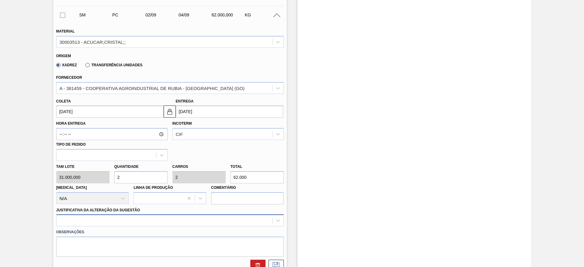
click at [203, 224] on div at bounding box center [169, 220] width 227 height 12
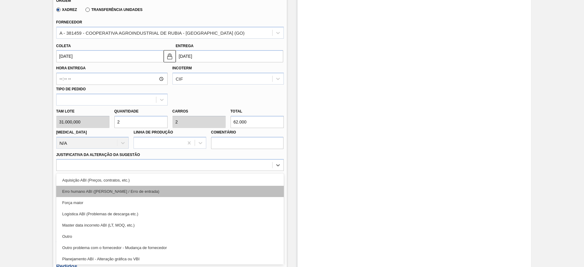
click at [211, 188] on div "Erro humano ABI ([PERSON_NAME] / Erro de entrada)" at bounding box center [169, 191] width 227 height 11
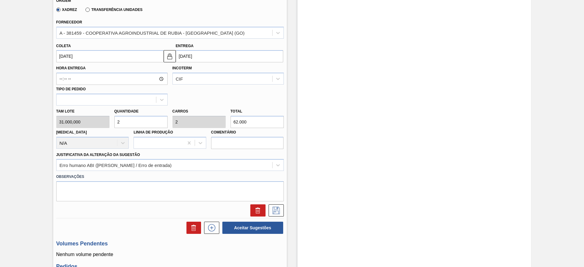
click at [292, 213] on div "Estoque De 28/08/2025 Até 04/10/2025 Filtro" at bounding box center [409, 96] width 244 height 607
click at [283, 209] on div at bounding box center [170, 210] width 232 height 12
click at [278, 209] on icon at bounding box center [276, 210] width 10 height 7
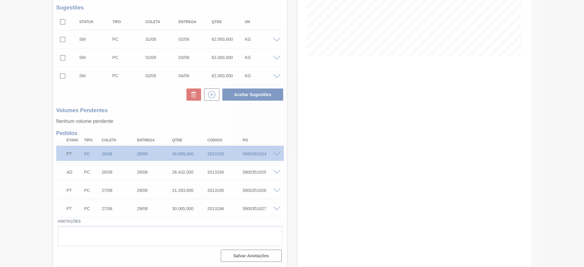
scroll to position [122, 0]
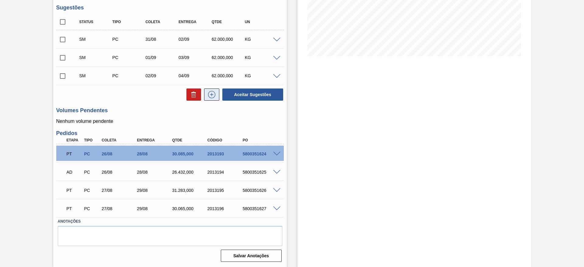
click at [214, 94] on icon at bounding box center [212, 94] width 10 height 7
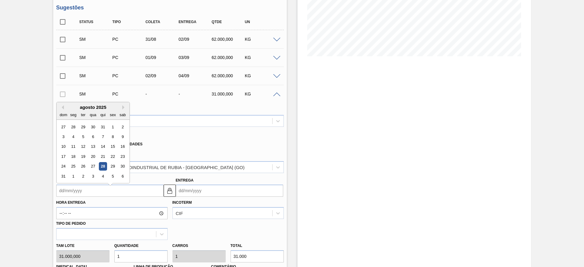
click at [76, 193] on input "Coleta" at bounding box center [109, 190] width 107 height 12
click at [93, 174] on div "3" at bounding box center [93, 173] width 8 height 8
type input "[DATE]"
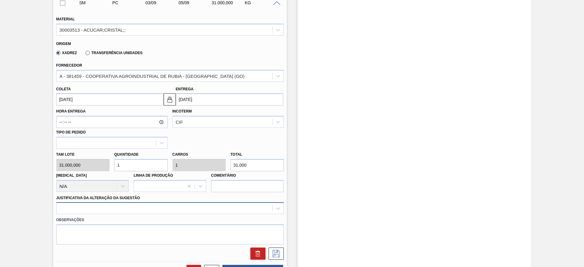
click at [202, 208] on div at bounding box center [169, 208] width 227 height 12
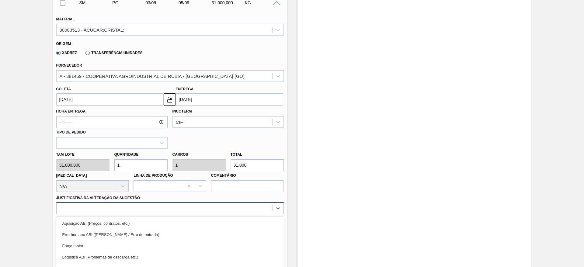
scroll to position [256, 0]
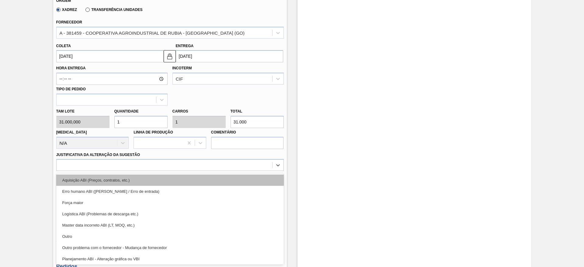
click at [212, 175] on div "Aquisição ABI (Preços, contratos, etc.)" at bounding box center [169, 179] width 227 height 11
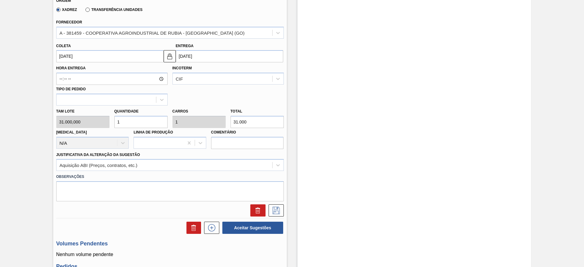
click at [283, 206] on div at bounding box center [170, 210] width 232 height 12
click at [281, 206] on button at bounding box center [275, 210] width 15 height 12
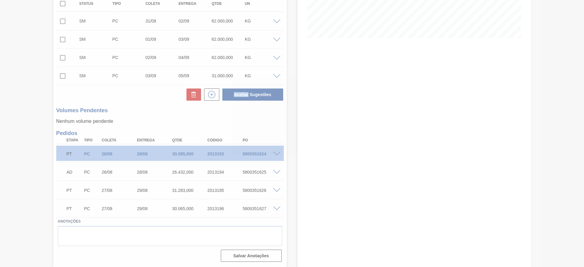
scroll to position [140, 0]
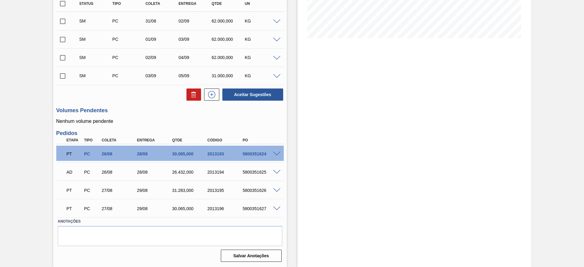
click at [213, 86] on div "Status Tipo Coleta Entrega Qtde UN SM PC 31/08 02/09 62.000,000 KG Material 300…" at bounding box center [169, 48] width 227 height 105
click at [215, 92] on icon at bounding box center [212, 94] width 10 height 7
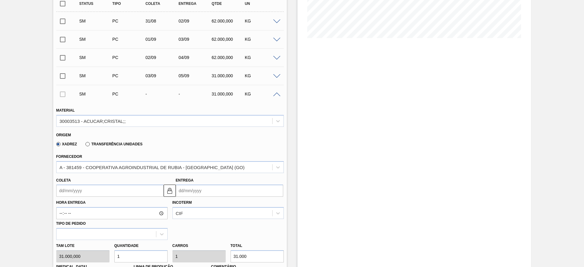
click at [85, 192] on input "Coleta" at bounding box center [109, 190] width 107 height 12
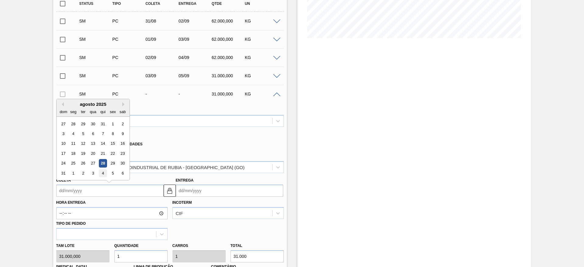
click at [100, 177] on div "4" at bounding box center [102, 173] width 8 height 8
type input "[DATE]"
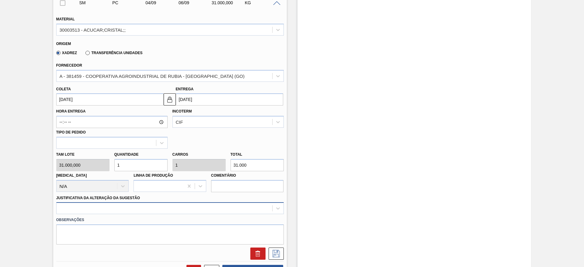
click at [187, 202] on div at bounding box center [169, 208] width 227 height 12
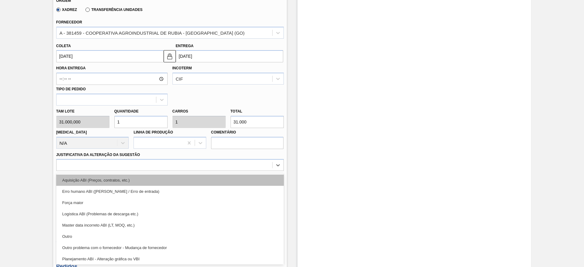
click at [193, 180] on div "Aquisição ABI (Preços, contratos, etc.)" at bounding box center [169, 179] width 227 height 11
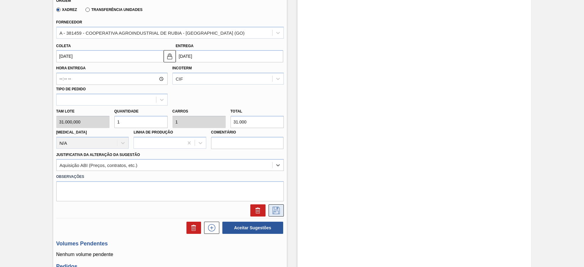
click at [278, 208] on icon at bounding box center [275, 210] width 7 height 7
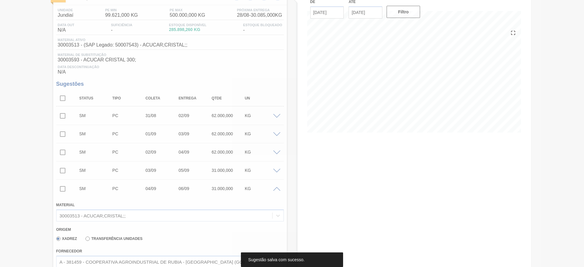
scroll to position [42, 0]
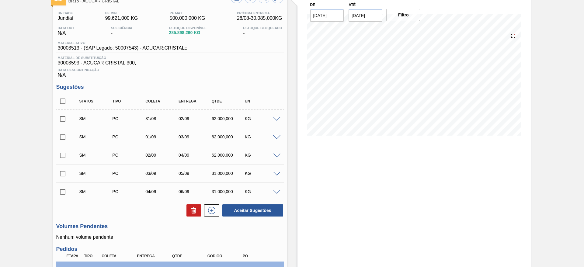
click at [61, 102] on input "checkbox" at bounding box center [62, 101] width 13 height 13
checkbox input "true"
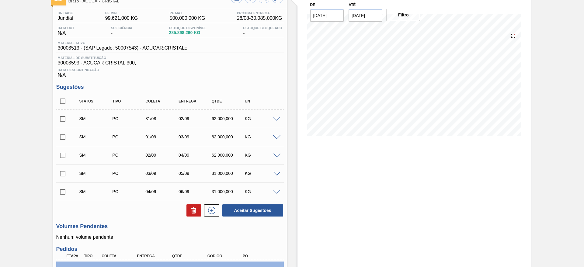
checkbox input "true"
click at [263, 211] on button "Aceitar Sugestões" at bounding box center [252, 210] width 61 height 12
checkbox input "false"
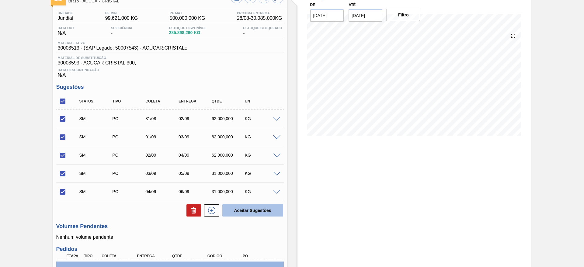
checkbox input "false"
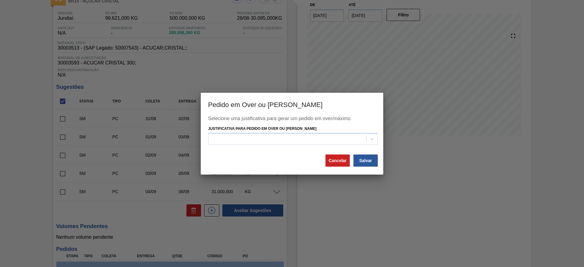
click at [294, 145] on div "Selecione uma justificativa para gerar um pedido em over/máximo Justificativa p…" at bounding box center [292, 135] width 168 height 38
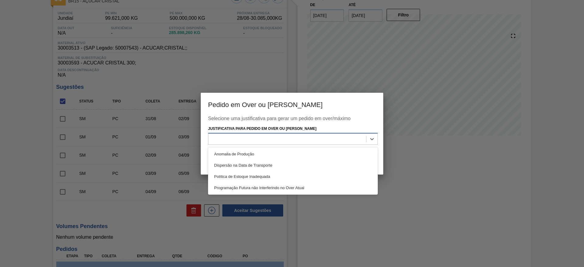
click at [296, 143] on div at bounding box center [287, 139] width 158 height 9
click at [301, 150] on div "Anomalia de Produção" at bounding box center [293, 153] width 170 height 11
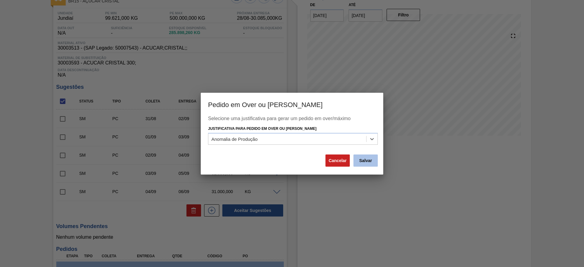
click at [365, 165] on button "Salvar" at bounding box center [365, 160] width 24 height 12
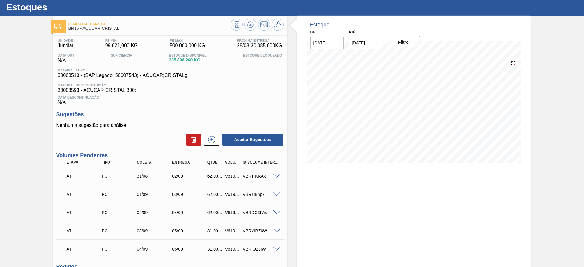
scroll to position [0, 0]
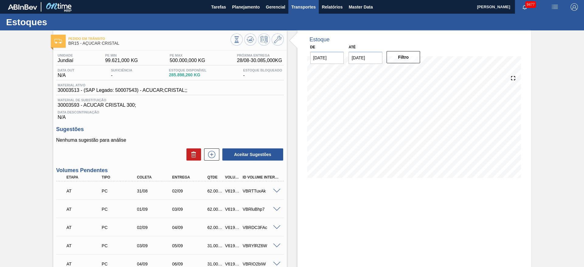
click at [303, 9] on span "Transportes" at bounding box center [303, 6] width 24 height 7
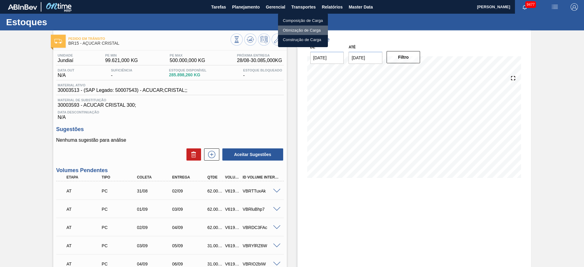
click at [297, 33] on li "Otimização de Carga" at bounding box center [303, 31] width 50 height 10
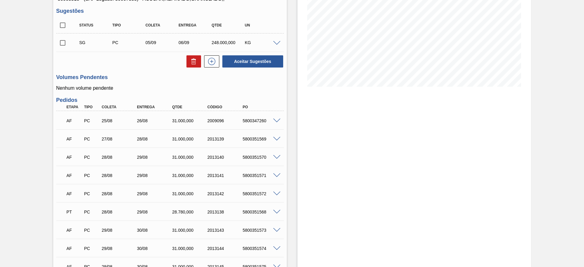
scroll to position [137, 0]
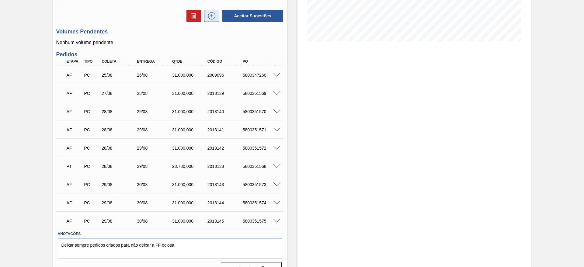
click at [214, 20] on button at bounding box center [211, 16] width 15 height 12
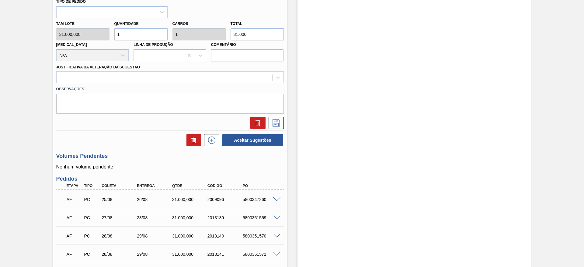
scroll to position [189, 0]
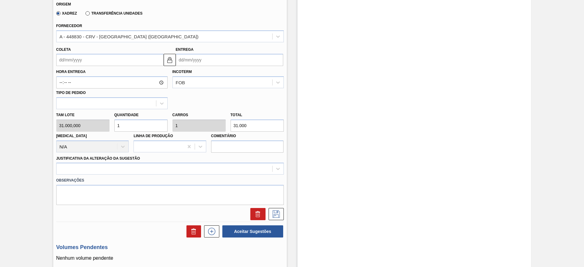
click at [90, 125] on div "Tam lote 31.000,000 Quantidade 1 Carros 1 Total 31.000 [MEDICAL_DATA] N/A Linha…" at bounding box center [170, 130] width 232 height 43
type input "4"
type input "124.000"
type input "4"
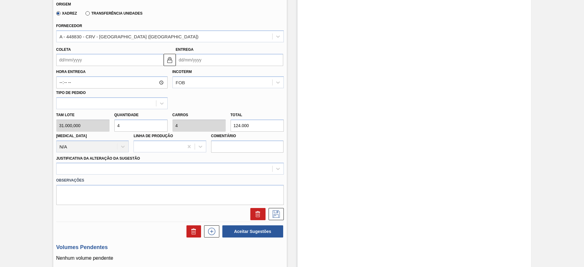
click at [67, 54] on input "Coleta" at bounding box center [109, 60] width 107 height 12
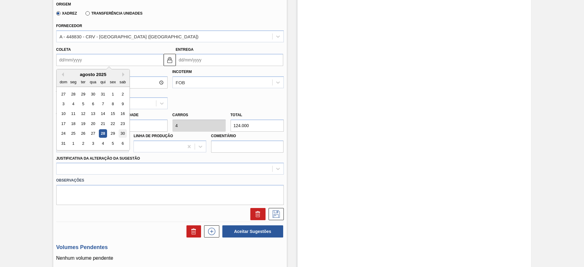
click at [122, 134] on div "30" at bounding box center [122, 133] width 8 height 8
type input "[DATE]"
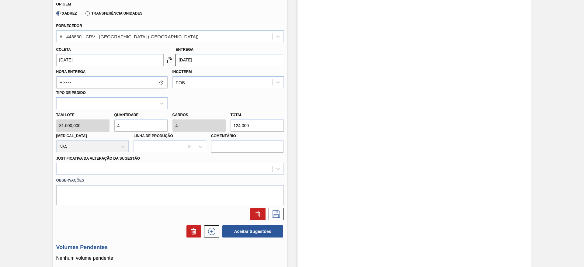
click at [240, 169] on div at bounding box center [164, 168] width 215 height 9
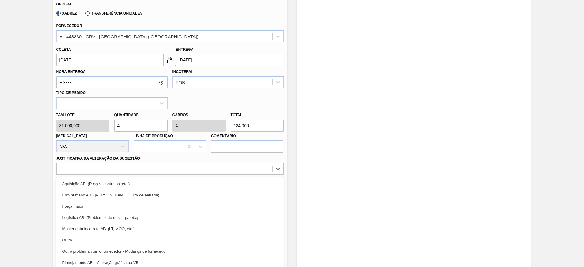
scroll to position [192, 0]
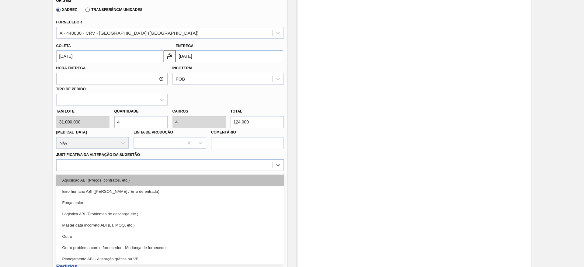
click at [243, 176] on div "Aquisição ABI (Preços, contratos, etc.)" at bounding box center [169, 179] width 227 height 11
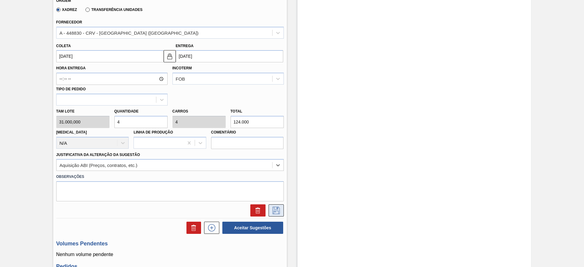
click at [272, 204] on div at bounding box center [170, 208] width 232 height 15
click at [273, 208] on icon at bounding box center [275, 210] width 7 height 7
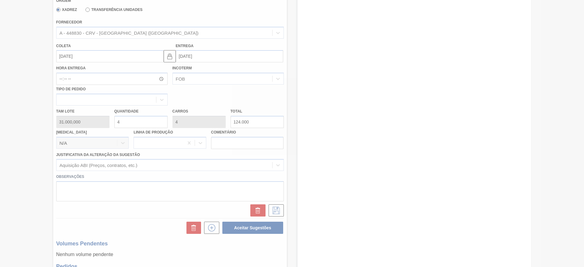
scroll to position [0, 0]
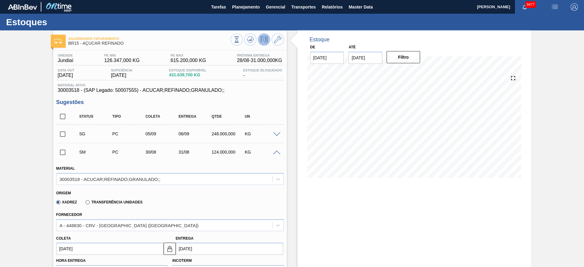
click at [276, 132] on div at bounding box center [277, 134] width 12 height 5
click at [277, 133] on span at bounding box center [276, 134] width 7 height 5
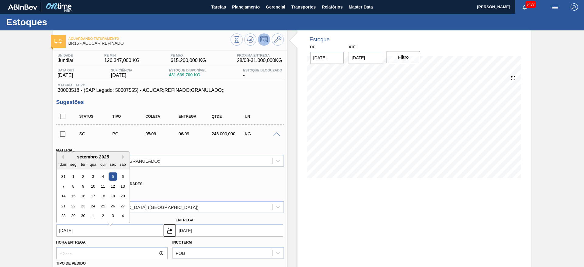
click at [75, 229] on input "05/09/2025" at bounding box center [109, 230] width 107 height 12
click at [71, 173] on div "1" at bounding box center [73, 173] width 8 height 8
type input "[DATE]"
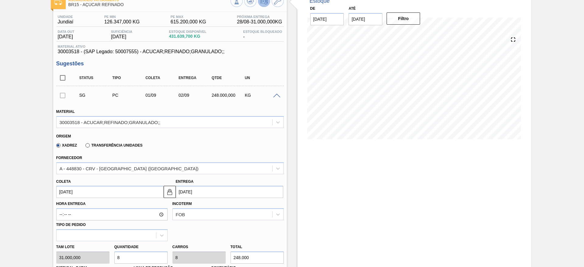
scroll to position [137, 0]
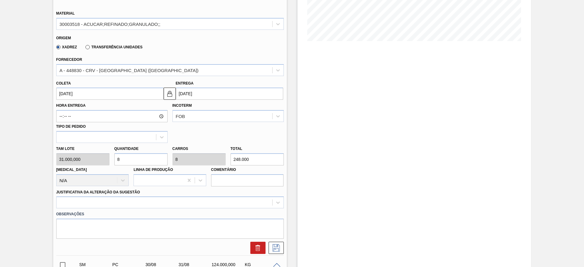
drag, startPoint x: 129, startPoint y: 157, endPoint x: 146, endPoint y: 165, distance: 18.8
click at [111, 160] on div "Tam lote 31.000,000 Quantidade 8 Carros 8 Total 248.000 Doca N/A Linha de Produ…" at bounding box center [170, 164] width 232 height 43
type input "4"
type input "124.000"
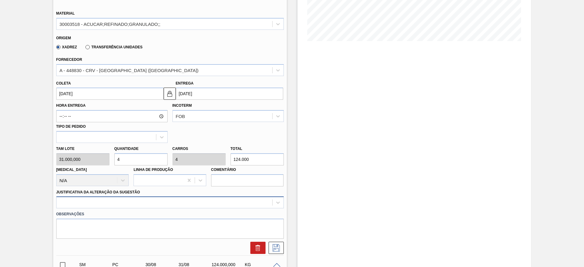
type input "4"
click at [202, 199] on div at bounding box center [169, 202] width 227 height 12
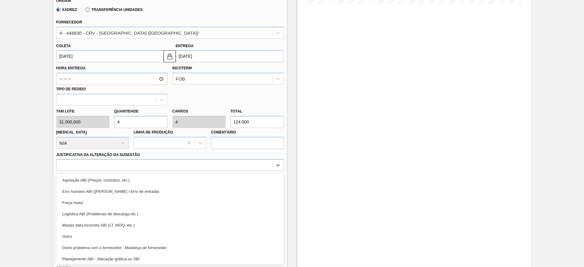
drag, startPoint x: 215, startPoint y: 181, endPoint x: 253, endPoint y: 192, distance: 39.7
click at [216, 181] on div "Aquisição ABI (Preços, contratos, etc.)" at bounding box center [169, 179] width 227 height 11
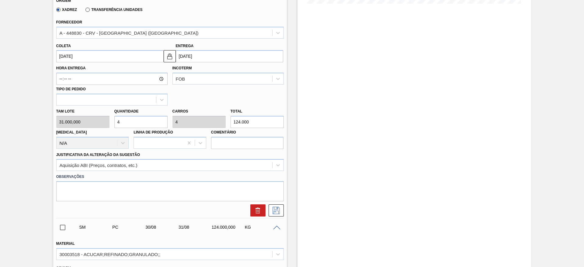
click at [273, 202] on div at bounding box center [170, 208] width 232 height 15
click at [274, 208] on icon at bounding box center [276, 210] width 10 height 7
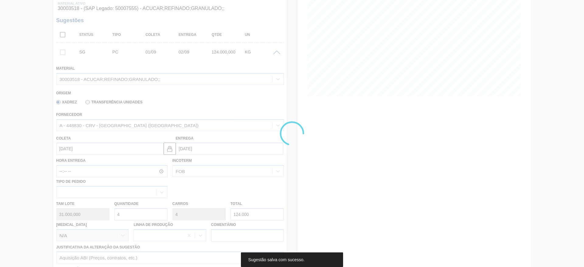
scroll to position [43, 0]
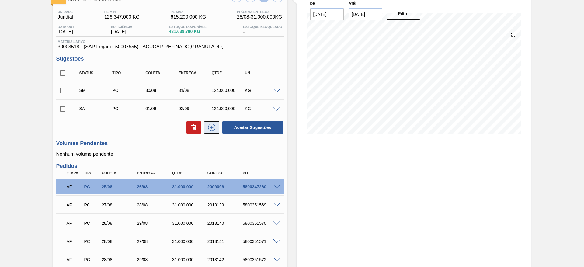
click at [214, 130] on icon at bounding box center [212, 127] width 10 height 7
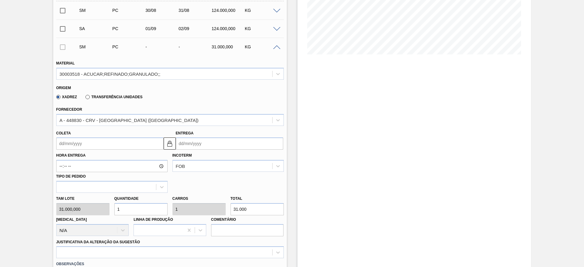
scroll to position [135, 0]
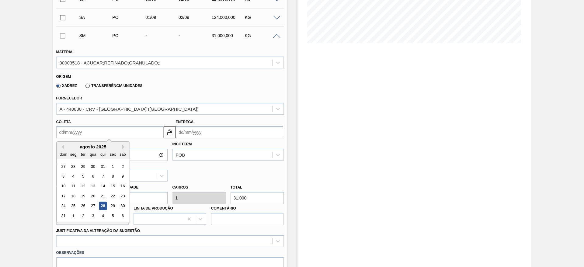
click at [77, 132] on input "Coleta" at bounding box center [109, 132] width 107 height 12
click at [81, 218] on div "2" at bounding box center [83, 216] width 8 height 8
type input "[DATE]"
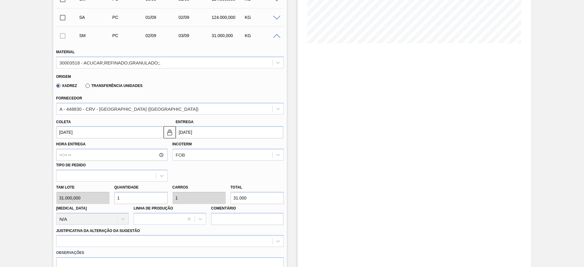
click at [105, 199] on div "Tam lote 31.000,000 Quantidade 1 Carros 1 Total 31.000 Doca N/A Linha de Produç…" at bounding box center [170, 202] width 232 height 43
type input "3"
type input "93.000"
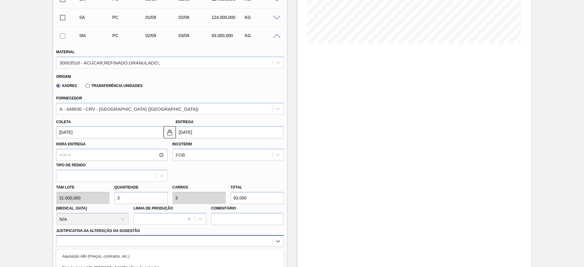
click at [195, 240] on div "option Outro focused, 6 of 18. 18 results available. Use Up and Down to choose …" at bounding box center [169, 241] width 227 height 12
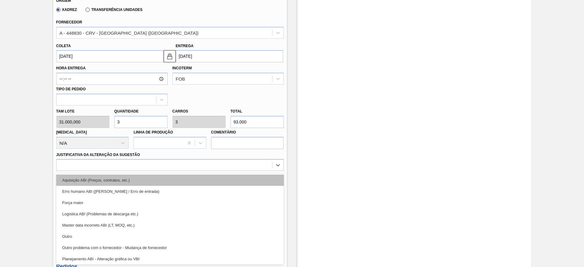
click at [211, 180] on div "Aquisição ABI (Preços, contratos, etc.)" at bounding box center [169, 179] width 227 height 11
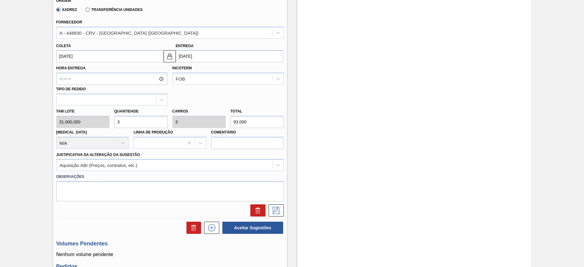
click at [103, 126] on div "Tam lote 31.000,000 Quantidade 3 Carros 3 Total 93.000 Doca N/A Linha de Produç…" at bounding box center [170, 126] width 232 height 43
type input "4"
type input "124.000"
type input "4"
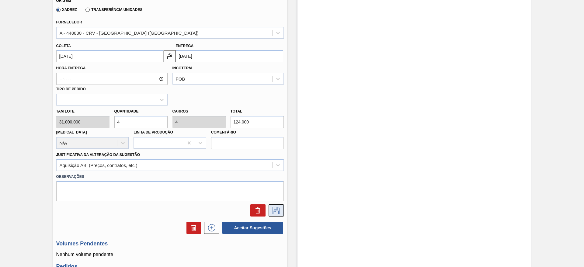
click at [276, 213] on icon at bounding box center [276, 210] width 10 height 7
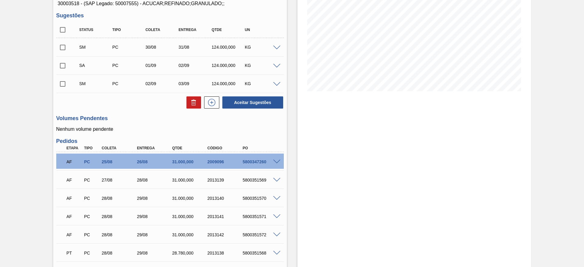
scroll to position [46, 0]
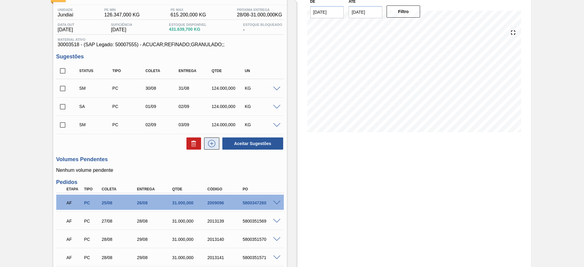
click at [214, 144] on icon at bounding box center [212, 143] width 10 height 7
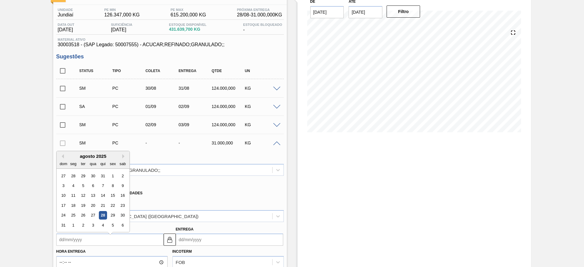
click at [83, 240] on input "Coleta" at bounding box center [109, 239] width 107 height 12
click at [92, 222] on div "3" at bounding box center [93, 222] width 8 height 8
type input "[DATE]"
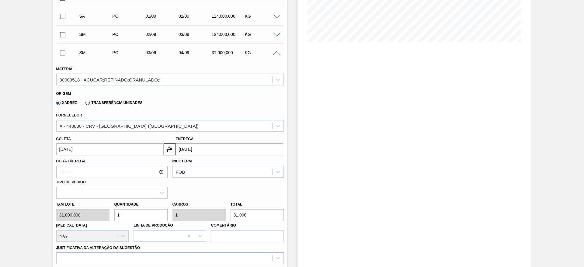
scroll to position [137, 0]
click at [103, 215] on div "Tam lote 31.000,000 Quantidade 1 Carros 1 Total 31.000 Doca N/A Linha de Produç…" at bounding box center [170, 219] width 232 height 43
type input "3"
type input "93.000"
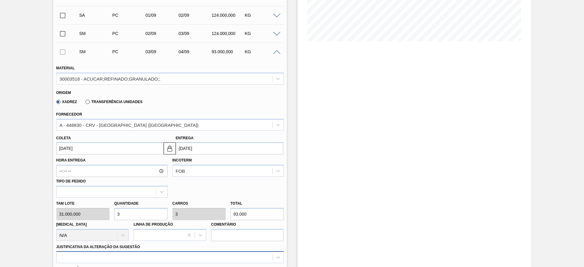
type input "3"
click at [197, 252] on div at bounding box center [169, 257] width 227 height 12
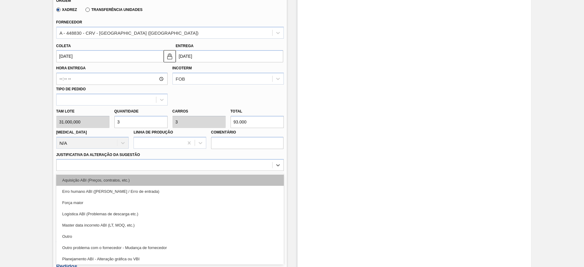
click at [226, 181] on div "Aquisição ABI (Preços, contratos, etc.)" at bounding box center [169, 179] width 227 height 11
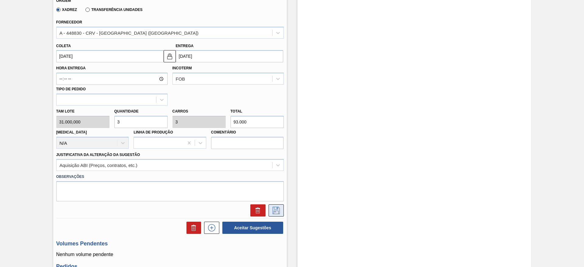
click at [281, 211] on button at bounding box center [275, 210] width 15 height 12
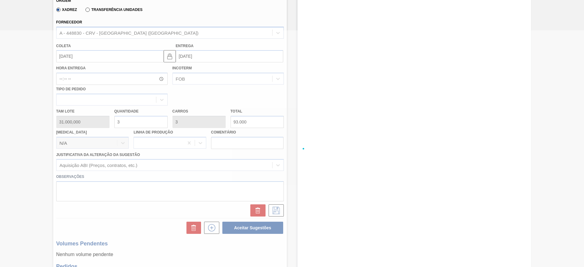
scroll to position [0, 0]
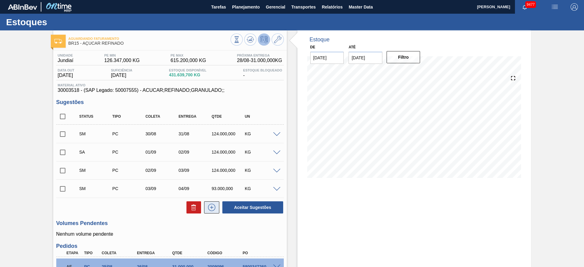
click at [213, 207] on icon at bounding box center [212, 207] width 10 height 7
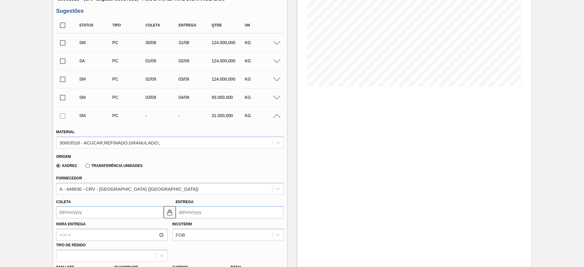
scroll to position [182, 0]
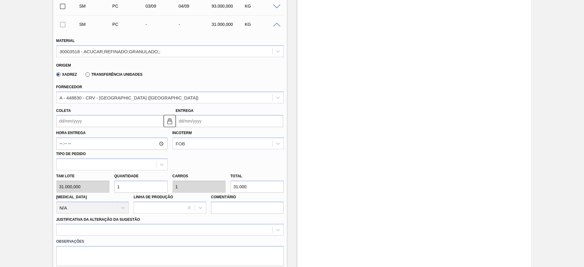
click at [100, 186] on div "Tam lote 31.000,000 Quantidade 1 Carros 1 Total 31.000 Doca N/A Linha de Produç…" at bounding box center [170, 191] width 232 height 43
type input "3"
type input "93.000"
type input "3"
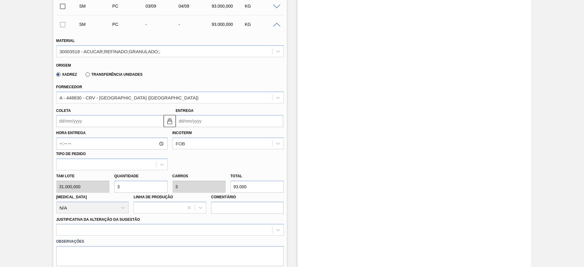
click at [72, 118] on input "Coleta" at bounding box center [109, 121] width 107 height 12
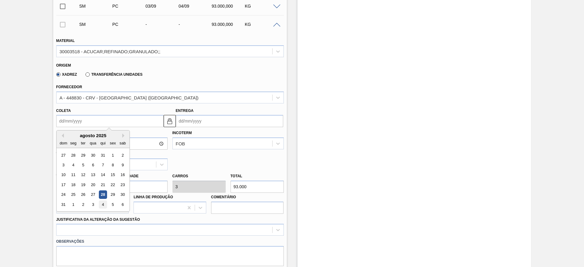
click at [104, 203] on div "4" at bounding box center [102, 204] width 8 height 8
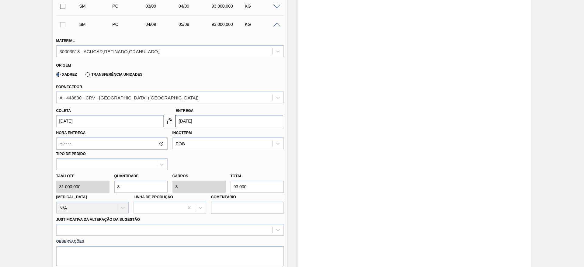
type input "[DATE]"
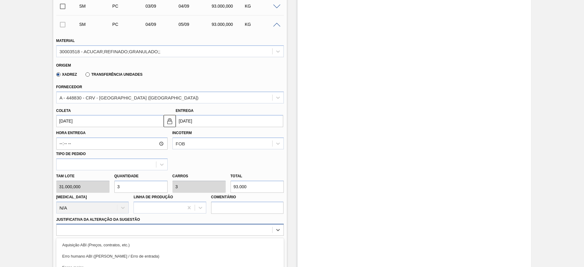
click at [174, 231] on div "option Outro focused, 6 of 18. 18 results available. Use Up and Down to choose …" at bounding box center [169, 230] width 227 height 12
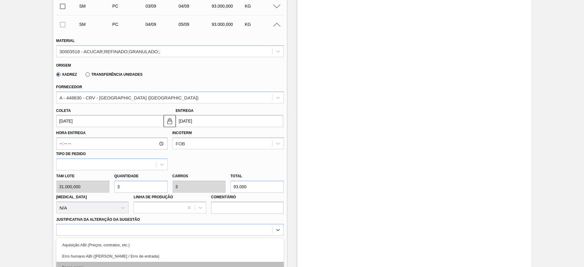
scroll to position [247, 0]
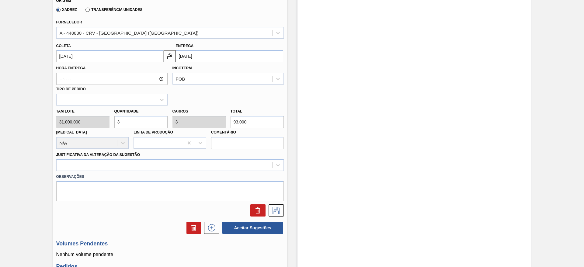
click at [201, 171] on div "Observações" at bounding box center [170, 186] width 232 height 30
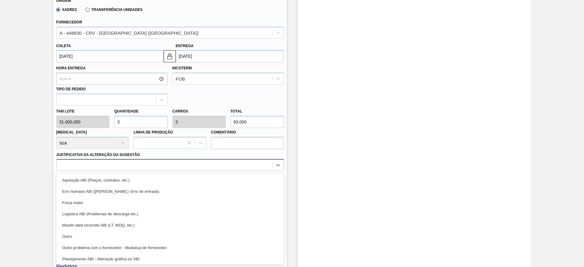
click at [216, 163] on div at bounding box center [164, 165] width 215 height 9
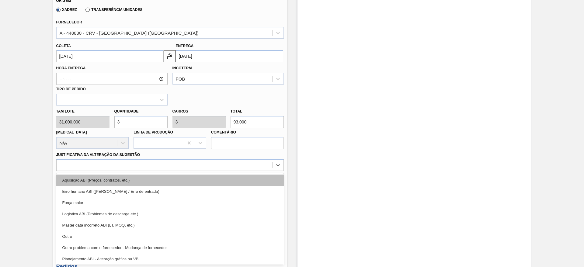
click at [218, 181] on div "Aquisição ABI (Preços, contratos, etc.)" at bounding box center [169, 179] width 227 height 11
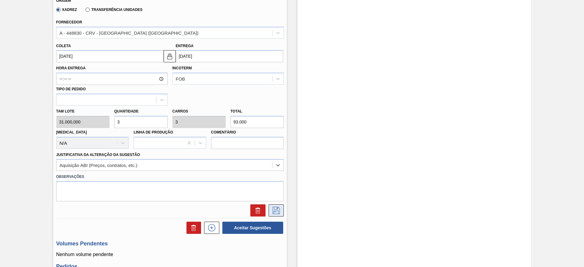
click at [280, 205] on button at bounding box center [275, 210] width 15 height 12
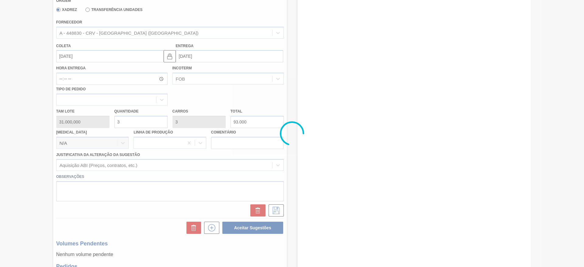
scroll to position [14, 0]
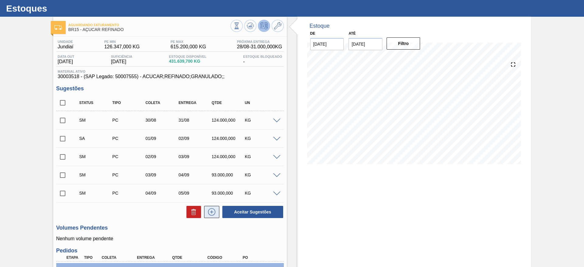
click at [210, 216] on button at bounding box center [211, 212] width 15 height 12
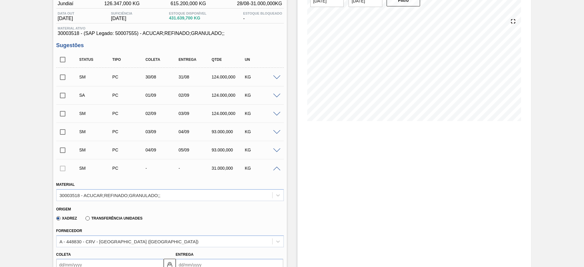
scroll to position [150, 0]
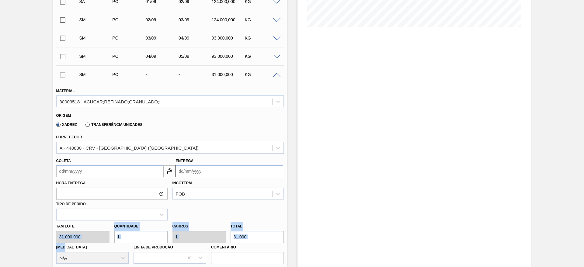
click at [101, 235] on div "Tam lote 31.000,000 Quantidade 1 Carros 1 Total 31.000 Doca N/A Linha de Produç…" at bounding box center [170, 241] width 232 height 43
click at [120, 243] on div "Doca N/A" at bounding box center [92, 253] width 73 height 21
click at [120, 241] on input "1" at bounding box center [140, 237] width 53 height 12
type input "3"
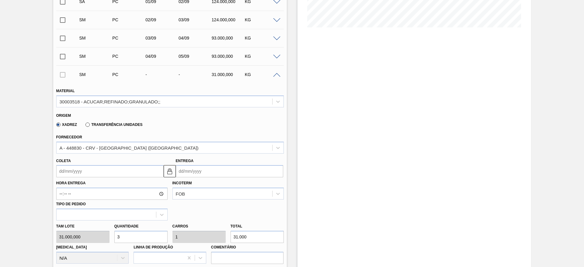
type input "3"
type input "93.000"
type input "3"
drag, startPoint x: 70, startPoint y: 163, endPoint x: 73, endPoint y: 167, distance: 5.2
click at [71, 164] on div "Coleta" at bounding box center [109, 167] width 107 height 21
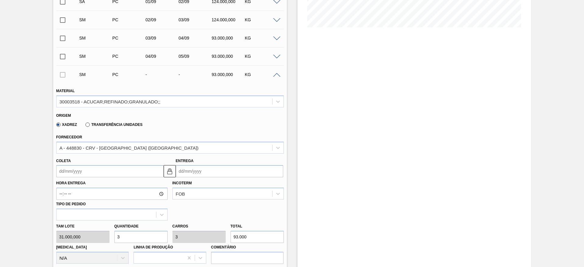
click at [73, 167] on input "Coleta" at bounding box center [109, 171] width 107 height 12
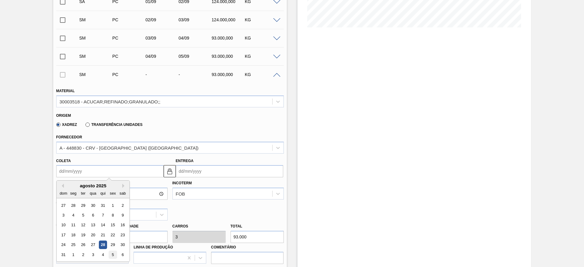
click at [115, 253] on div "5" at bounding box center [112, 254] width 8 height 8
type input "[DATE]"
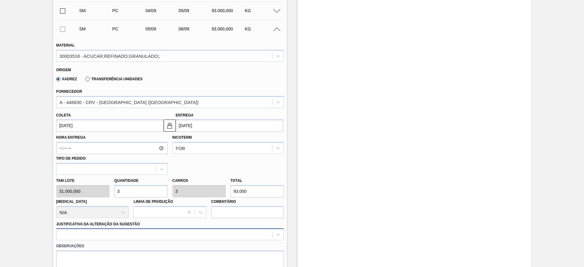
click at [221, 240] on div at bounding box center [169, 234] width 227 height 12
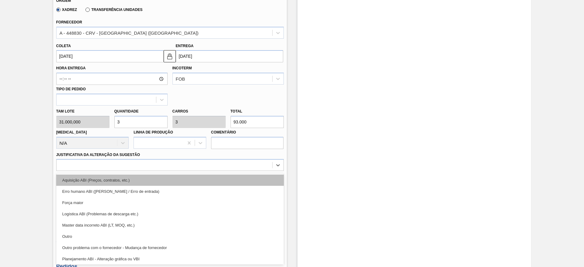
click at [240, 183] on div "Aquisição ABI (Preços, contratos, etc.)" at bounding box center [169, 179] width 227 height 11
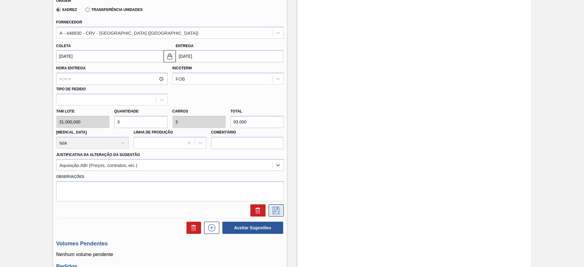
click at [274, 212] on icon at bounding box center [275, 209] width 3 height 5
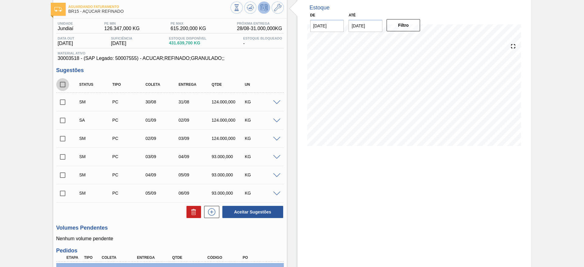
click at [61, 88] on input "checkbox" at bounding box center [62, 84] width 13 height 13
checkbox input "true"
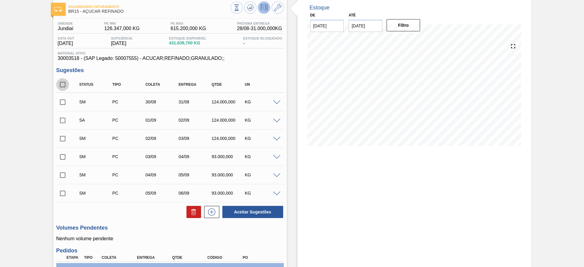
checkbox input "true"
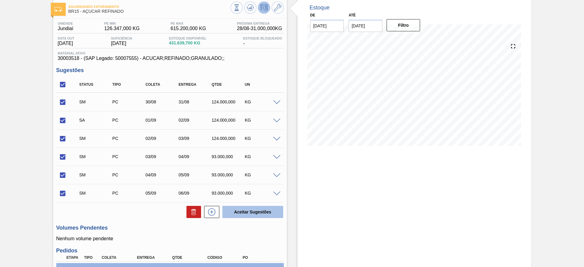
click at [241, 213] on button "Aceitar Sugestões" at bounding box center [252, 212] width 61 height 12
checkbox input "false"
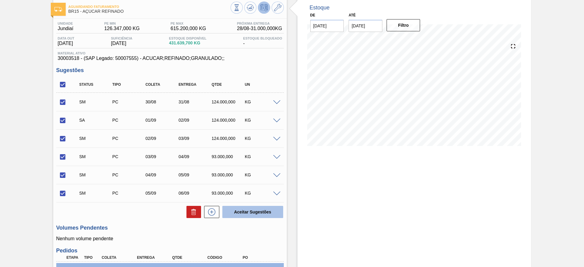
checkbox input "false"
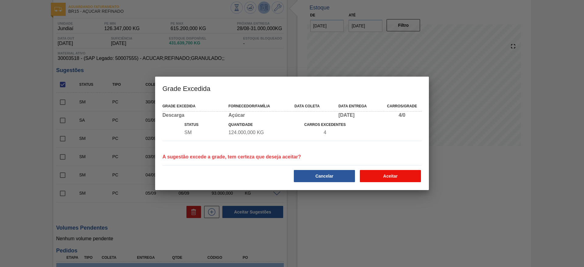
click at [402, 178] on button "Aceitar" at bounding box center [390, 176] width 61 height 12
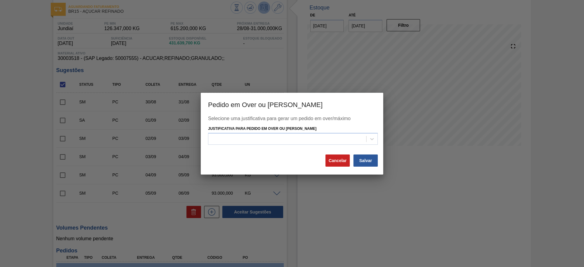
click at [316, 128] on label "Justificativa para Pedido em Over ou Máximo Estoque" at bounding box center [262, 128] width 108 height 4
click at [212, 136] on Estoque "Justificativa para Pedido em Over ou Máximo Estoque" at bounding box center [211, 138] width 1 height 5
click at [325, 140] on div at bounding box center [287, 139] width 158 height 9
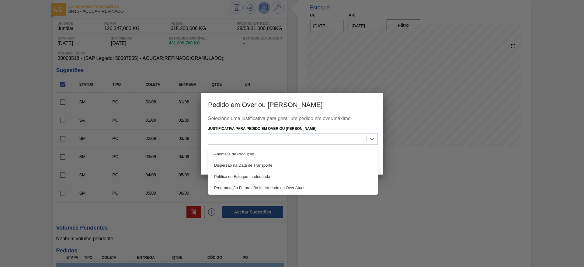
click at [331, 150] on div "Anomalia de Produção" at bounding box center [293, 153] width 170 height 11
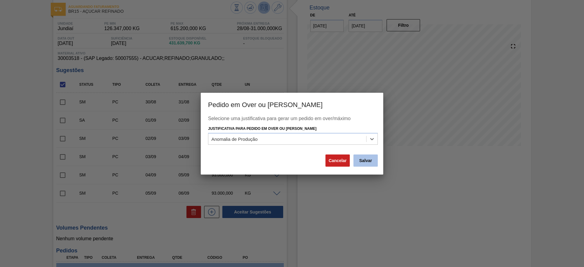
click at [361, 165] on button "Salvar" at bounding box center [365, 160] width 24 height 12
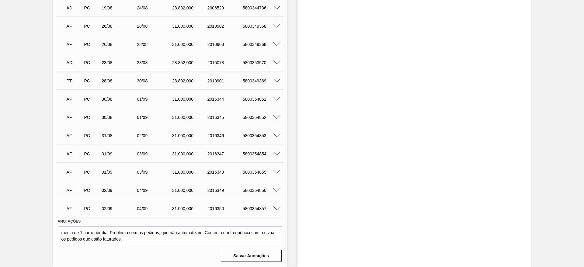
scroll to position [42, 0]
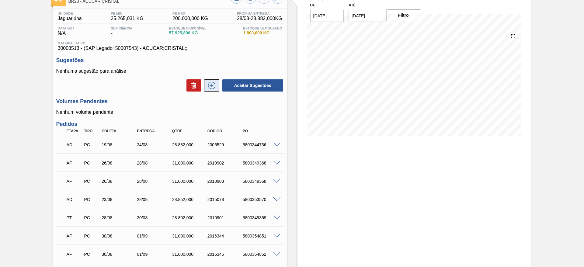
click at [212, 88] on icon at bounding box center [212, 85] width 10 height 7
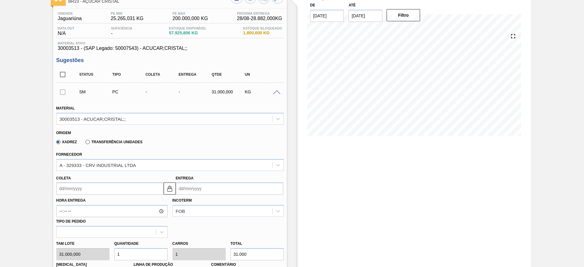
click at [83, 188] on input "Coleta" at bounding box center [109, 188] width 107 height 12
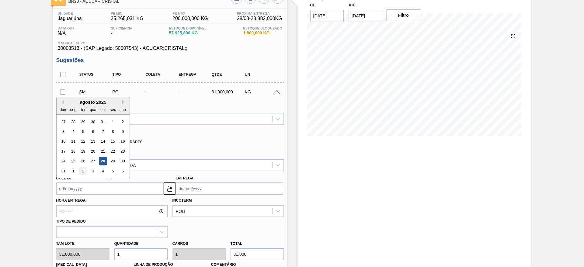
click at [82, 174] on div "2" at bounding box center [83, 171] width 8 height 8
type input "[DATE]"
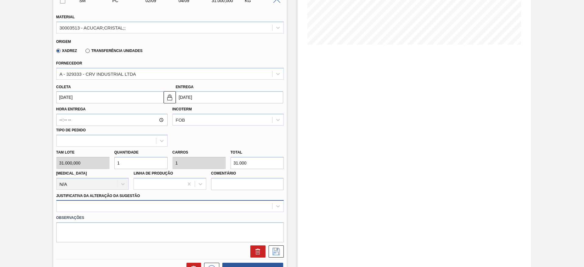
scroll to position [174, 0]
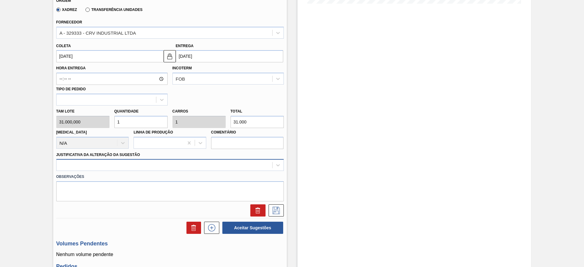
click at [171, 171] on div at bounding box center [169, 165] width 227 height 12
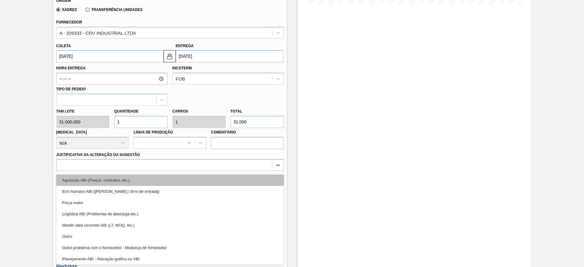
click at [192, 184] on div "Aquisição ABI (Preços, contratos, etc.)" at bounding box center [169, 179] width 227 height 11
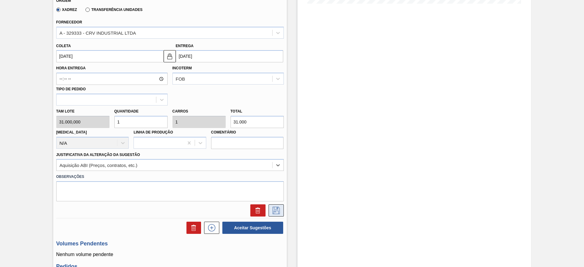
click at [277, 205] on button at bounding box center [275, 210] width 15 height 12
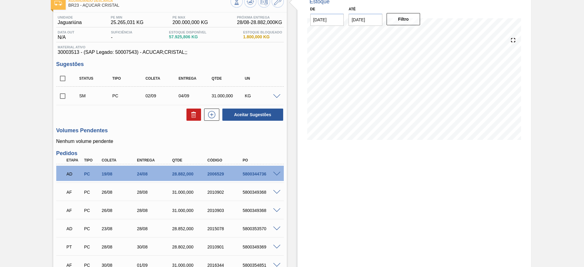
scroll to position [37, 0]
click at [213, 112] on icon at bounding box center [212, 115] width 10 height 7
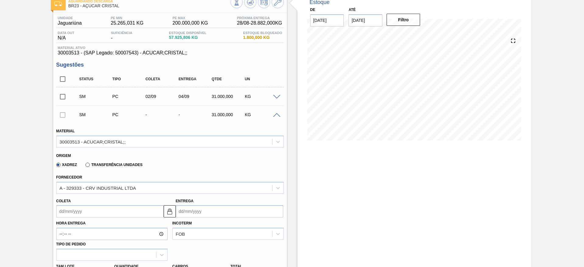
drag, startPoint x: 71, startPoint y: 202, endPoint x: 75, endPoint y: 204, distance: 4.6
click at [72, 201] on div "Coleta" at bounding box center [109, 207] width 107 height 21
click at [77, 207] on input "Coleta" at bounding box center [109, 211] width 107 height 12
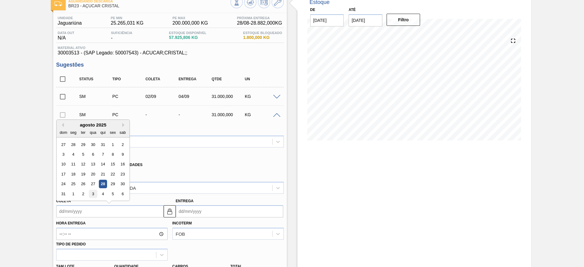
click at [89, 192] on div "3" at bounding box center [93, 194] width 8 height 8
type input "[DATE]"
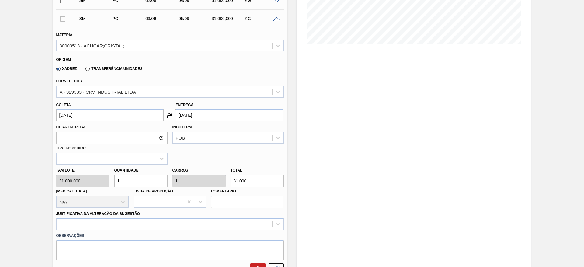
scroll to position [220, 0]
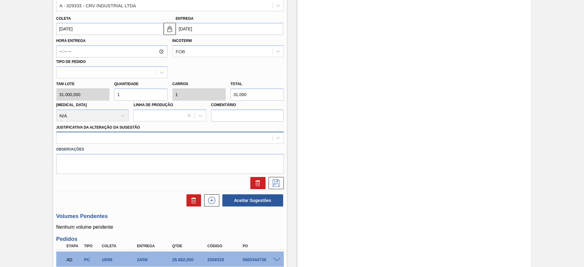
click at [184, 137] on div at bounding box center [164, 137] width 215 height 9
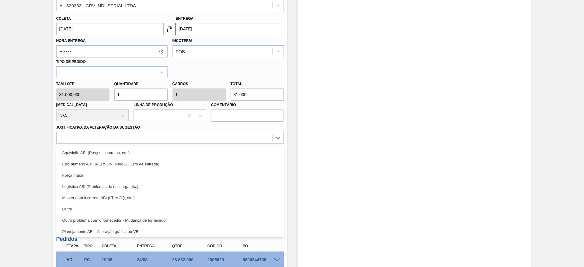
drag, startPoint x: 192, startPoint y: 155, endPoint x: 250, endPoint y: 166, distance: 58.7
click at [192, 155] on div "Aquisição ABI (Preços, contratos, etc.)" at bounding box center [169, 152] width 227 height 11
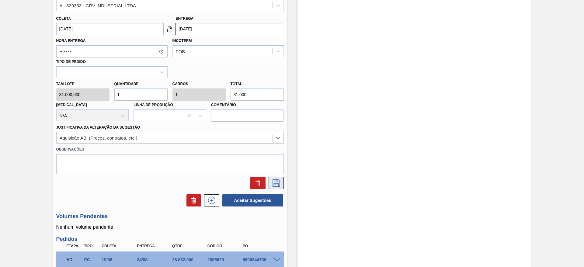
click at [281, 181] on button at bounding box center [275, 183] width 15 height 12
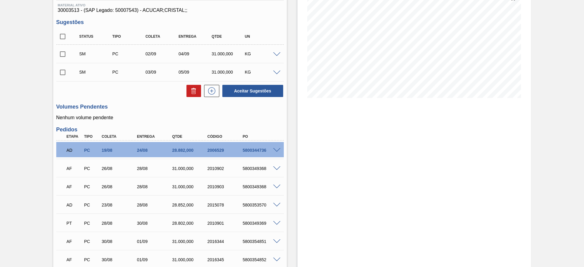
scroll to position [91, 0]
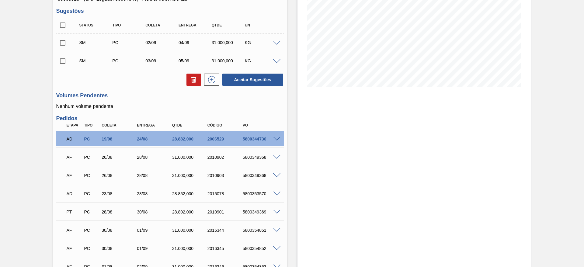
click at [61, 28] on input "checkbox" at bounding box center [62, 25] width 13 height 13
checkbox input "true"
click at [237, 76] on button "Aceitar Sugestões" at bounding box center [252, 80] width 61 height 12
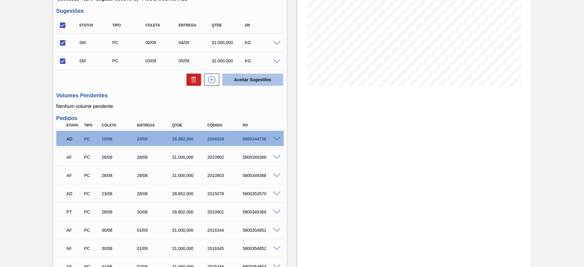
checkbox input "false"
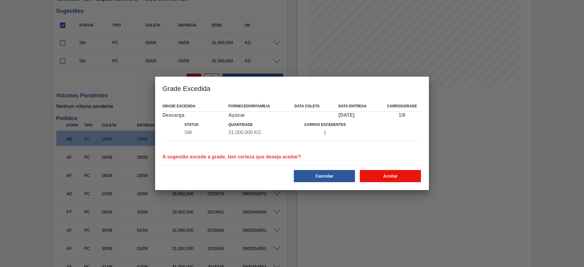
click at [395, 177] on button "Aceitar" at bounding box center [390, 176] width 61 height 12
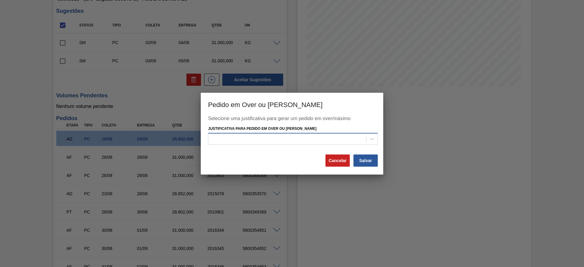
click at [311, 141] on div at bounding box center [287, 139] width 158 height 9
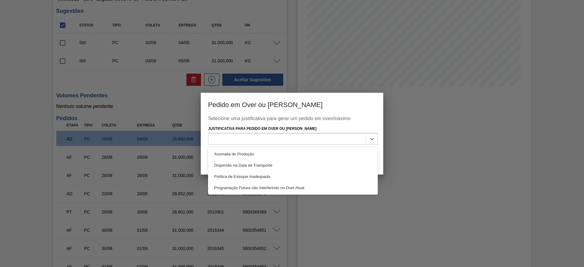
drag, startPoint x: 311, startPoint y: 155, endPoint x: 372, endPoint y: 167, distance: 61.9
click at [311, 157] on div "Anomalia de Produção" at bounding box center [293, 153] width 170 height 11
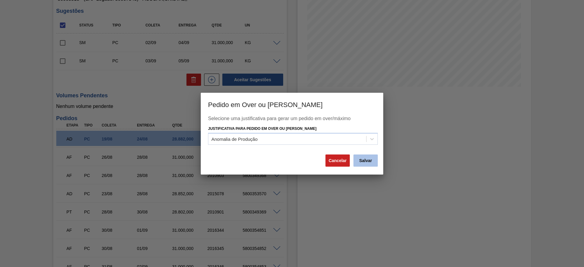
click at [372, 158] on button "Salvar" at bounding box center [365, 160] width 24 height 12
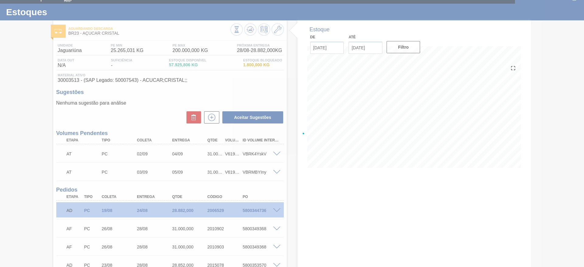
scroll to position [0, 0]
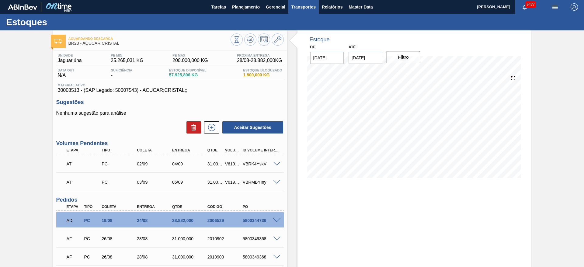
click at [303, 7] on span "Transportes" at bounding box center [303, 6] width 24 height 7
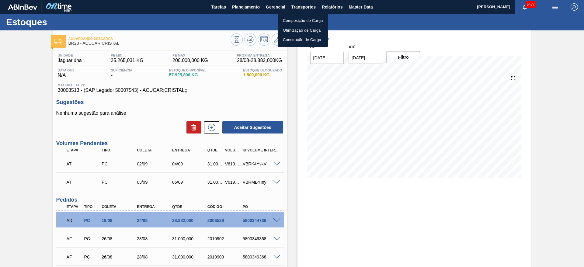
click at [301, 28] on li "Otimização de Carga" at bounding box center [303, 31] width 50 height 10
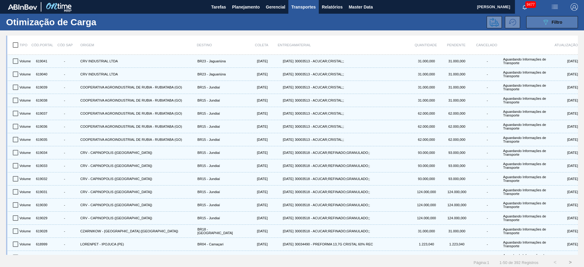
click at [543, 23] on icon "089F7B8B-B2A5-4AFE-B5C0-19BA573D28AC" at bounding box center [545, 22] width 7 height 7
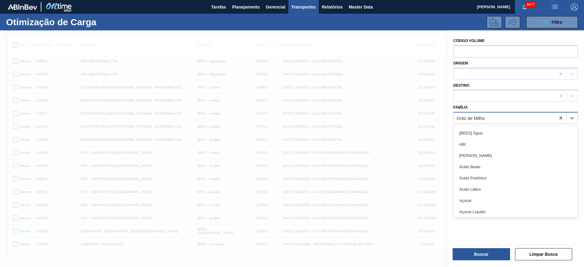
click at [483, 118] on div "Gritz de Milho" at bounding box center [470, 117] width 28 height 5
click at [478, 197] on div "Açúcar" at bounding box center [515, 200] width 125 height 11
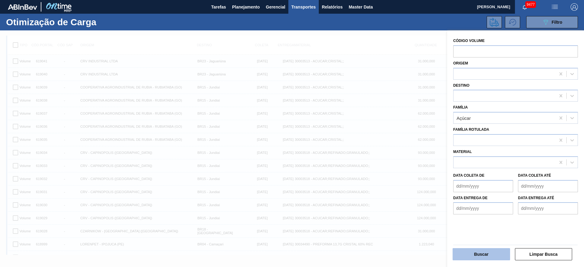
click at [478, 250] on button "Buscar" at bounding box center [480, 254] width 57 height 12
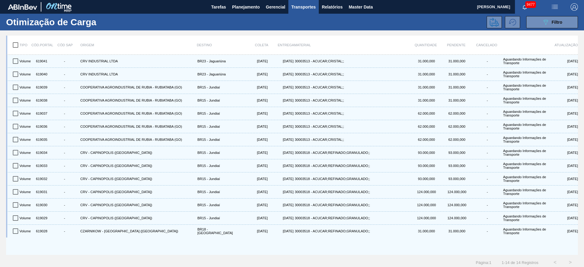
click at [17, 46] on input "checkbox" at bounding box center [15, 45] width 13 height 13
checkbox input "true"
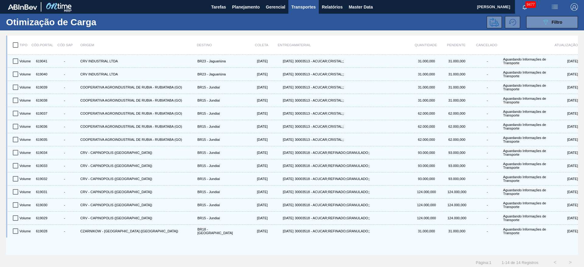
checkbox input "true"
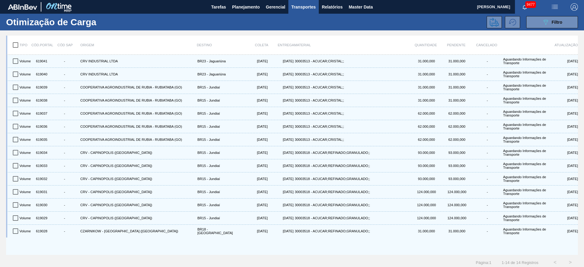
checkbox input "true"
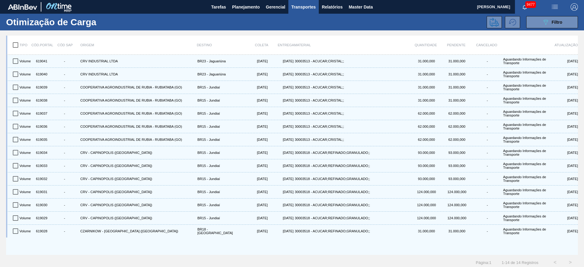
checkbox input "true"
click at [489, 22] on icon at bounding box center [493, 22] width 9 height 9
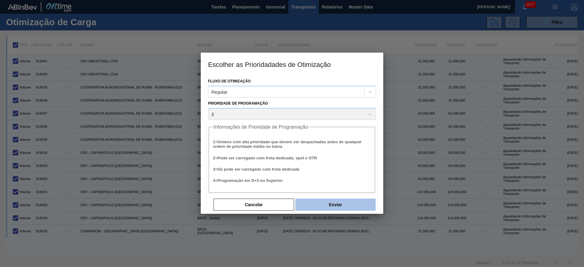
click at [330, 202] on button "Enviar" at bounding box center [335, 204] width 80 height 12
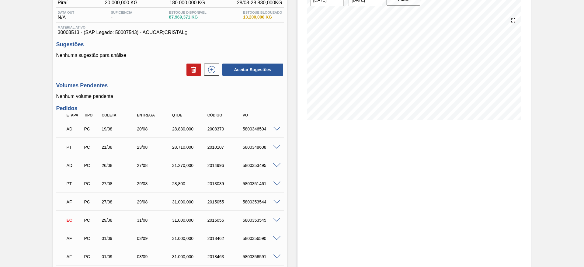
scroll to position [91, 0]
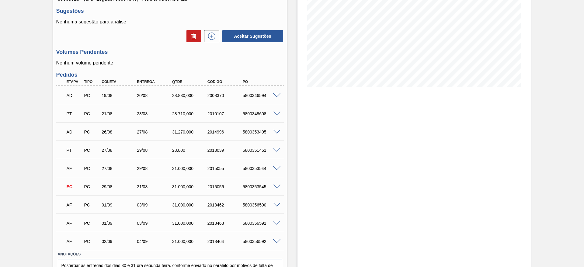
click at [276, 186] on span at bounding box center [276, 186] width 7 height 5
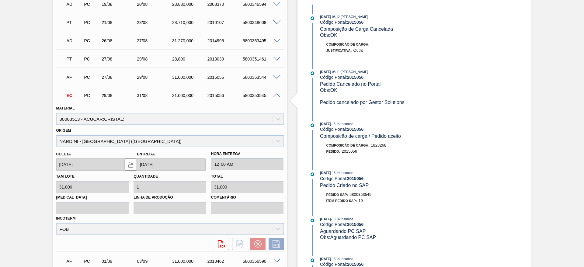
scroll to position [137, 0]
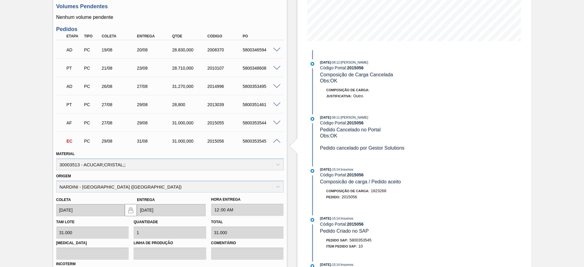
click at [276, 49] on span at bounding box center [276, 50] width 7 height 5
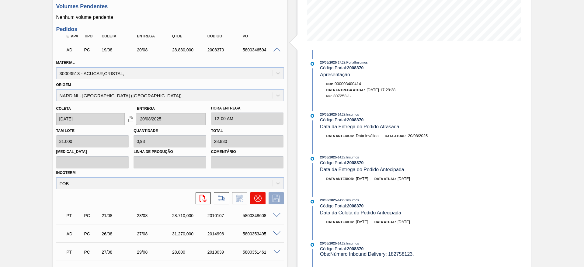
click at [259, 194] on button at bounding box center [257, 198] width 15 height 12
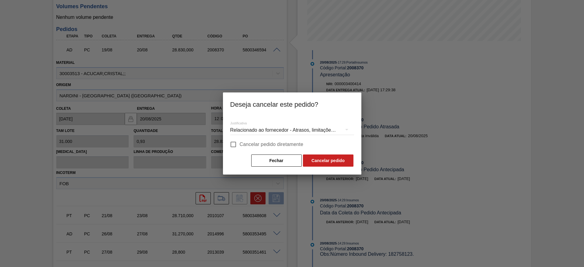
click at [244, 139] on label "Cancelar pedido diretamente" at bounding box center [265, 144] width 77 height 13
click at [239, 139] on input "Cancelar pedido diretamente" at bounding box center [233, 144] width 13 height 13
checkbox input "true"
click at [317, 158] on button "Cancelar pedido" at bounding box center [328, 160] width 50 height 12
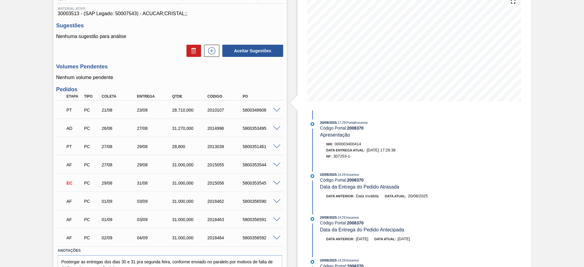
scroll to position [15, 0]
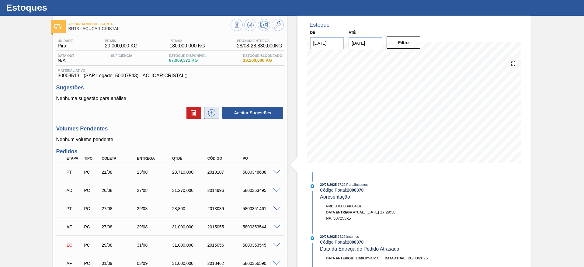
click at [216, 114] on button at bounding box center [211, 113] width 15 height 12
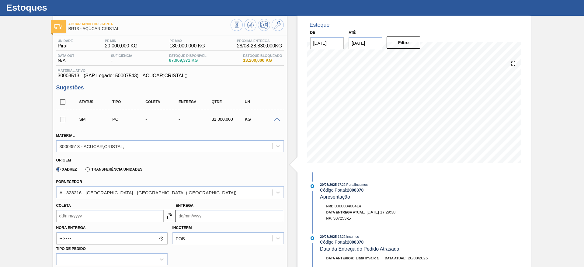
click at [73, 213] on input "Coleta" at bounding box center [109, 216] width 107 height 12
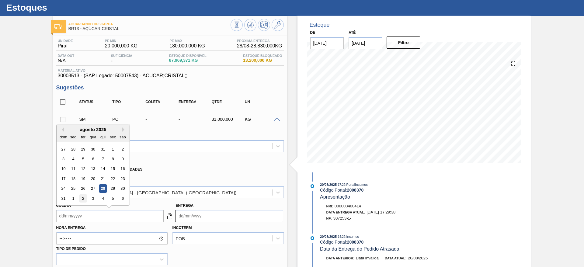
click at [84, 194] on div "2" at bounding box center [83, 198] width 8 height 8
type input "[DATE]"
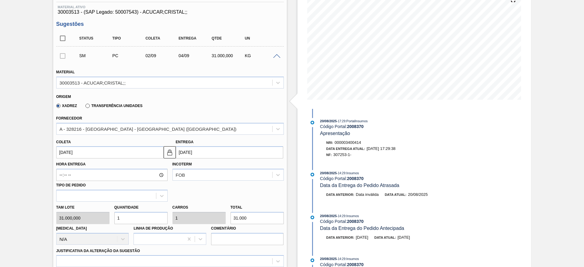
scroll to position [197, 0]
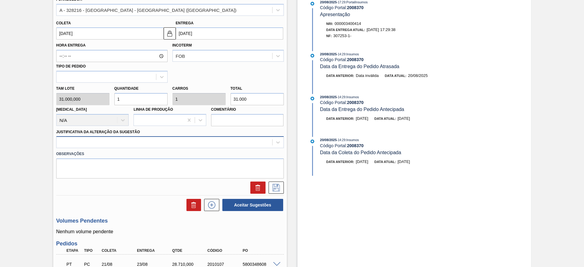
click at [205, 139] on div at bounding box center [164, 142] width 215 height 9
click at [207, 150] on label "Observações" at bounding box center [169, 154] width 227 height 9
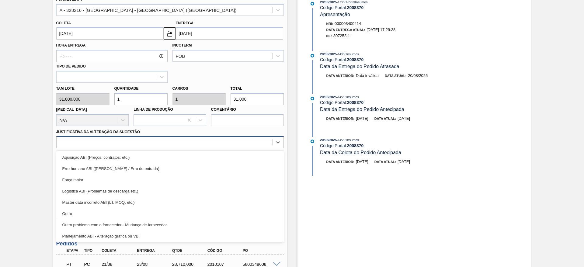
click at [208, 146] on div at bounding box center [164, 142] width 215 height 9
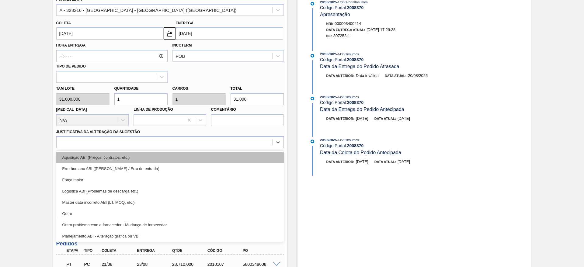
click at [212, 155] on div "Aquisição ABI (Preços, contratos, etc.)" at bounding box center [169, 157] width 227 height 11
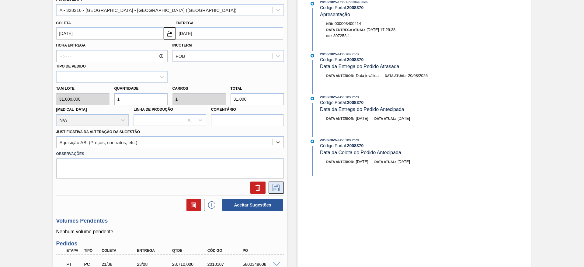
click at [274, 184] on icon at bounding box center [276, 187] width 10 height 7
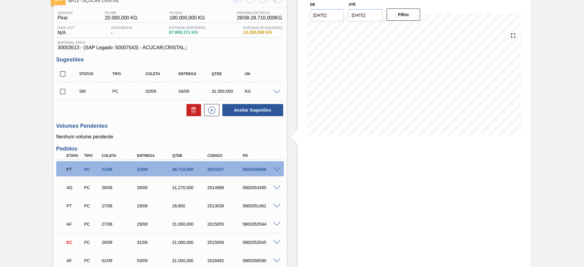
scroll to position [37, 0]
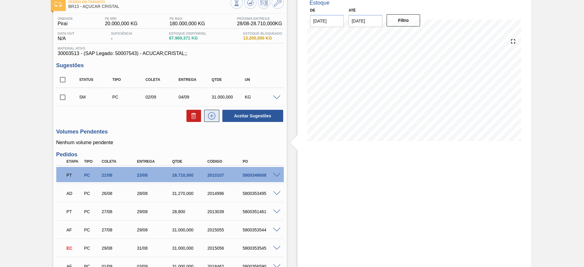
click at [215, 119] on icon at bounding box center [212, 115] width 10 height 7
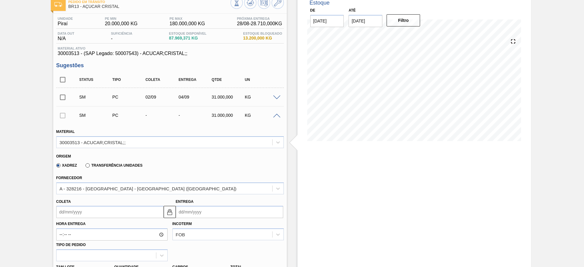
click at [68, 211] on input "Coleta" at bounding box center [109, 212] width 107 height 12
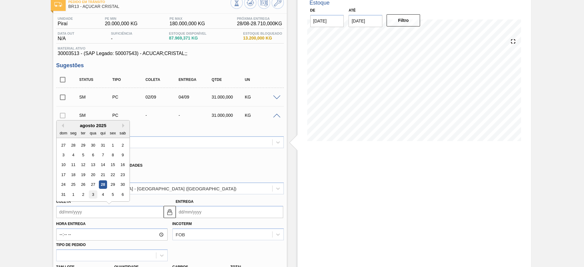
click at [93, 194] on div "3" at bounding box center [93, 194] width 8 height 8
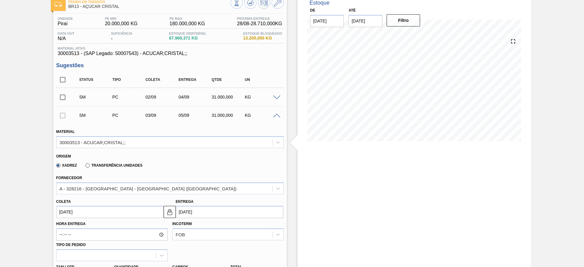
type input "[DATE]"
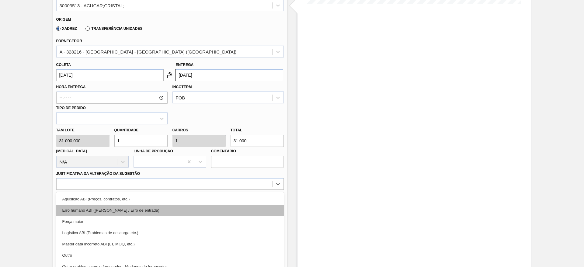
drag, startPoint x: 190, startPoint y: 185, endPoint x: 189, endPoint y: 188, distance: 3.1
click at [189, 186] on div "option Aquisição ABI (Preços, contratos, etc.) focused, 1 of 18. 18 results ava…" at bounding box center [169, 184] width 227 height 12
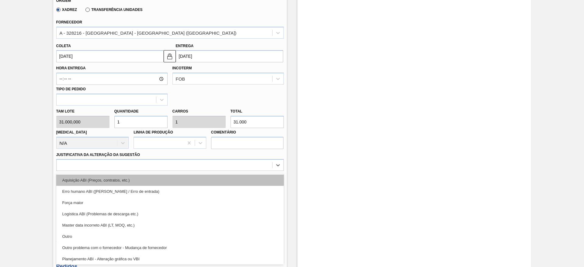
click at [191, 181] on div "Aquisição ABI (Preços, contratos, etc.)" at bounding box center [169, 179] width 227 height 11
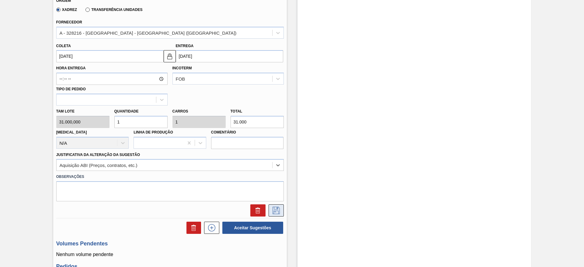
click at [283, 208] on button at bounding box center [275, 210] width 15 height 12
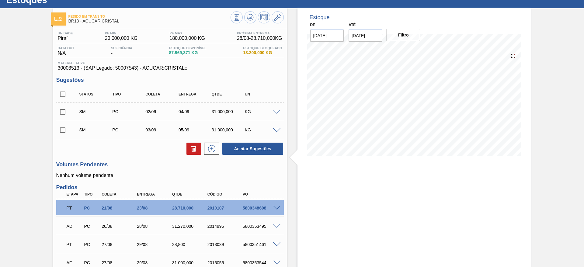
scroll to position [12, 0]
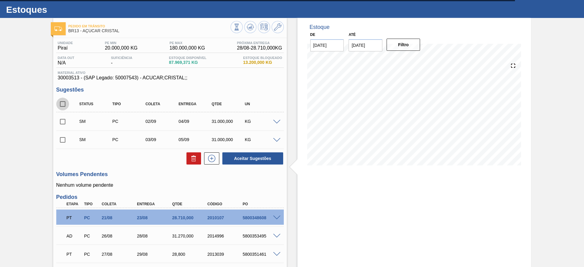
click at [60, 102] on input "checkbox" at bounding box center [62, 104] width 13 height 13
checkbox input "true"
click at [232, 162] on button "Aceitar Sugestões" at bounding box center [252, 158] width 61 height 12
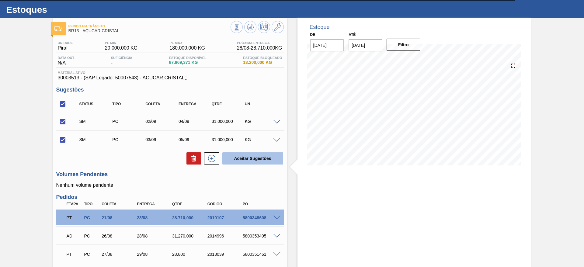
checkbox input "false"
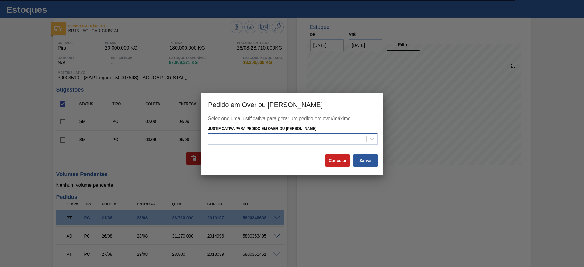
click at [262, 137] on div at bounding box center [287, 139] width 158 height 9
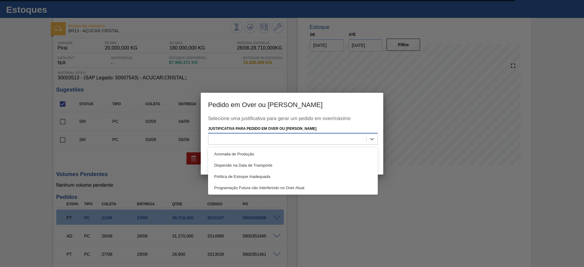
click at [270, 157] on div "Anomalia de Produção" at bounding box center [293, 153] width 170 height 11
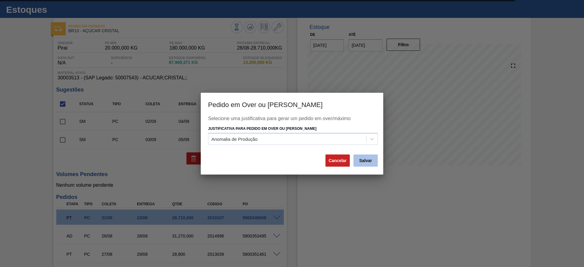
click at [367, 159] on button "Salvar" at bounding box center [365, 160] width 24 height 12
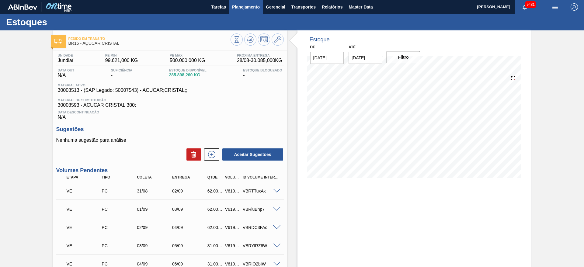
click at [243, 8] on span "Planejamento" at bounding box center [246, 6] width 28 height 7
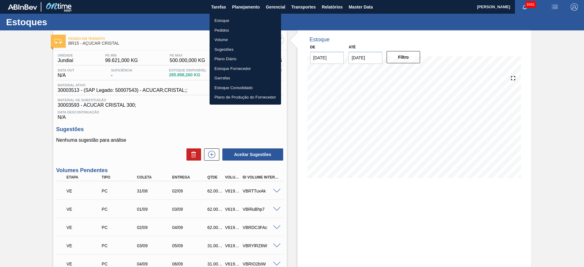
click at [218, 36] on li "Volume" at bounding box center [244, 40] width 71 height 10
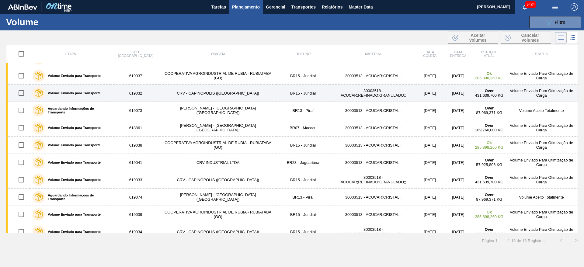
scroll to position [142, 0]
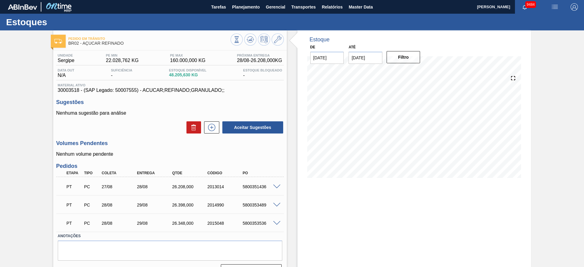
click at [277, 187] on span at bounding box center [276, 186] width 7 height 5
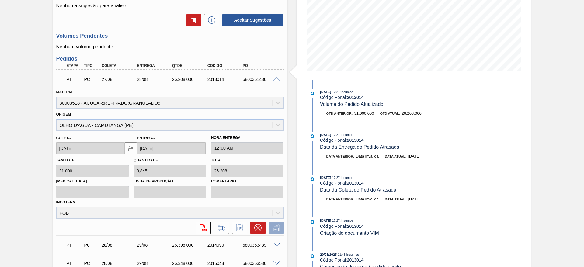
scroll to position [25, 0]
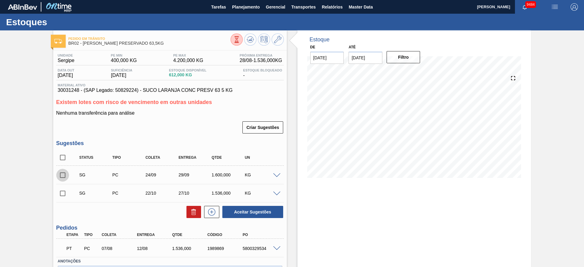
click at [65, 176] on input "checkbox" at bounding box center [62, 175] width 13 height 13
click at [236, 211] on button "Aceitar Sugestões" at bounding box center [252, 212] width 61 height 12
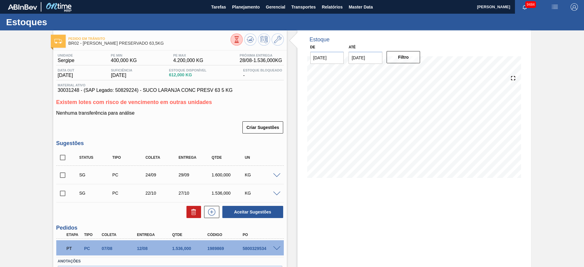
click at [64, 172] on input "checkbox" at bounding box center [62, 175] width 13 height 13
click at [245, 213] on button "Aceitar Sugestões" at bounding box center [252, 212] width 61 height 12
checkbox input "false"
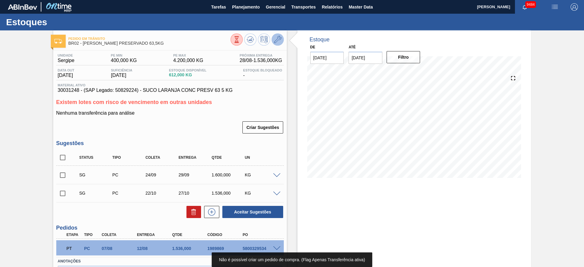
click at [275, 41] on icon at bounding box center [277, 39] width 7 height 7
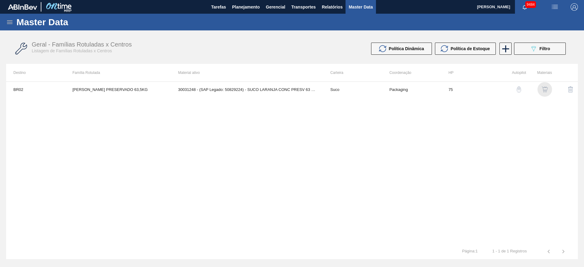
click at [547, 89] on img "button" at bounding box center [544, 89] width 6 height 6
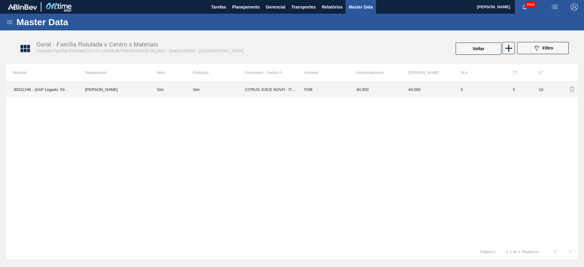
click at [282, 91] on td "CITRUS JUICE NOVO - ITAJOBI" at bounding box center [271, 89] width 52 height 15
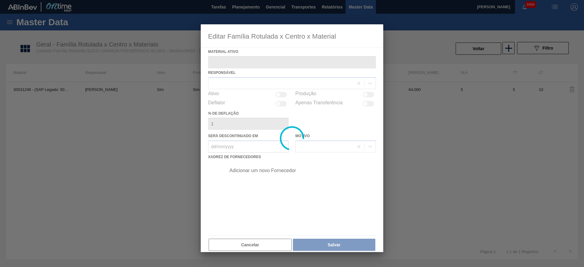
type ativo "30031248 - (SAP Legado: 50829224) - SUCO LARANJA CONC PRESV 63 5 KG"
checkbox input "true"
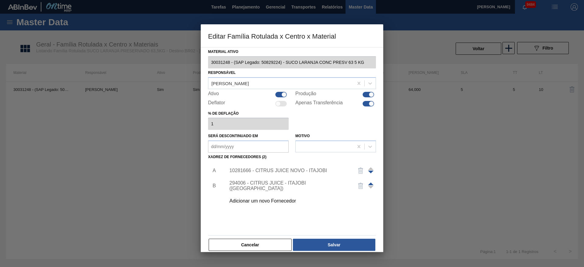
click at [370, 106] on div at bounding box center [371, 103] width 5 height 5
checkbox input "false"
click at [358, 237] on div "Material ativo 30031248 - (SAP Legado: 50829224) - SUCO LARANJA CONC PRESV 63 5…" at bounding box center [292, 149] width 168 height 204
click at [354, 240] on button "Salvar" at bounding box center [334, 245] width 82 height 12
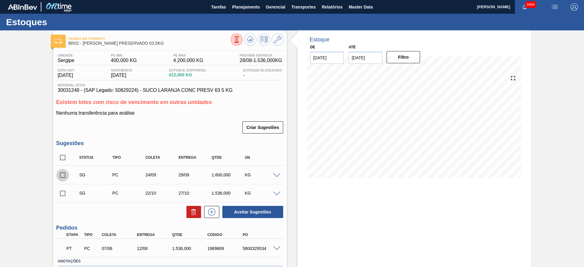
click at [64, 174] on input "checkbox" at bounding box center [62, 175] width 13 height 13
click at [244, 211] on button "Aceitar Sugestões" at bounding box center [252, 212] width 61 height 12
checkbox input "false"
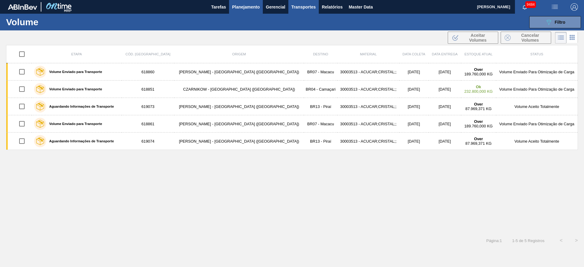
click at [306, 6] on span "Transportes" at bounding box center [303, 6] width 24 height 7
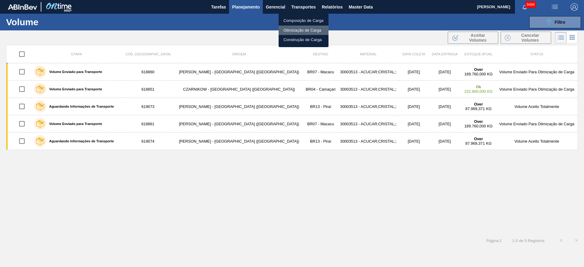
click at [301, 28] on li "Otimização de Carga" at bounding box center [303, 31] width 50 height 10
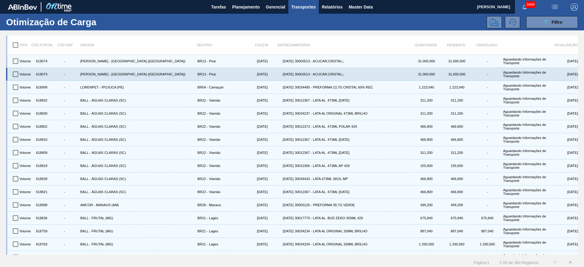
click at [15, 75] on input "checkbox" at bounding box center [15, 74] width 13 height 13
checkbox input "true"
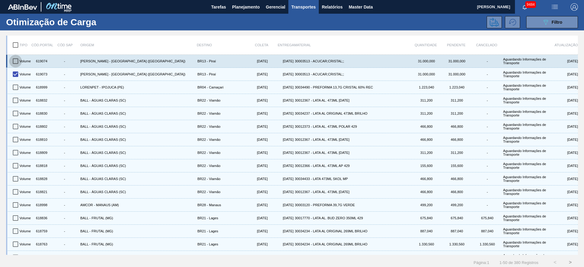
click at [16, 57] on input "checkbox" at bounding box center [15, 61] width 13 height 13
checkbox input "true"
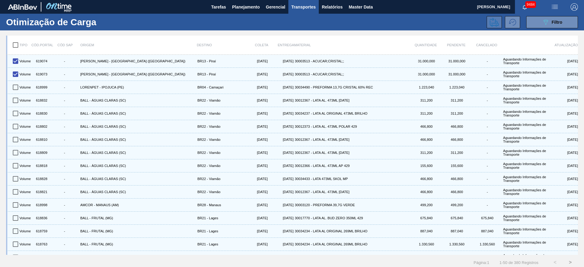
click at [491, 19] on icon at bounding box center [493, 22] width 9 height 9
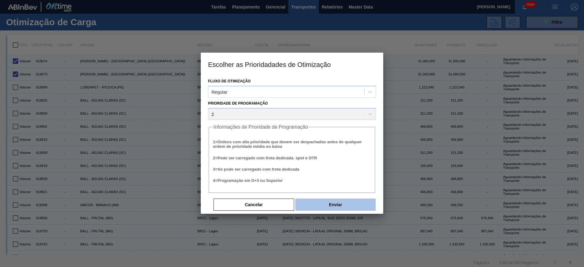
click at [346, 199] on button "Enviar" at bounding box center [335, 204] width 80 height 12
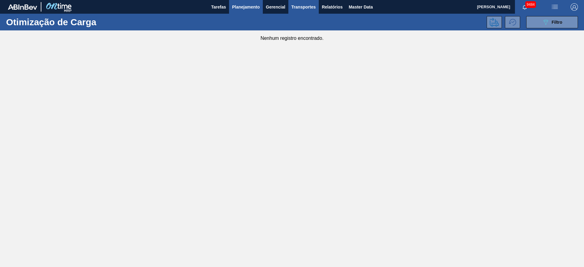
click at [244, 10] on button "Planejamento" at bounding box center [246, 7] width 34 height 14
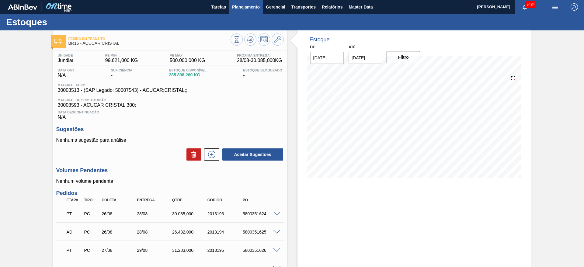
click at [250, 6] on span "Planejamento" at bounding box center [246, 6] width 28 height 7
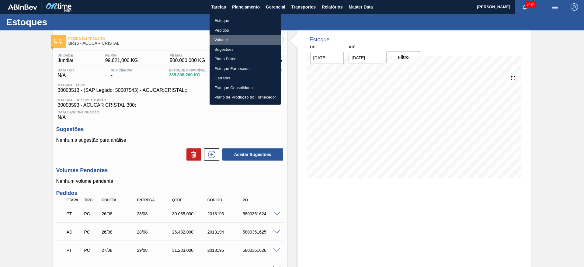
click at [232, 38] on li "Volume" at bounding box center [244, 40] width 71 height 10
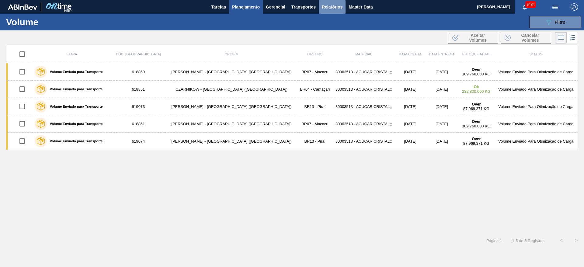
click at [323, 4] on span "Relatórios" at bounding box center [332, 6] width 21 height 7
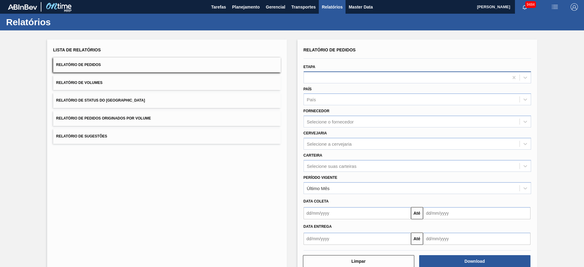
click at [342, 71] on div "Etapa" at bounding box center [416, 73] width 227 height 21
click at [344, 75] on div at bounding box center [406, 77] width 205 height 9
click at [343, 68] on div "Etapa" at bounding box center [416, 73] width 227 height 21
click at [344, 78] on div at bounding box center [406, 77] width 205 height 9
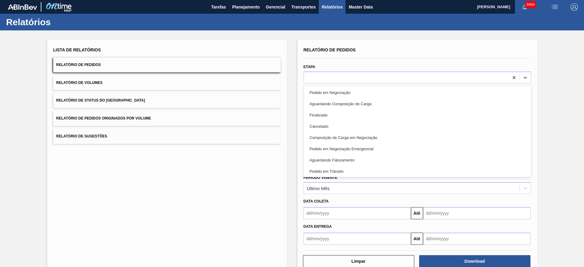
click at [349, 161] on div "Aguardando Faturamento" at bounding box center [416, 159] width 227 height 11
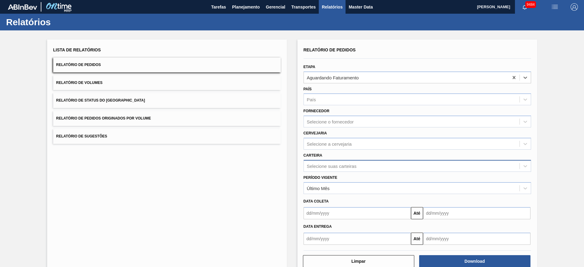
click at [345, 165] on div "Selecione suas carteiras" at bounding box center [332, 165] width 50 height 5
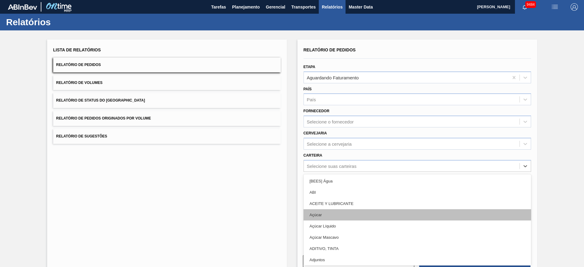
click at [339, 214] on div "Açúcar" at bounding box center [416, 214] width 227 height 11
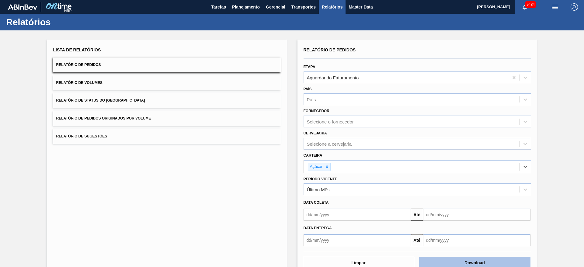
click at [464, 263] on button "Download" at bounding box center [474, 263] width 111 height 12
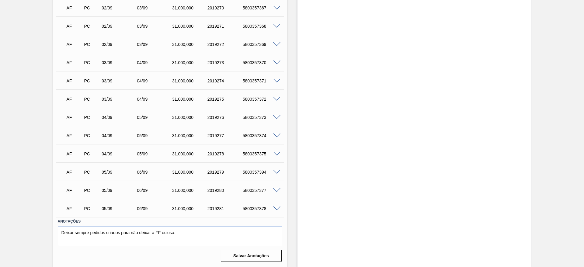
scroll to position [416, 0]
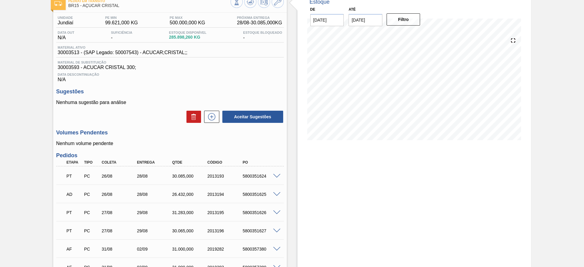
scroll to position [23, 0]
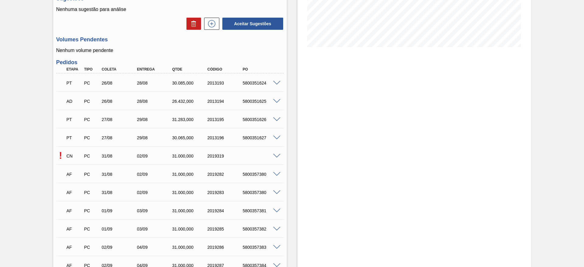
scroll to position [137, 0]
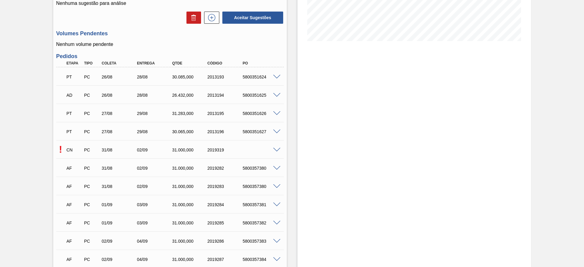
click at [270, 147] on div "CN PC 31/08 02/09 31.000,000 2019319" at bounding box center [168, 149] width 211 height 12
click at [274, 148] on span at bounding box center [276, 150] width 7 height 5
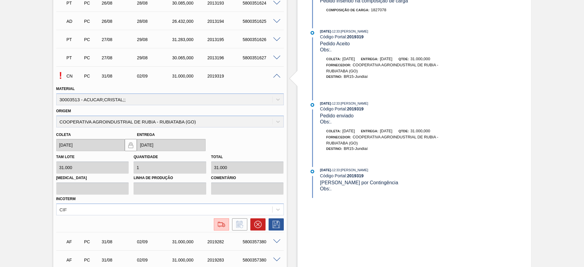
scroll to position [228, 0]
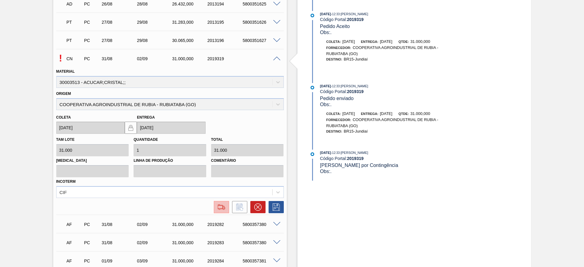
click at [226, 204] on div at bounding box center [221, 206] width 11 height 7
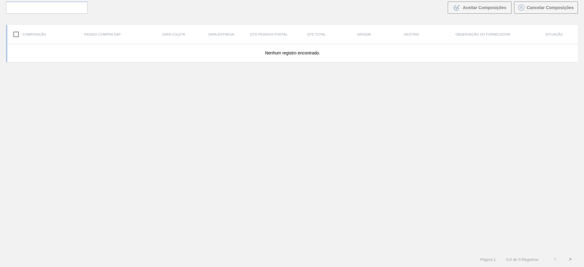
scroll to position [44, 0]
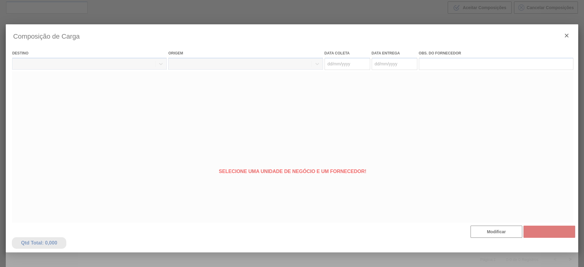
type coleta "[DATE]"
type entrega "[DATE]"
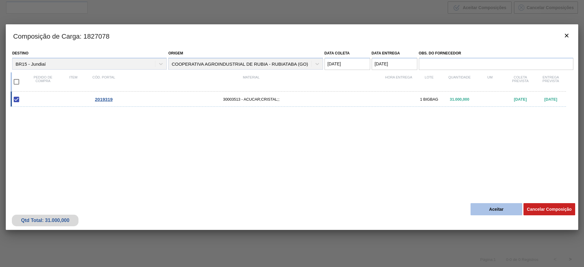
click at [498, 209] on button "Aceitar" at bounding box center [496, 209] width 52 height 12
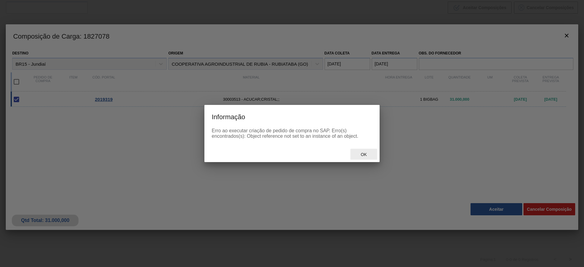
click at [367, 154] on span "Ok" at bounding box center [364, 154] width 16 height 5
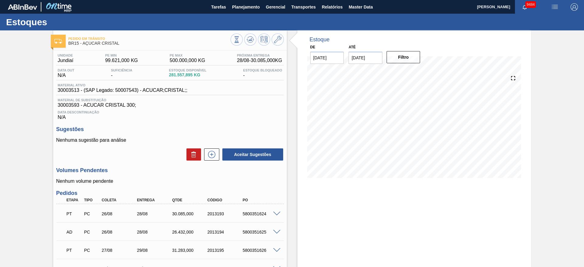
scroll to position [137, 0]
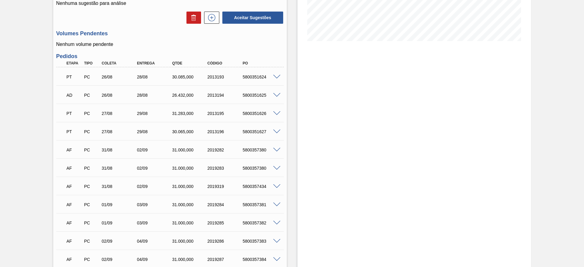
click at [279, 187] on span at bounding box center [276, 186] width 7 height 5
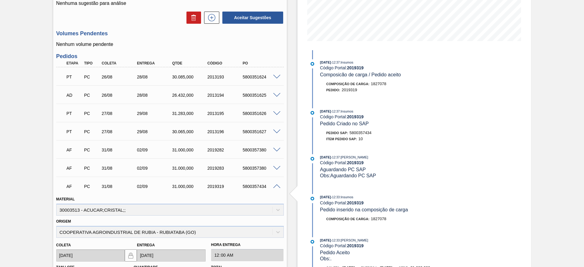
click at [251, 186] on div "5800357434" at bounding box center [261, 186] width 40 height 5
copy div "5800357434"
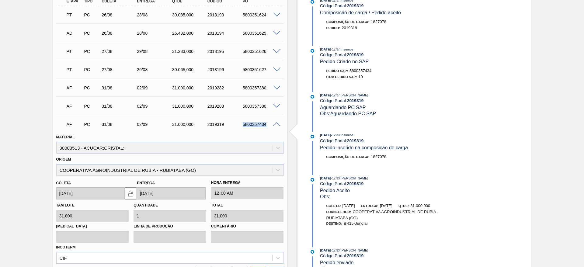
scroll to position [371, 0]
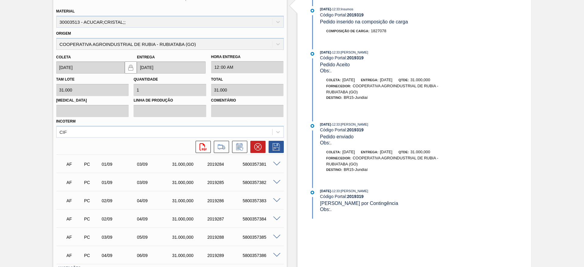
scroll to position [280, 0]
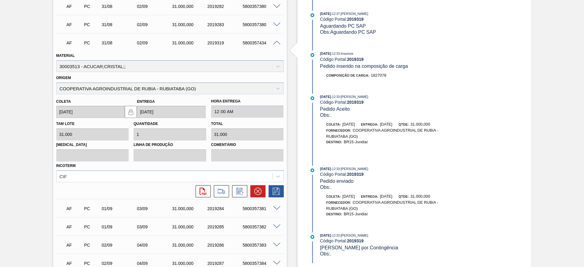
click at [277, 40] on div "AF PC 31/08 02/09 31.000,000 2019319 5800357434" at bounding box center [169, 42] width 227 height 15
click at [277, 45] on div "AF PC 31/08 02/09 31.000,000 2019319 5800357434" at bounding box center [169, 42] width 227 height 15
click at [274, 46] on div "AF PC 31/08 02/09 31.000,000 2019319 5800357434" at bounding box center [169, 42] width 227 height 15
click at [274, 44] on div "5800357434" at bounding box center [261, 42] width 40 height 5
click at [274, 41] on span at bounding box center [276, 43] width 7 height 5
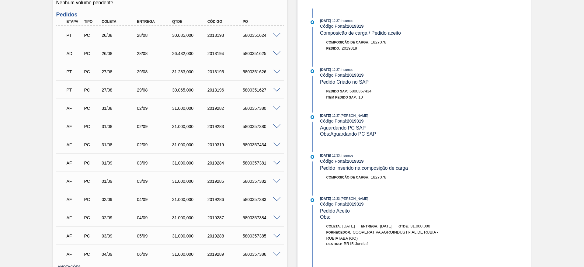
scroll to position [224, 0]
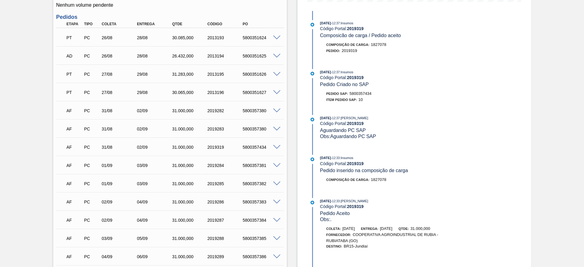
drag, startPoint x: 34, startPoint y: 155, endPoint x: 40, endPoint y: 138, distance: 18.6
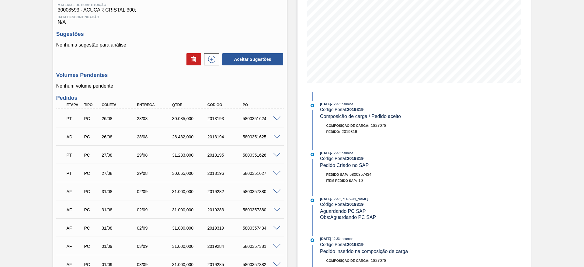
scroll to position [71, 0]
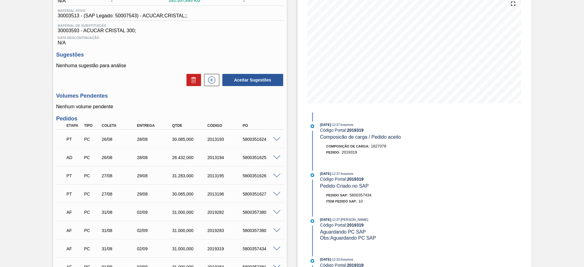
drag, startPoint x: 40, startPoint y: 125, endPoint x: 43, endPoint y: 97, distance: 27.9
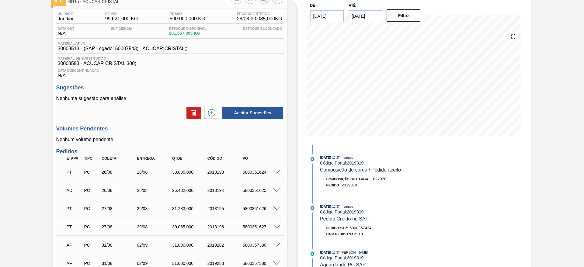
scroll to position [0, 0]
